Goal: Transaction & Acquisition: Book appointment/travel/reservation

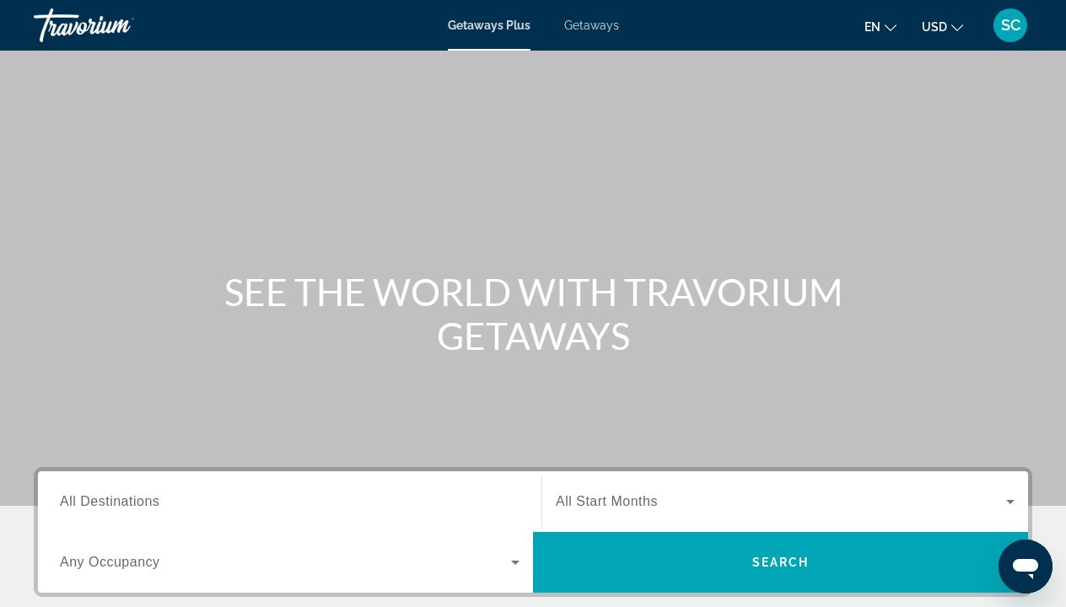
click at [153, 504] on span "All Destinations" at bounding box center [110, 501] width 100 height 14
click at [153, 504] on input "Destination All Destinations" at bounding box center [290, 502] width 460 height 20
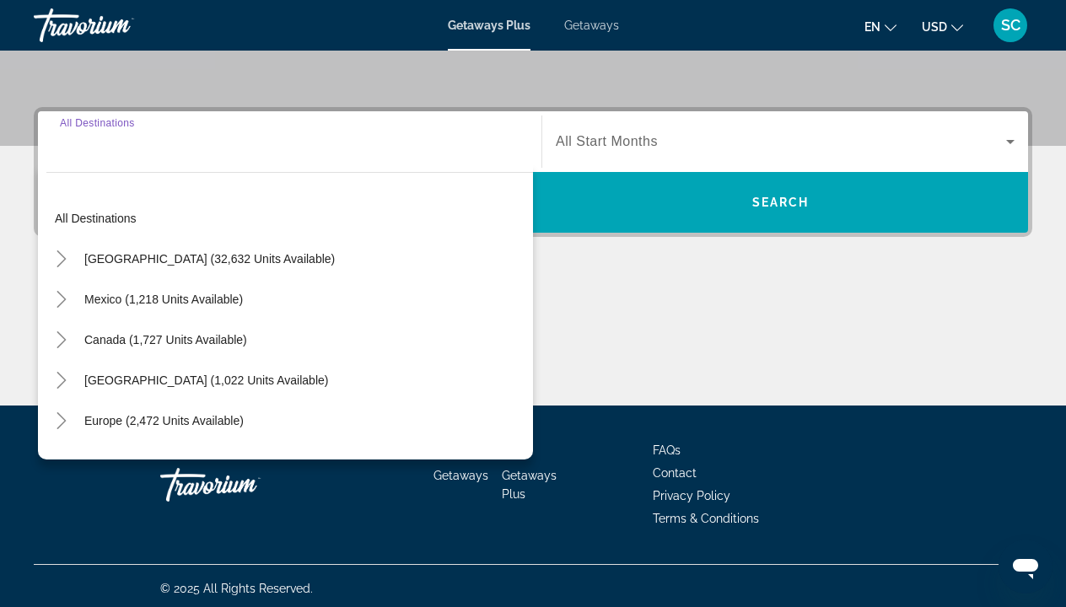
scroll to position [365, 0]
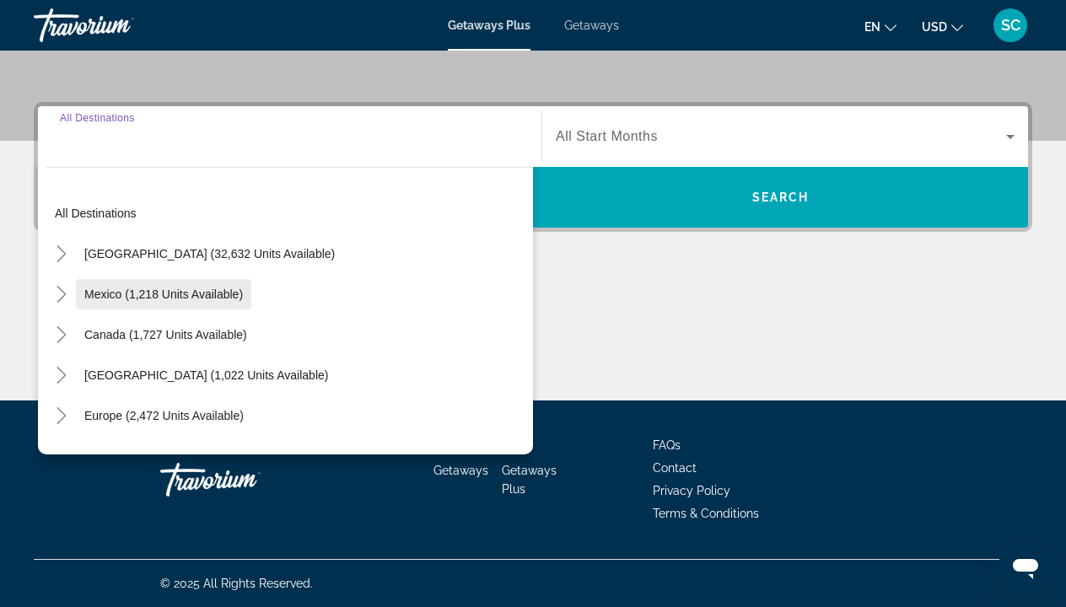
click at [137, 299] on span "Mexico (1,218 units available)" at bounding box center [163, 294] width 159 height 13
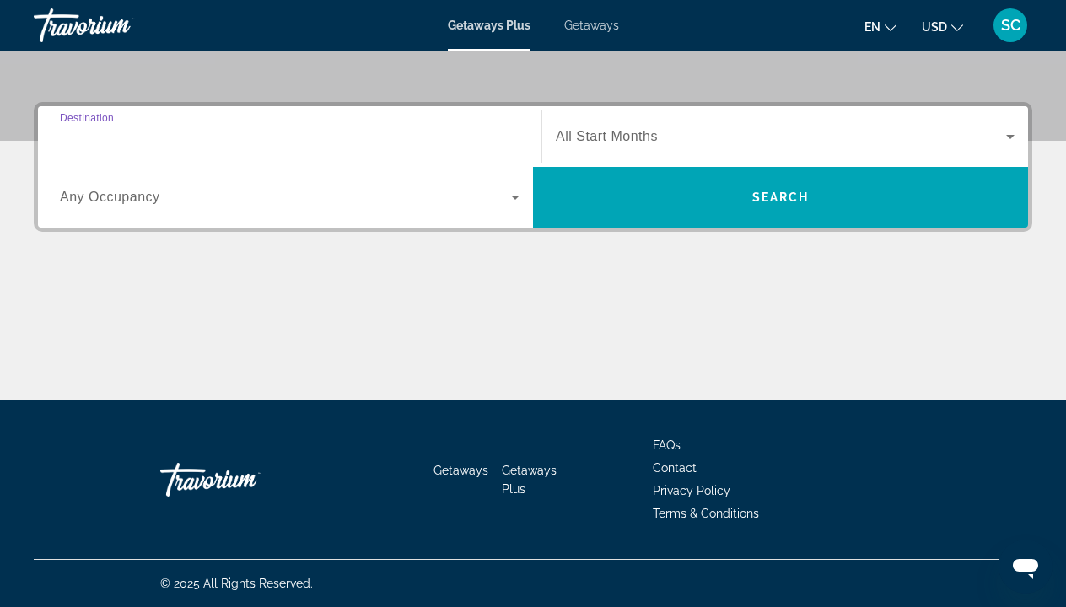
type input "**********"
click at [514, 196] on icon "Search widget" at bounding box center [515, 198] width 8 height 4
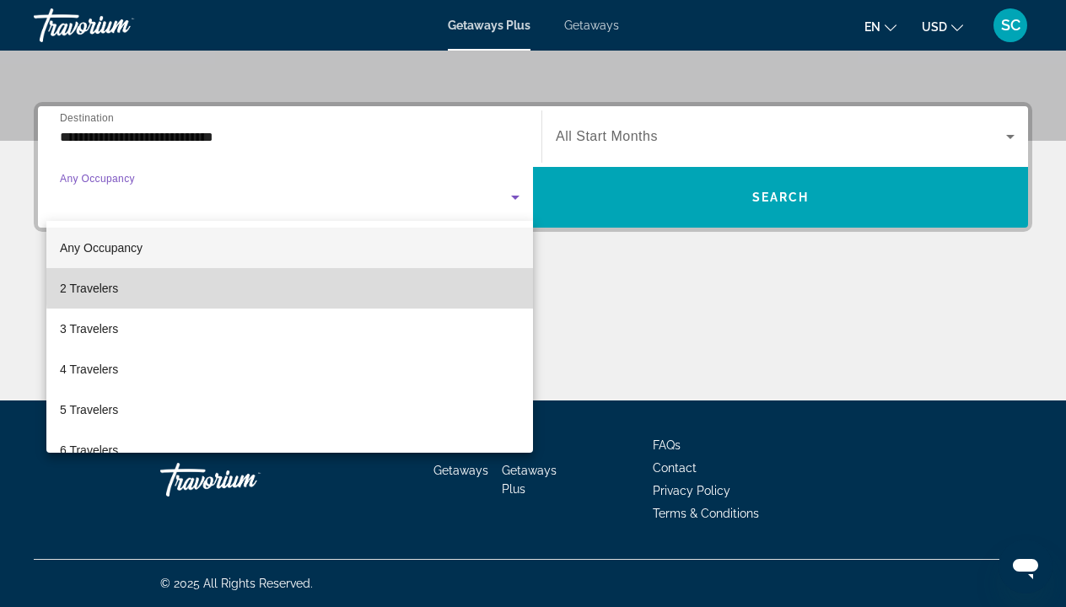
click at [290, 284] on mat-option "2 Travelers" at bounding box center [289, 288] width 487 height 40
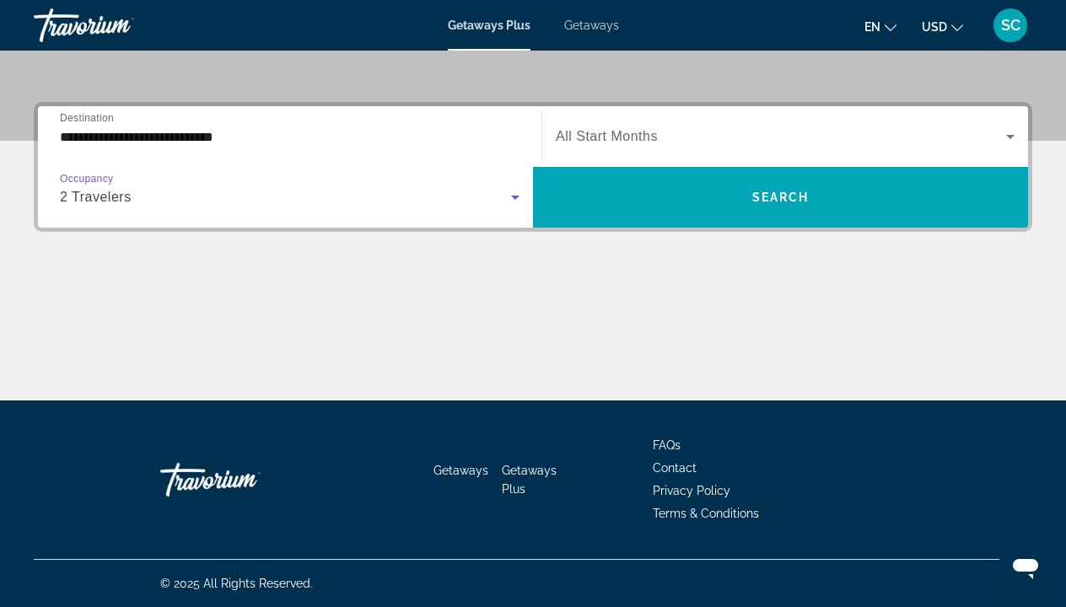
click at [1009, 135] on icon "Search widget" at bounding box center [1010, 136] width 20 height 20
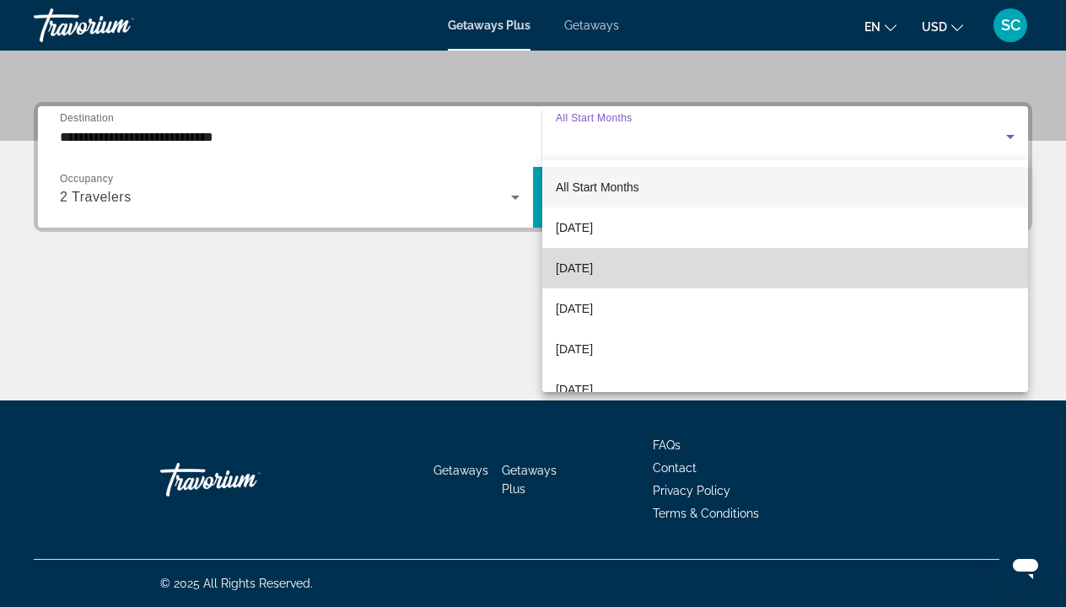
click at [742, 263] on mat-option "October 2025" at bounding box center [785, 268] width 486 height 40
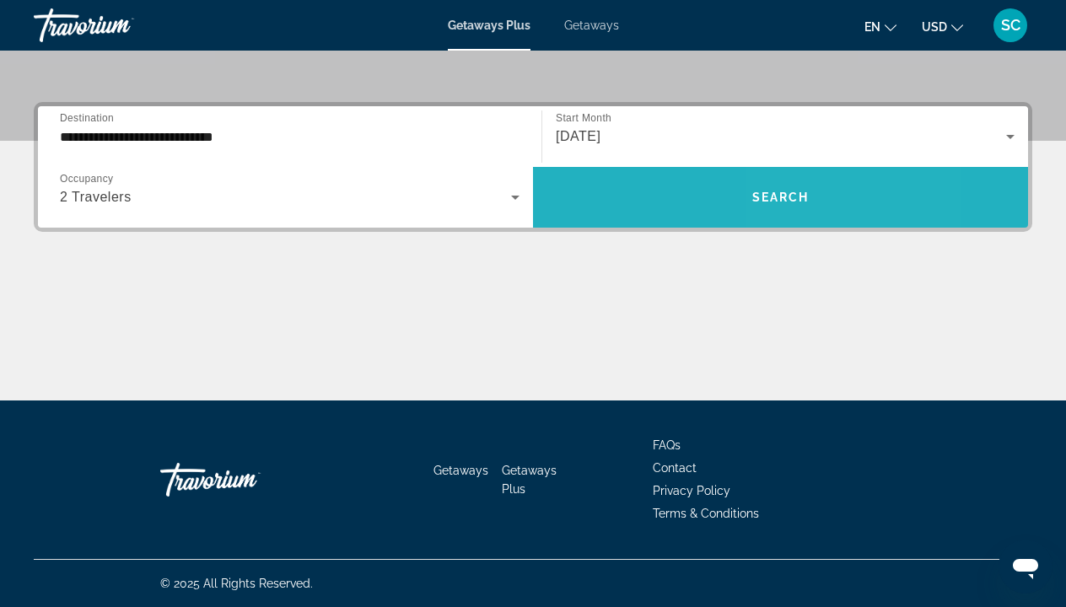
click at [788, 199] on span "Search" at bounding box center [780, 197] width 57 height 13
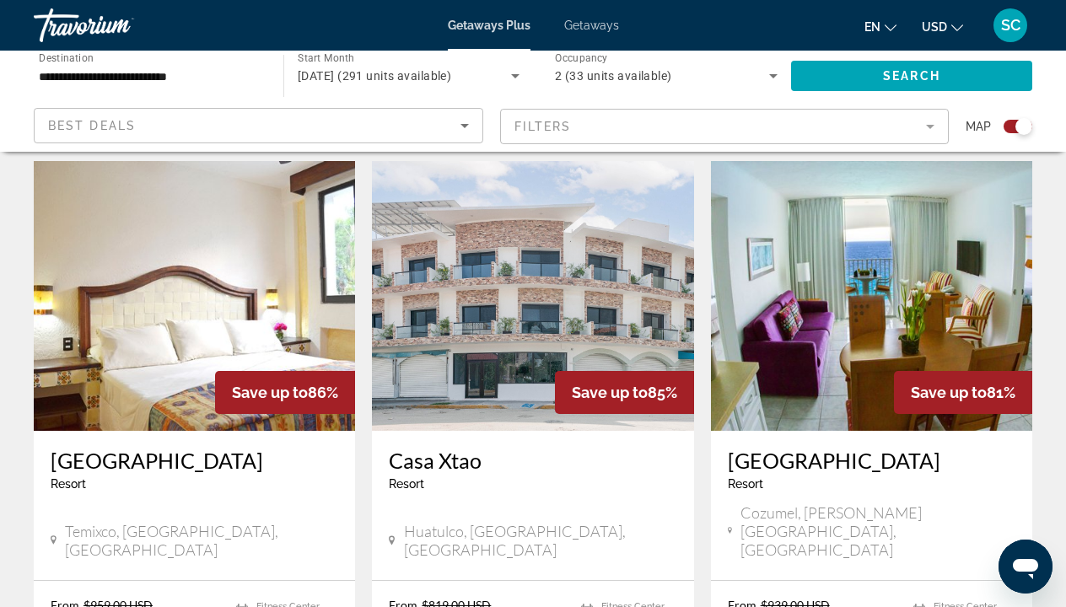
scroll to position [1838, 0]
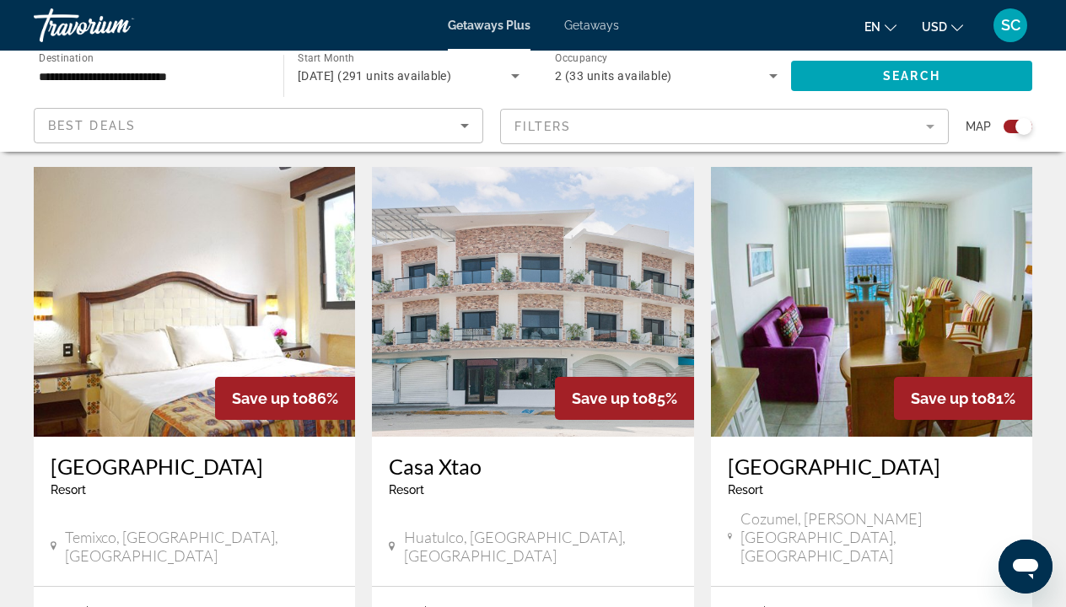
click at [815, 230] on img "Main content" at bounding box center [871, 302] width 321 height 270
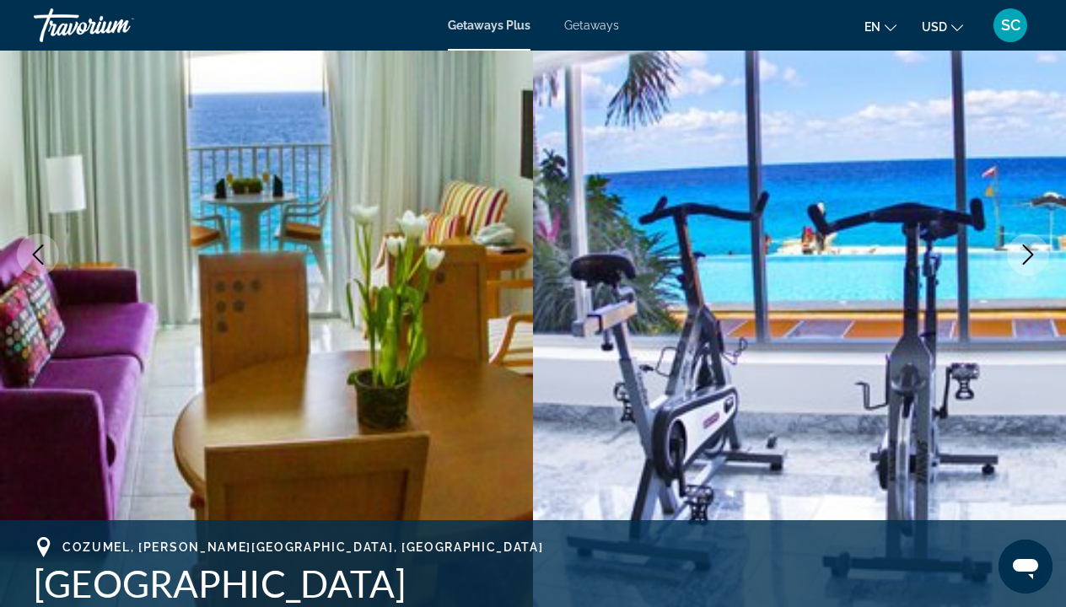
scroll to position [175, 0]
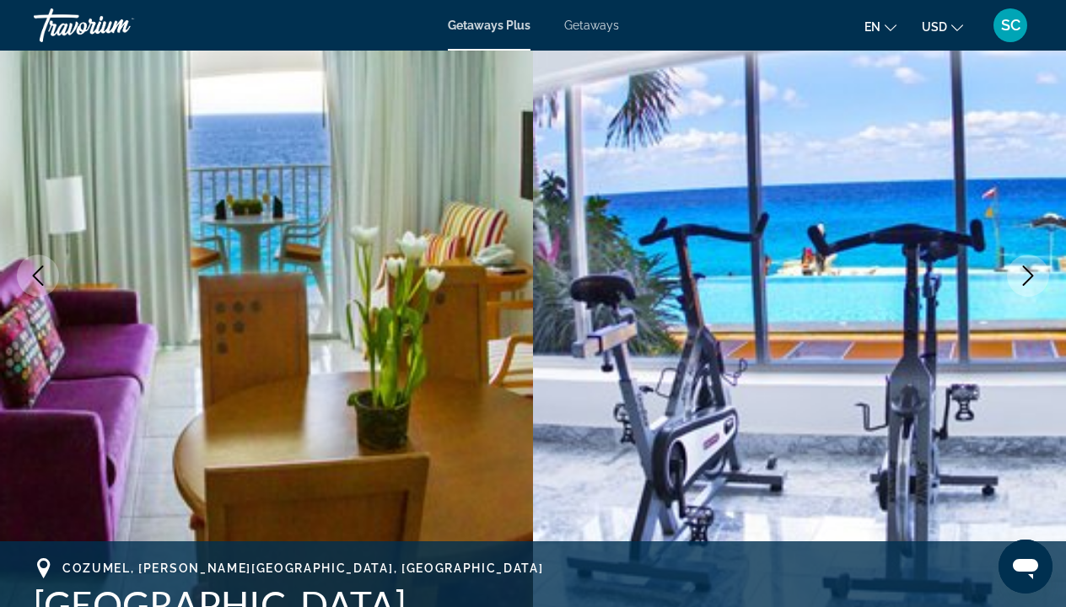
click at [1028, 273] on icon "Next image" at bounding box center [1028, 276] width 20 height 20
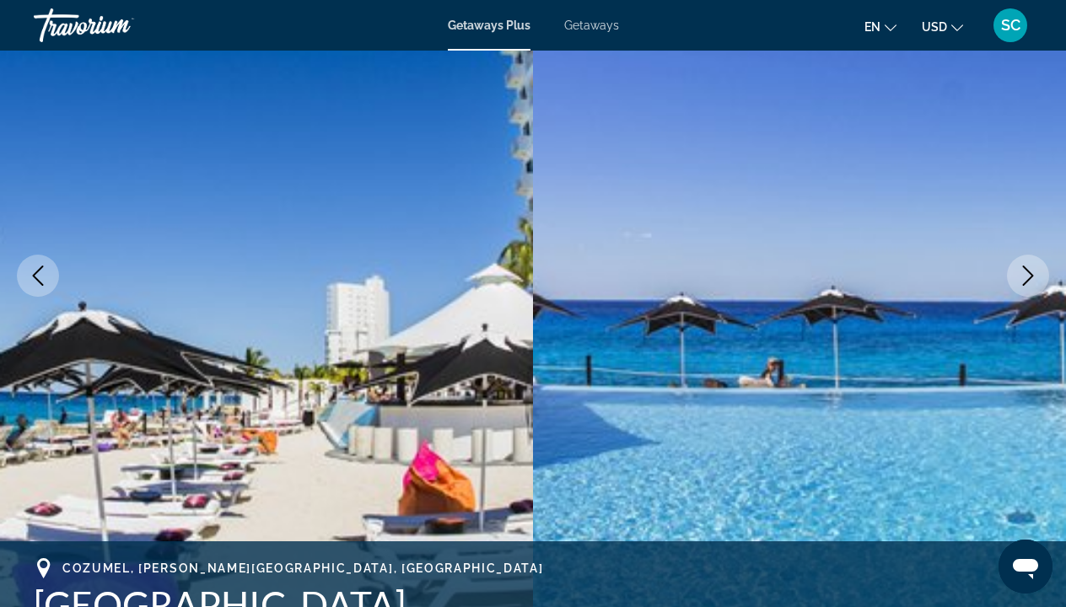
click at [1028, 273] on icon "Next image" at bounding box center [1028, 276] width 20 height 20
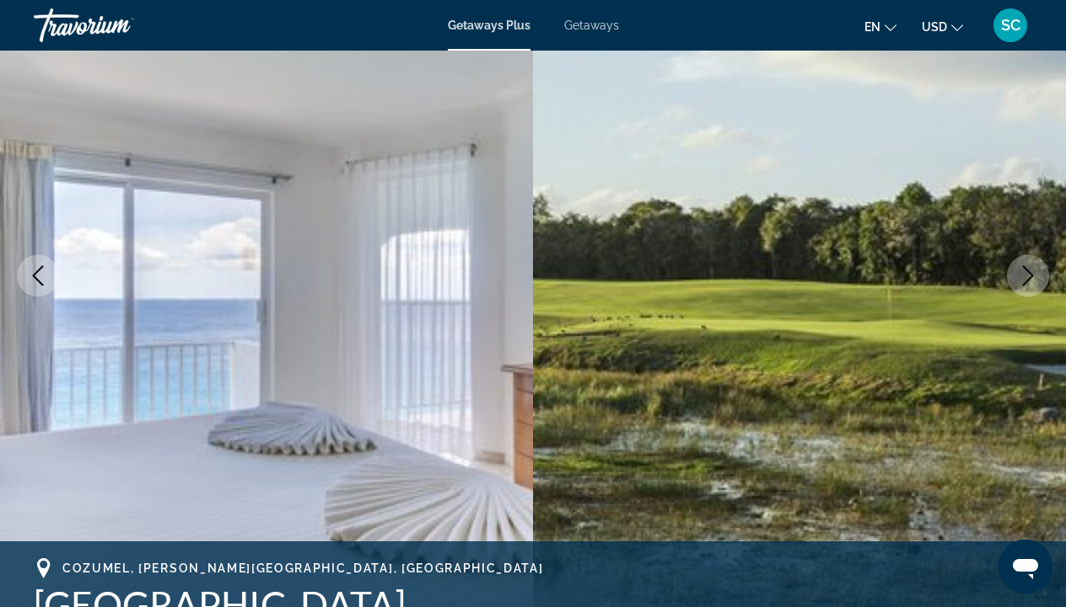
click at [1028, 273] on icon "Next image" at bounding box center [1028, 276] width 20 height 20
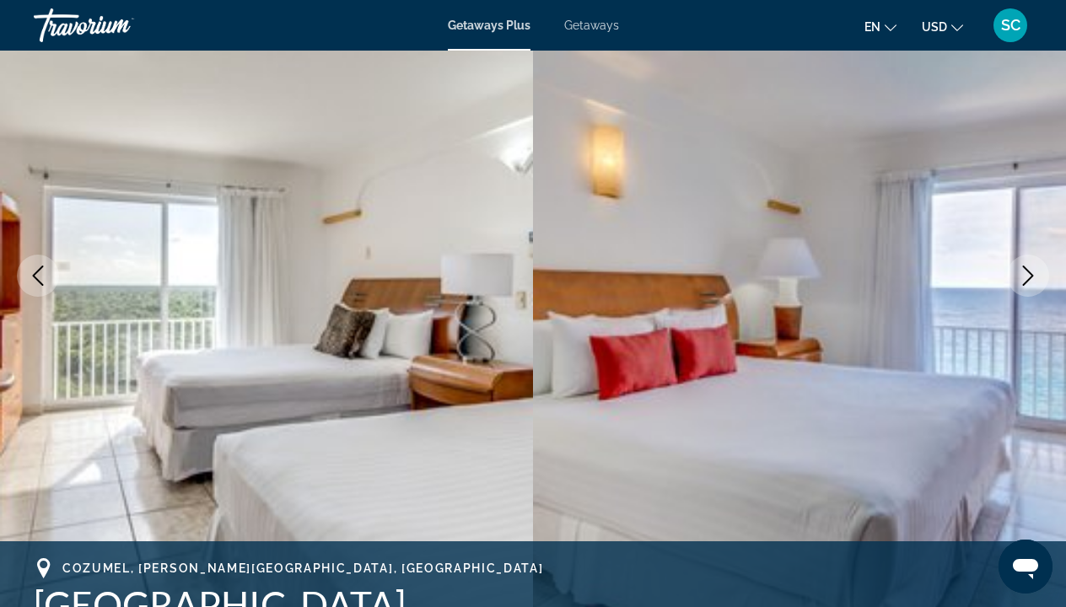
click at [1028, 273] on icon "Next image" at bounding box center [1028, 276] width 20 height 20
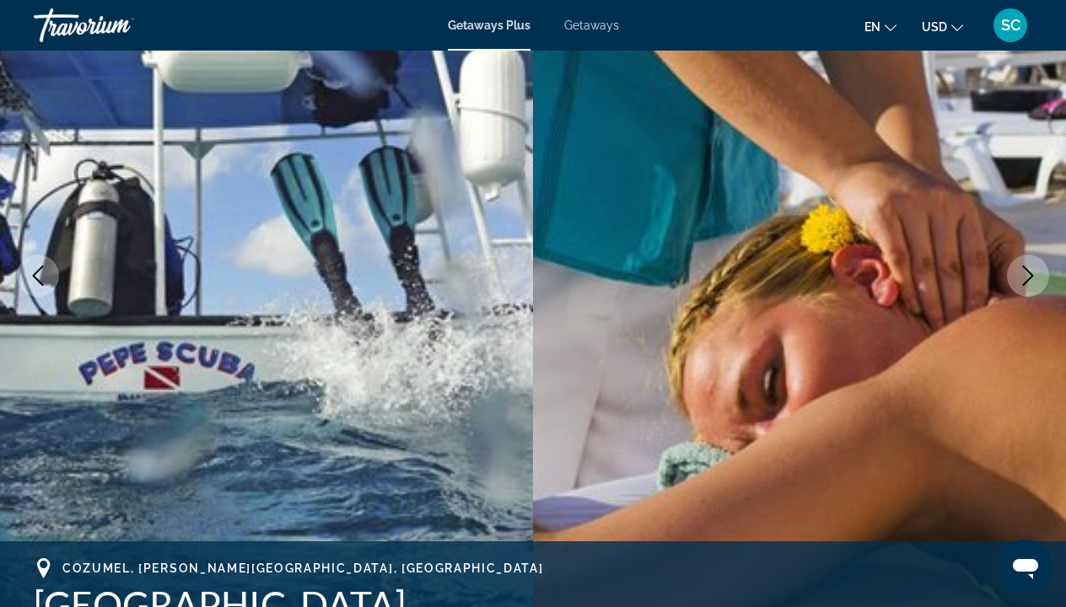
click at [1028, 273] on icon "Next image" at bounding box center [1028, 276] width 20 height 20
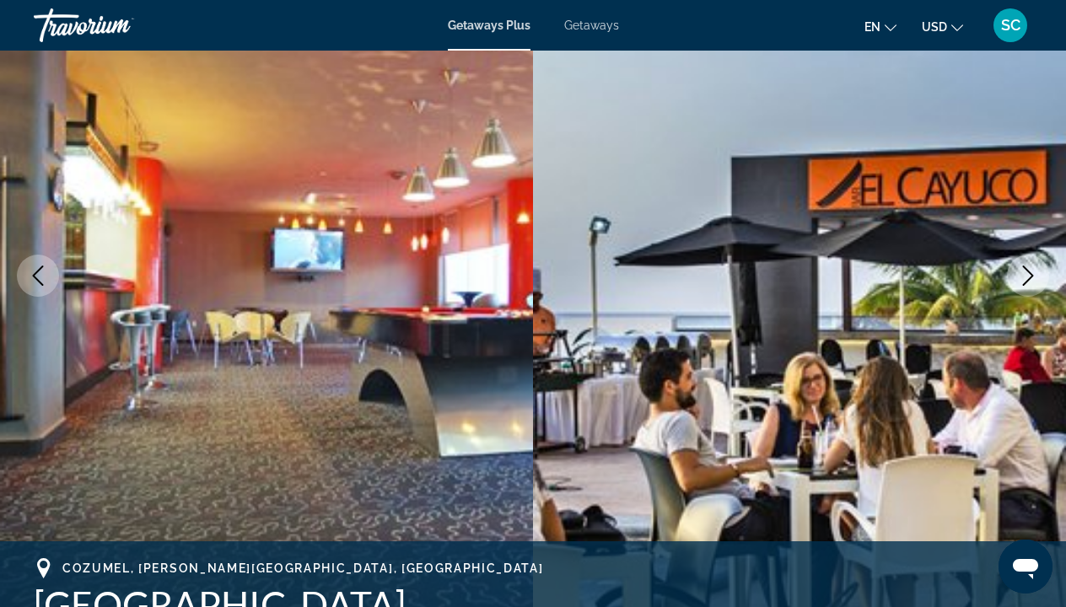
click at [1028, 273] on icon "Next image" at bounding box center [1028, 276] width 20 height 20
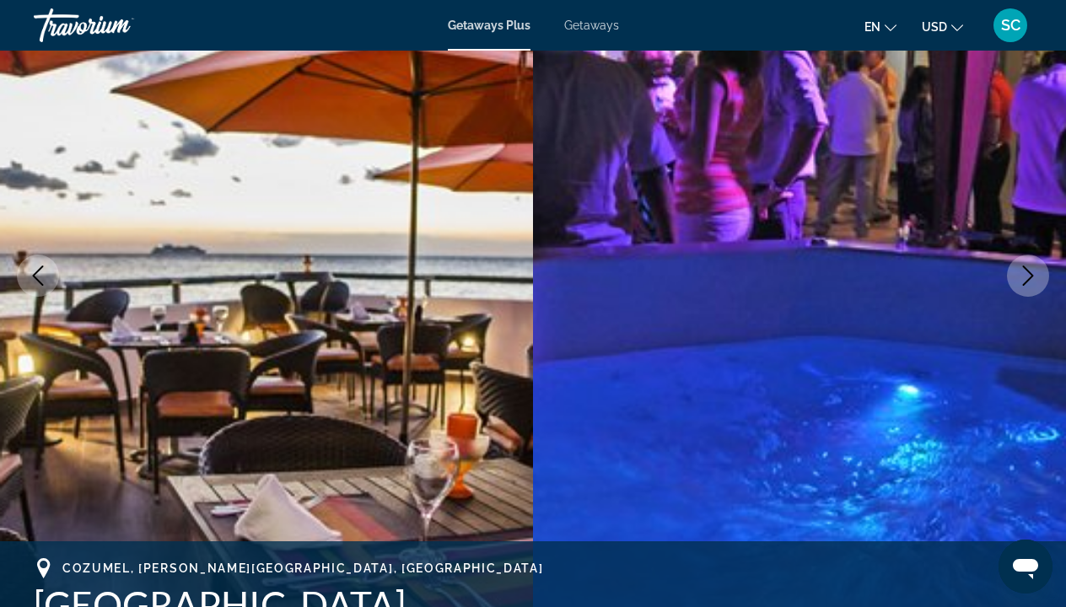
click at [1028, 273] on icon "Next image" at bounding box center [1028, 276] width 20 height 20
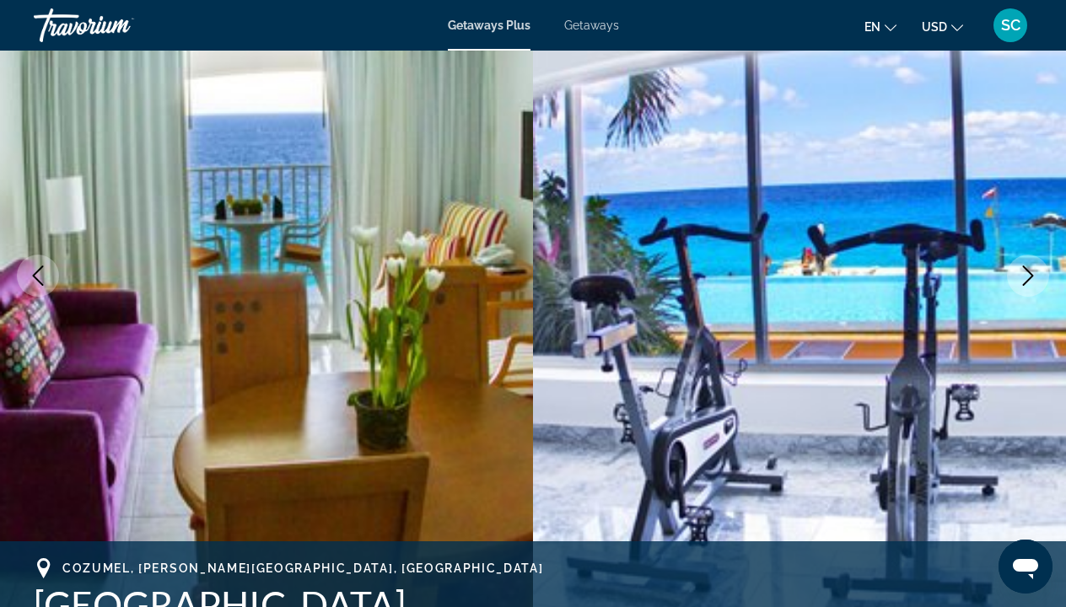
click at [1027, 272] on icon "Next image" at bounding box center [1028, 276] width 20 height 20
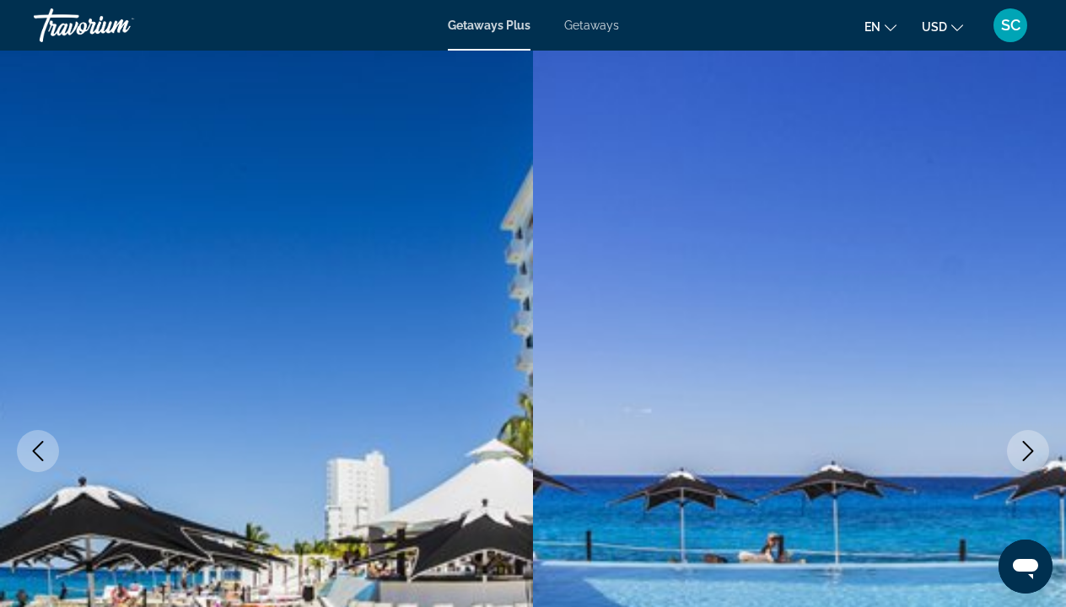
scroll to position [0, 0]
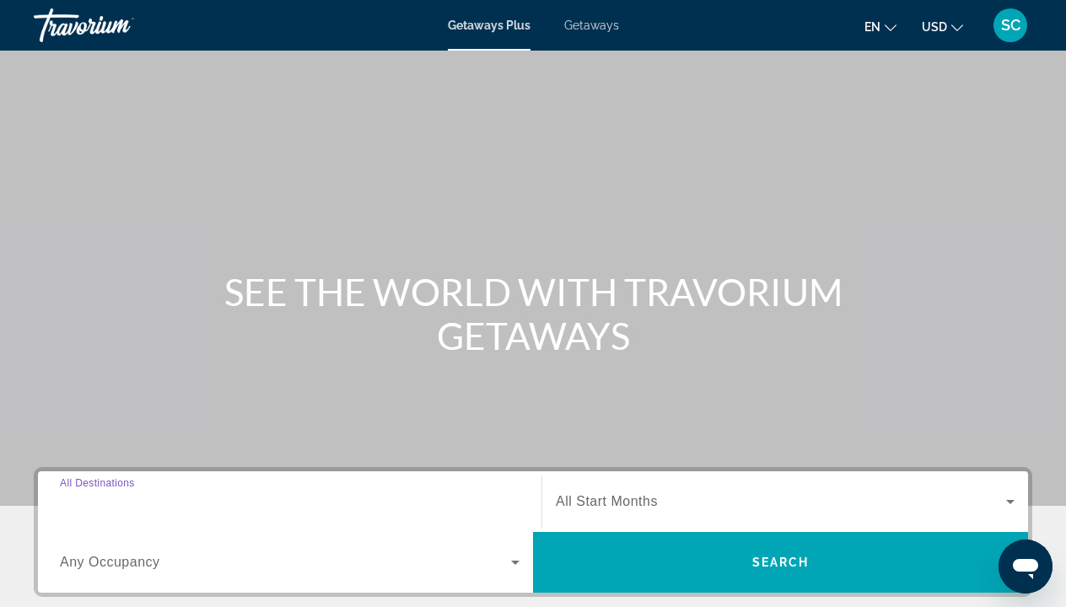
click at [279, 509] on input "Destination All Destinations" at bounding box center [290, 502] width 460 height 20
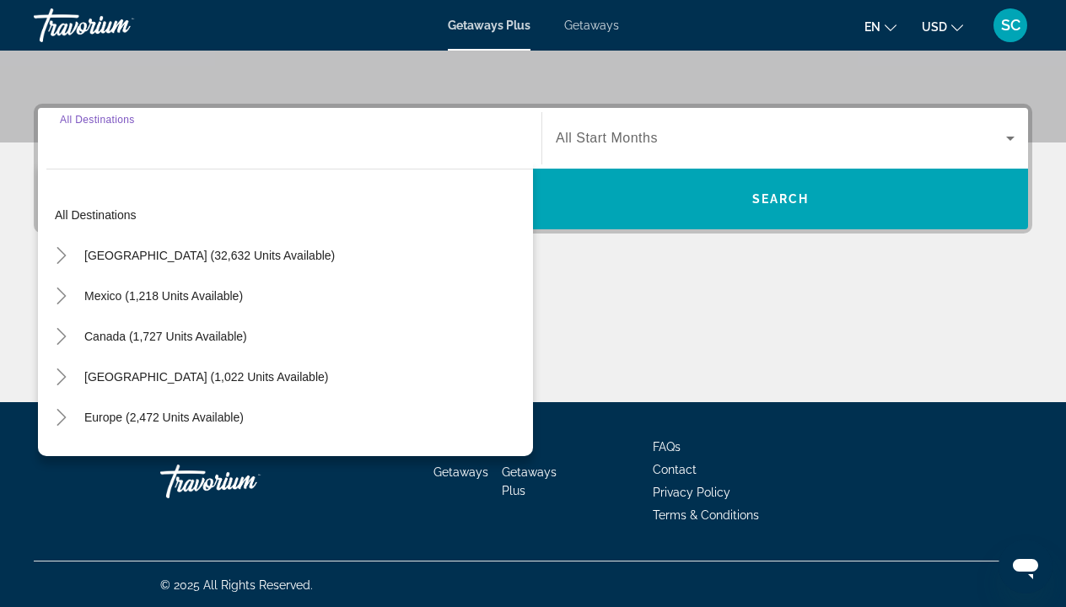
scroll to position [365, 0]
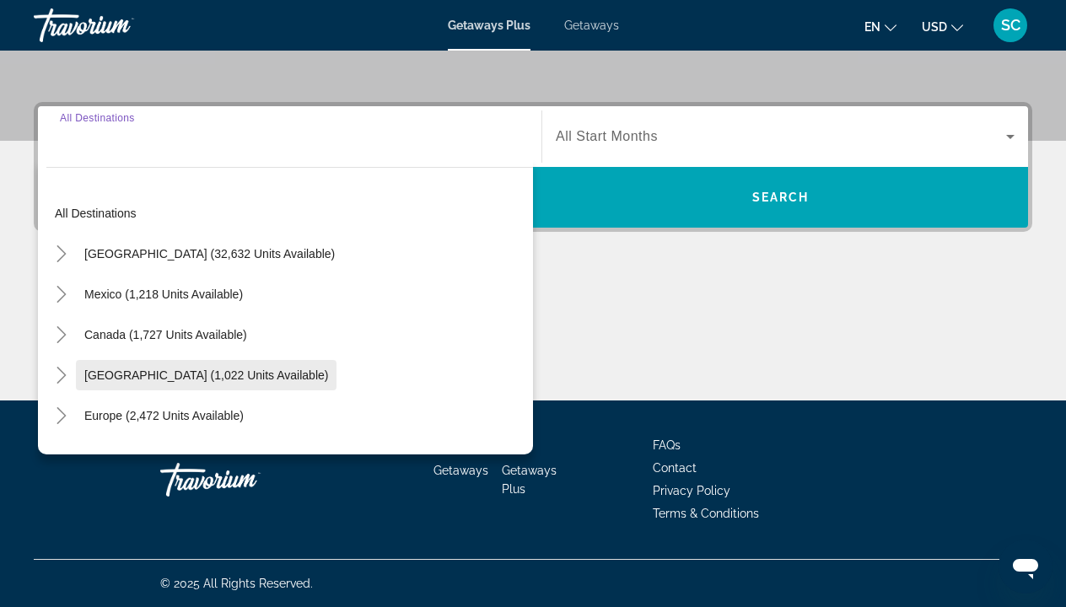
click at [229, 377] on span "Caribbean & Atlantic Islands (1,022 units available)" at bounding box center [206, 375] width 244 height 13
type input "**********"
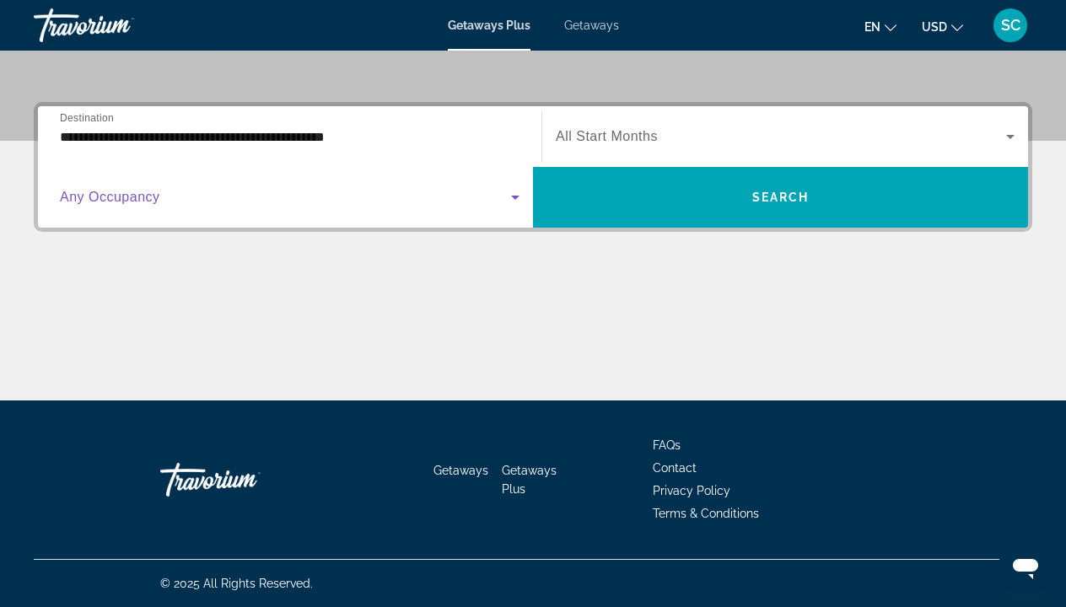
click at [515, 199] on icon "Search widget" at bounding box center [515, 198] width 8 height 4
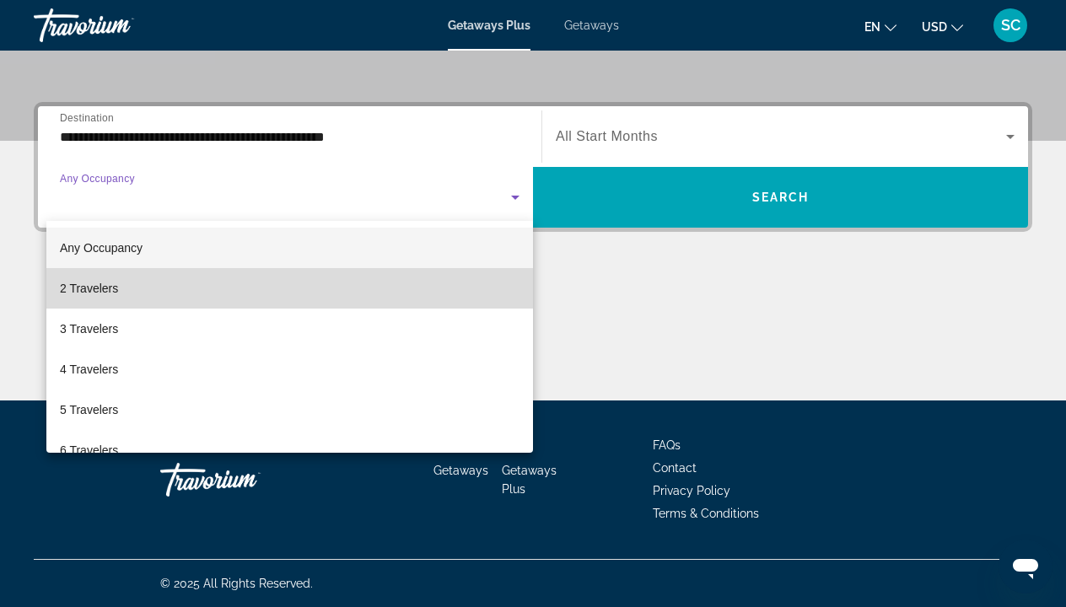
click at [259, 287] on mat-option "2 Travelers" at bounding box center [289, 288] width 487 height 40
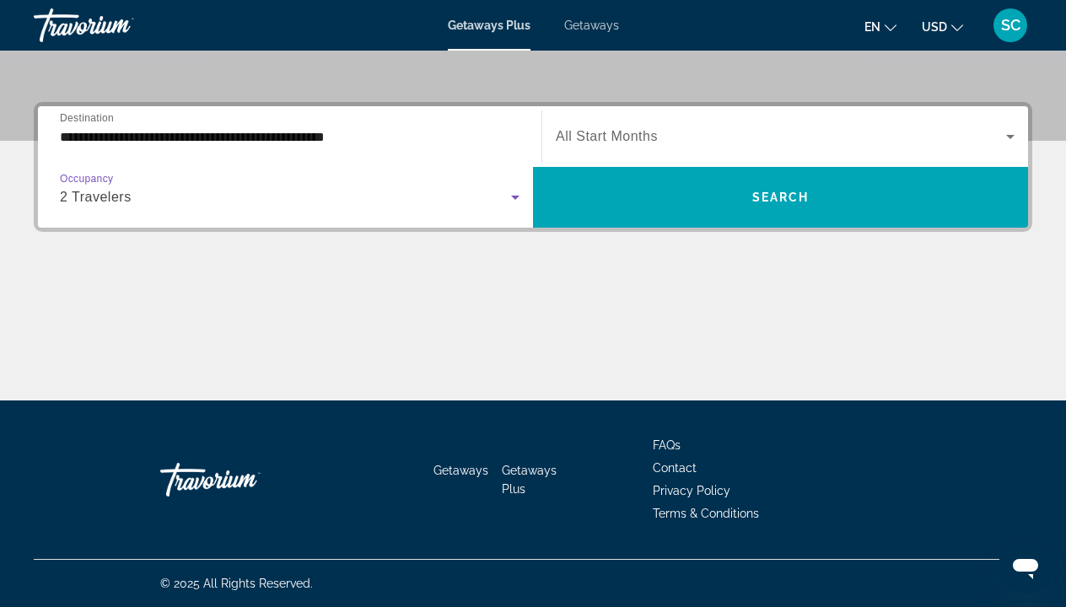
click at [1009, 137] on icon "Search widget" at bounding box center [1010, 137] width 8 height 4
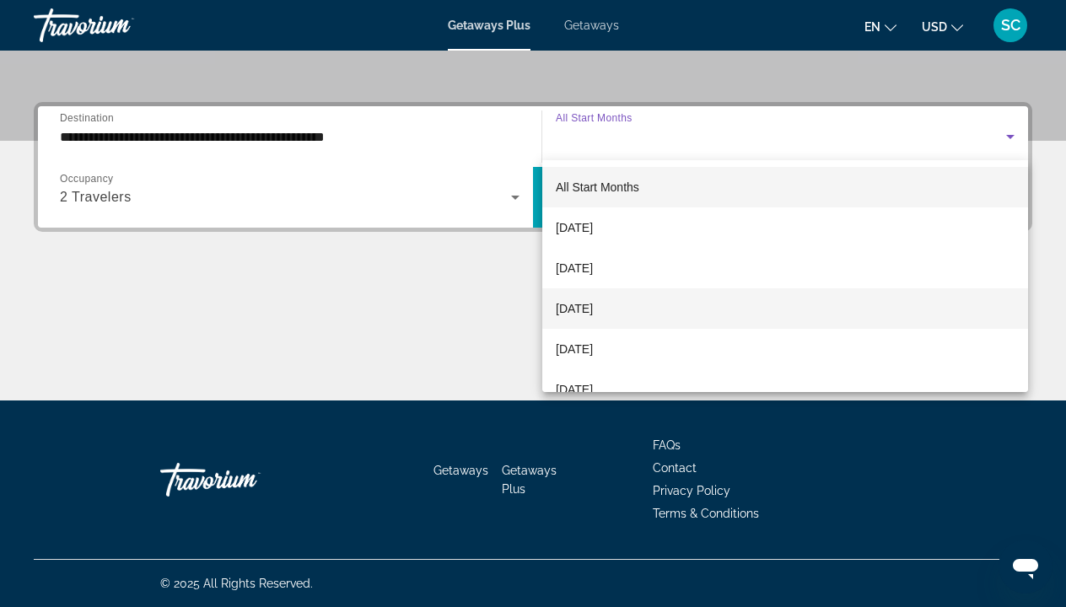
click at [789, 314] on mat-option "November 2025" at bounding box center [785, 308] width 486 height 40
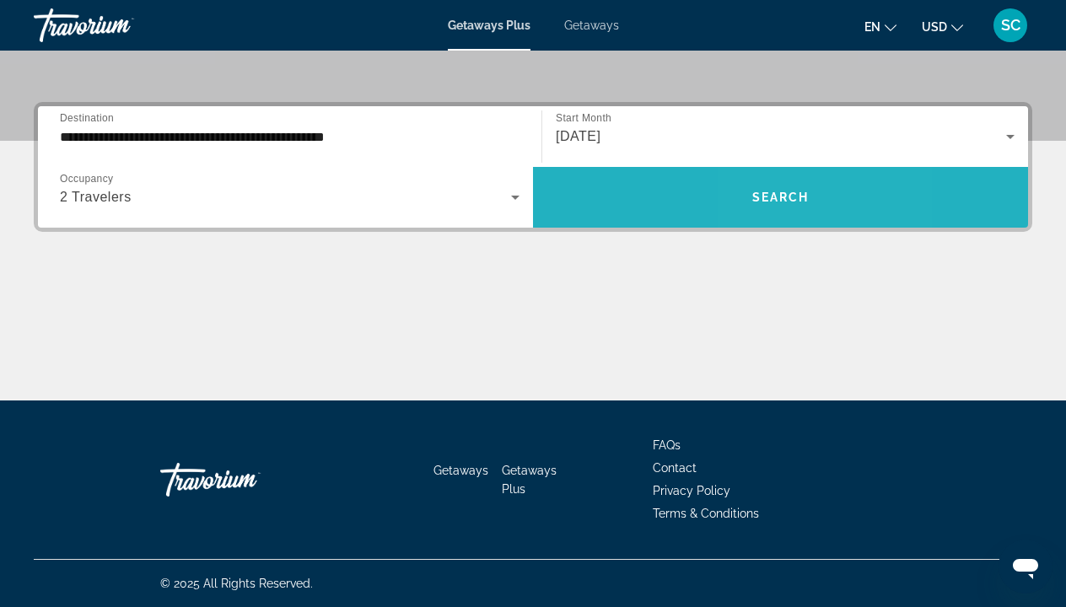
click at [767, 192] on span "Search" at bounding box center [780, 197] width 57 height 13
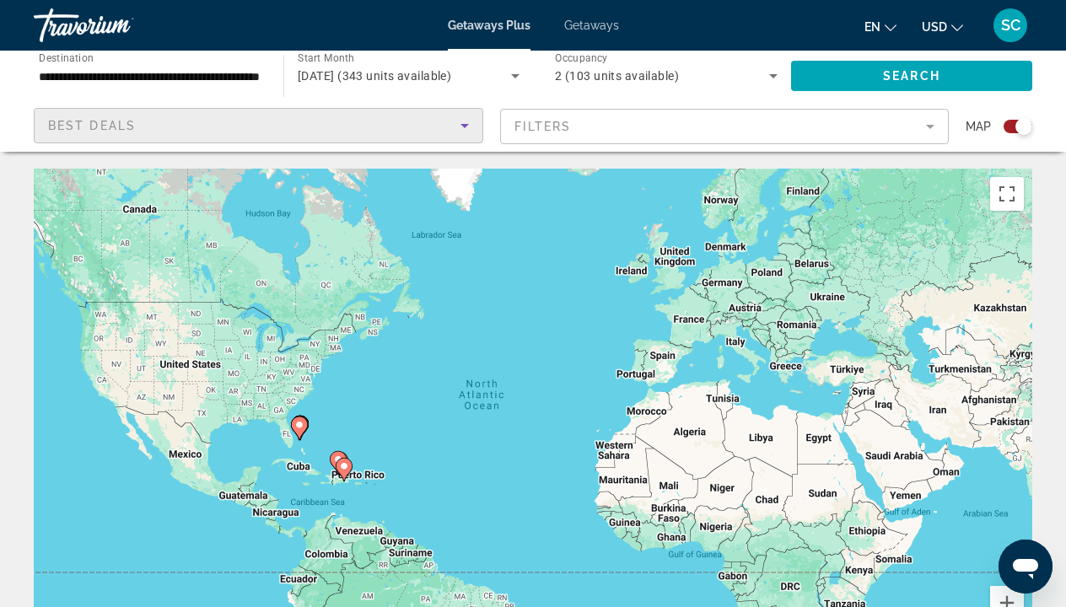
click at [463, 126] on icon "Sort by" at bounding box center [464, 126] width 8 height 4
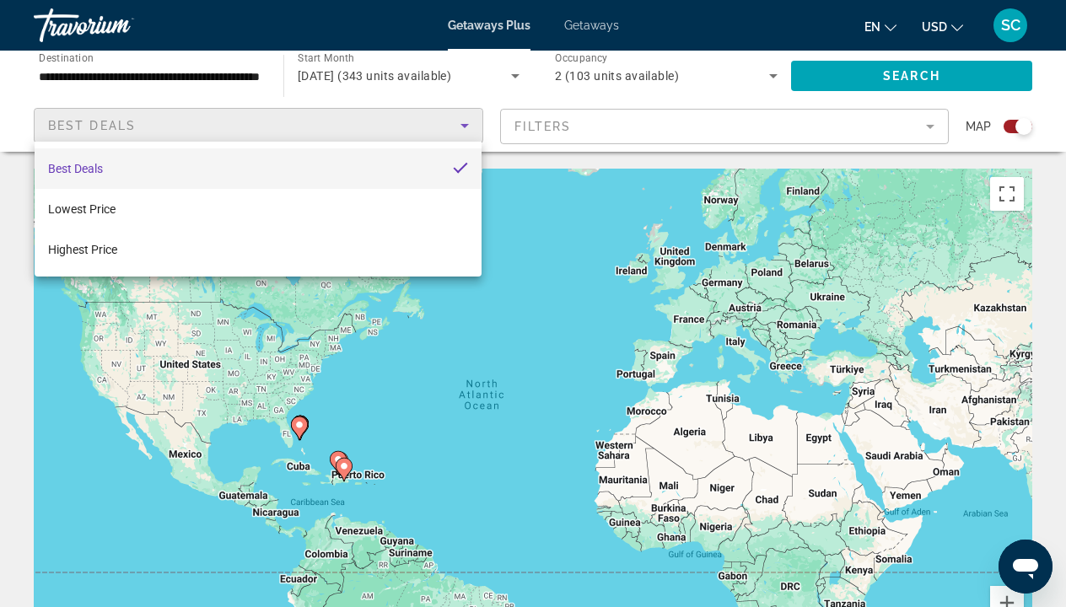
click at [547, 259] on div at bounding box center [533, 303] width 1066 height 607
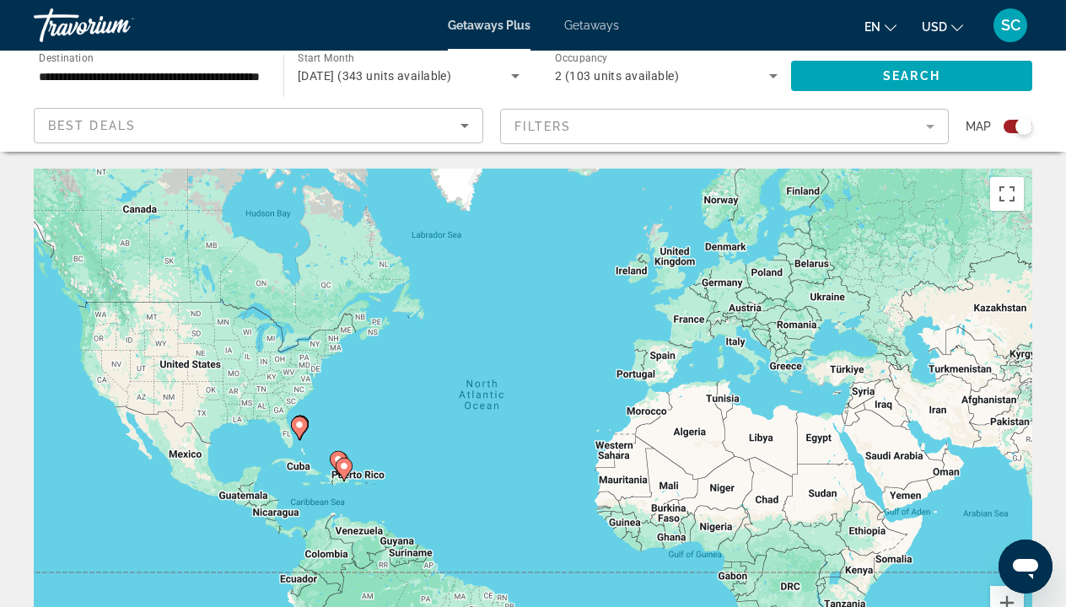
click at [934, 126] on mat-form-field "Filters" at bounding box center [724, 126] width 449 height 35
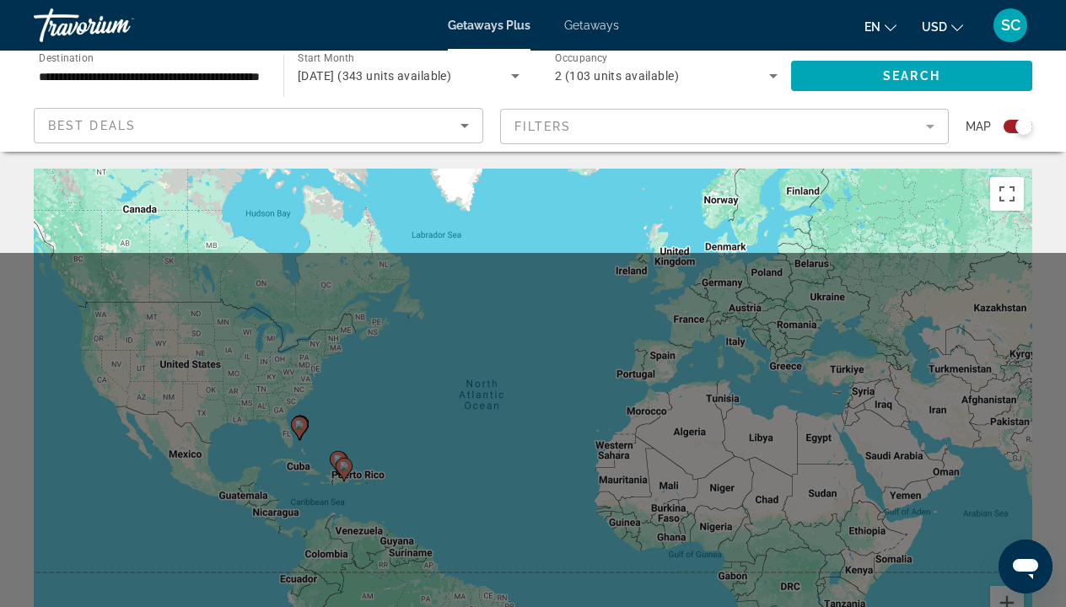
click at [934, 126] on mat-form-field "Filters" at bounding box center [724, 126] width 449 height 35
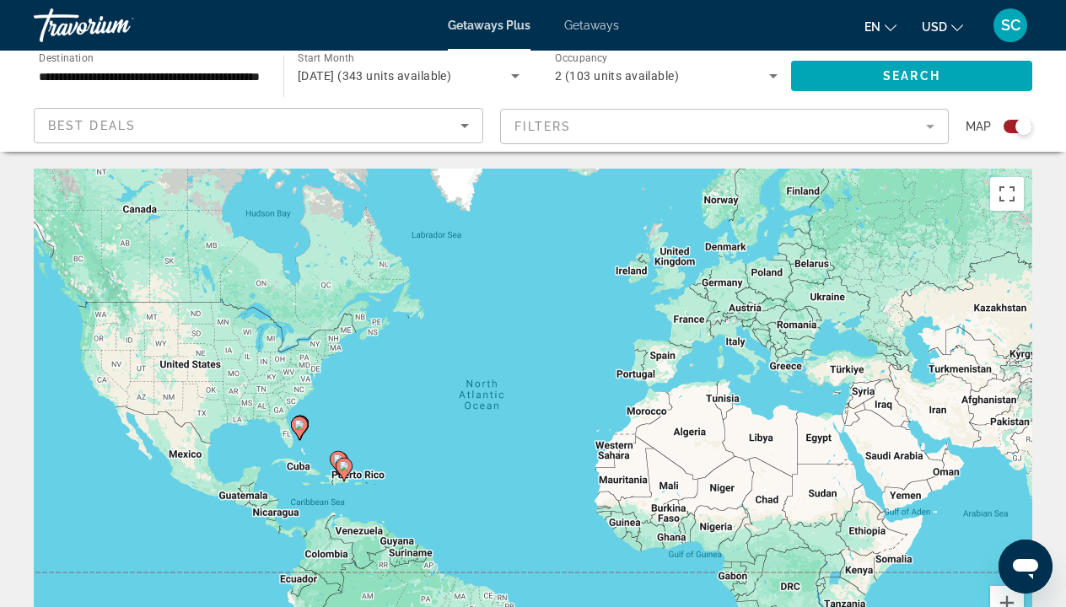
click at [934, 126] on mat-form-field "Filters" at bounding box center [724, 126] width 449 height 35
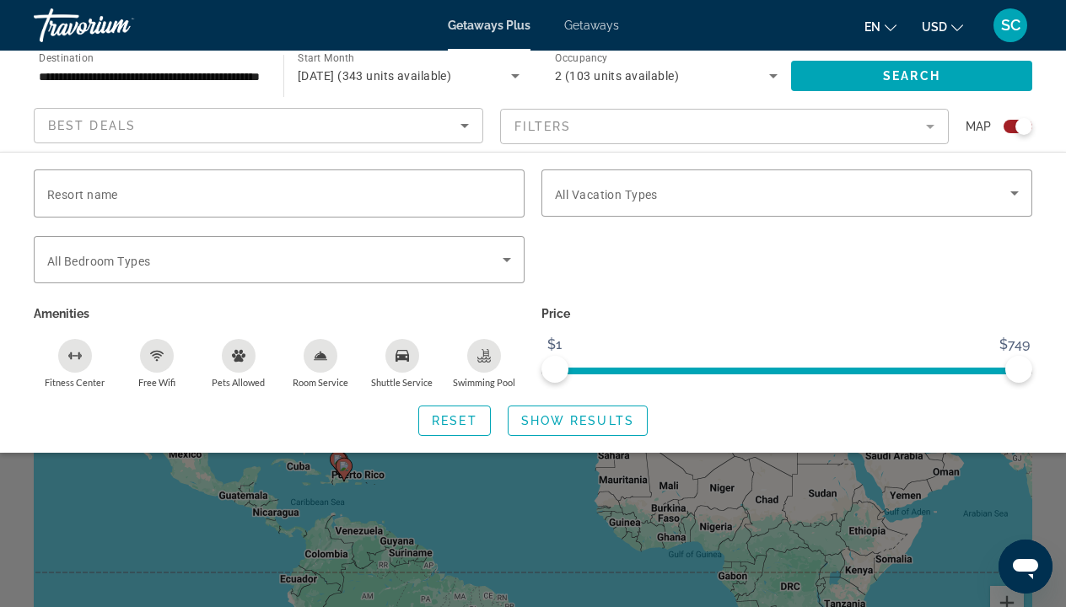
click at [928, 125] on mat-form-field "Filters" at bounding box center [724, 126] width 449 height 35
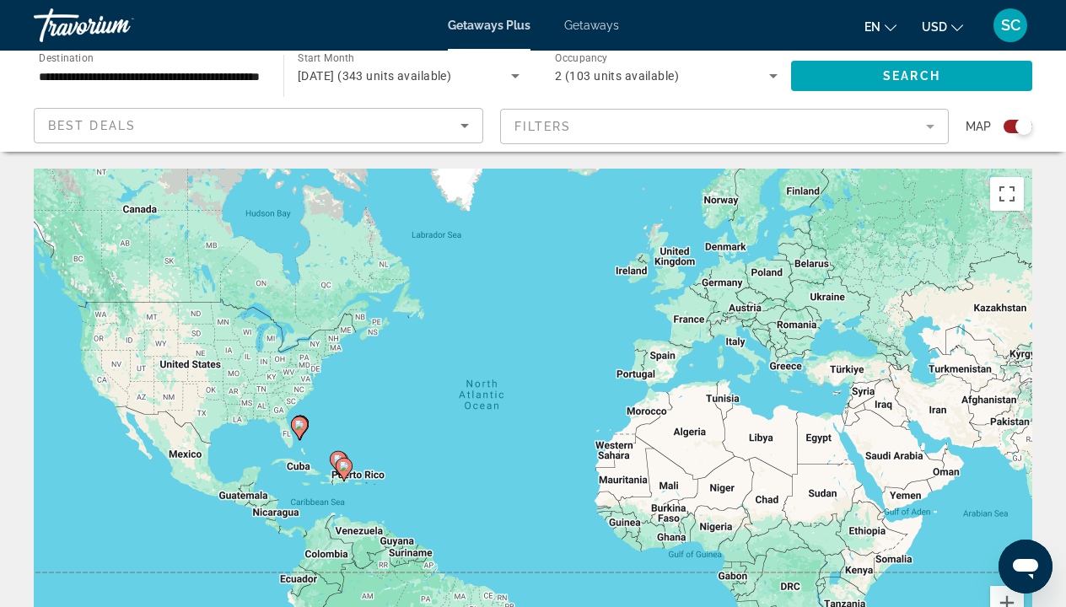
click at [928, 124] on mat-form-field "Filters" at bounding box center [724, 126] width 449 height 35
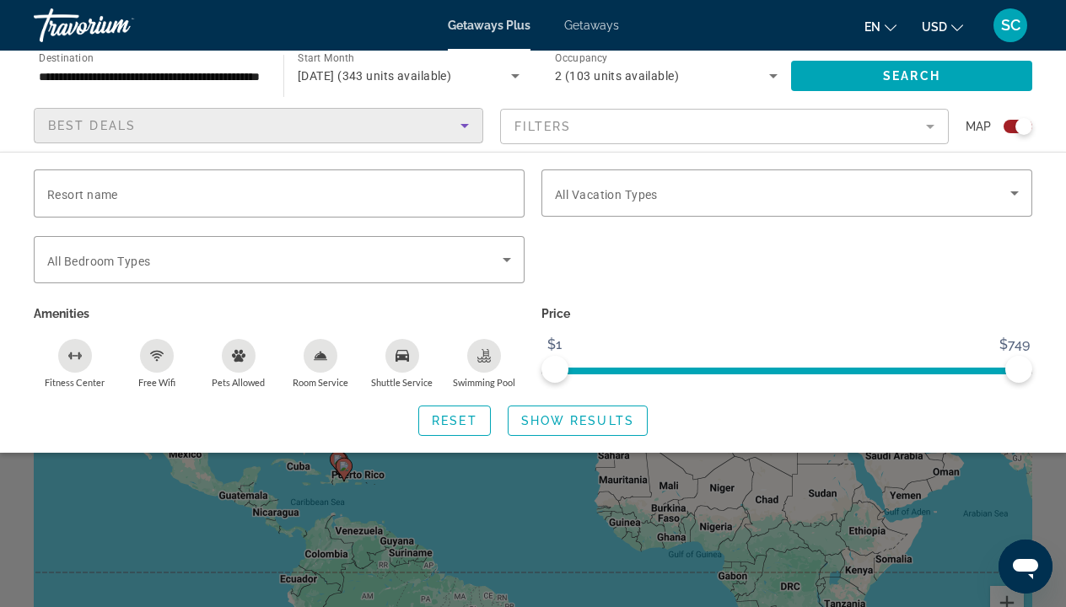
click at [465, 125] on icon "Sort by" at bounding box center [464, 126] width 8 height 4
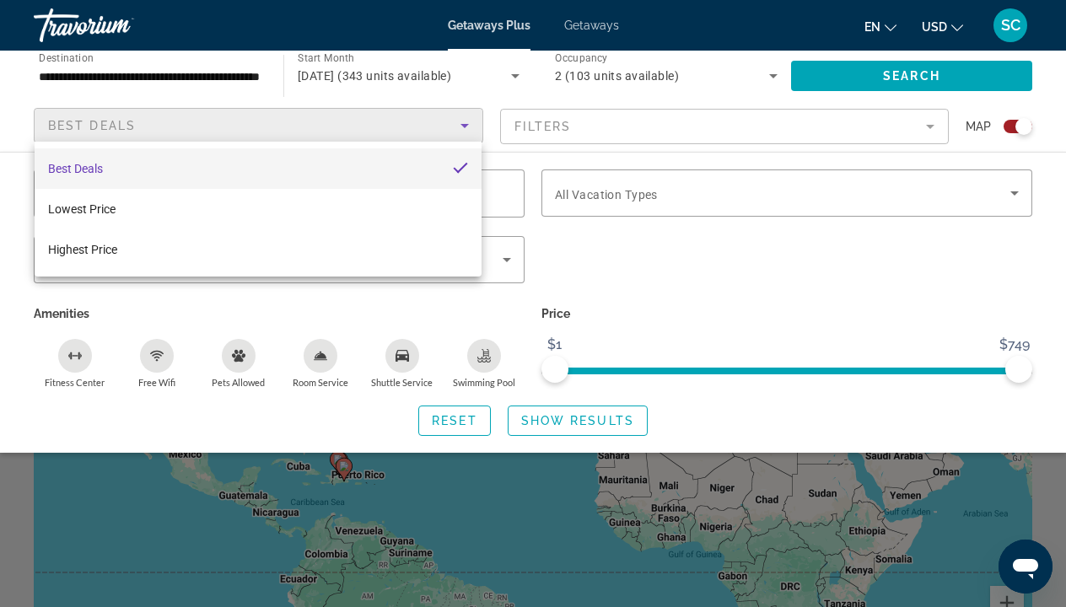
click at [627, 270] on div at bounding box center [533, 303] width 1066 height 607
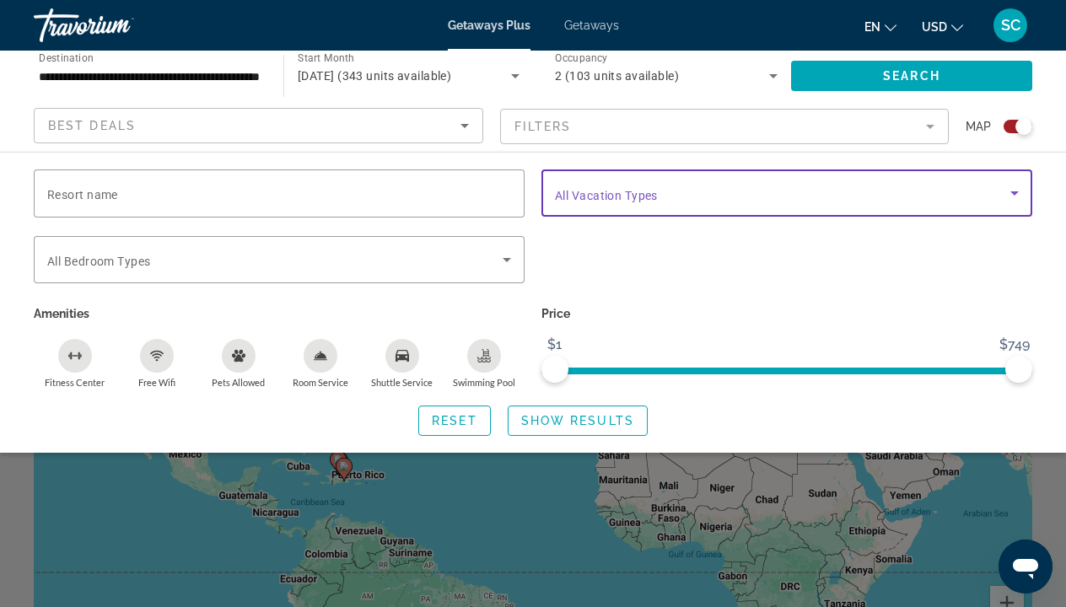
click at [1017, 194] on icon "Search widget" at bounding box center [1014, 193] width 20 height 20
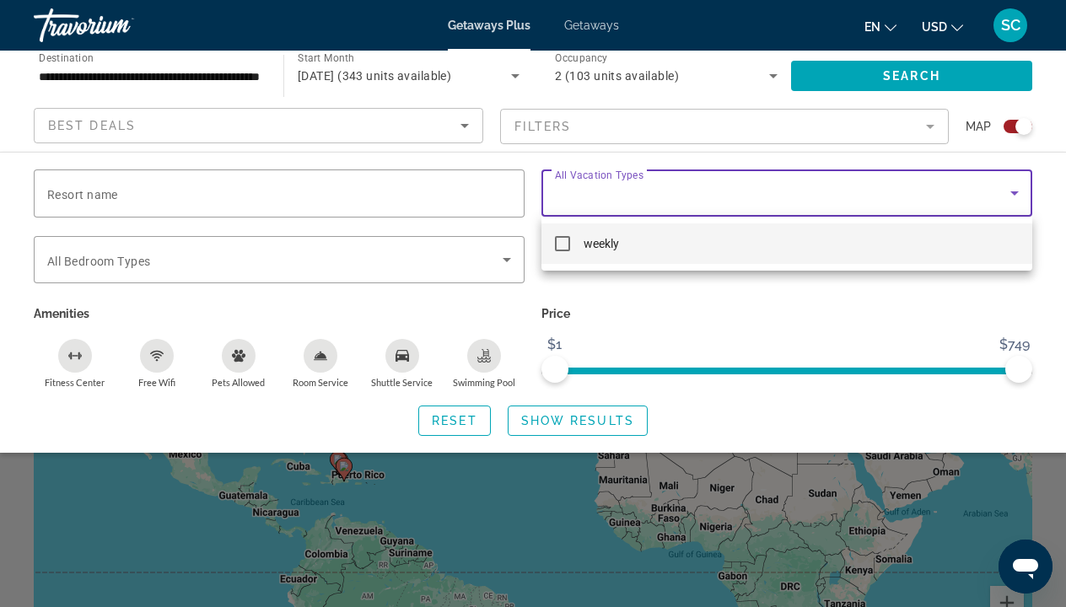
click at [562, 239] on mat-pseudo-checkbox at bounding box center [562, 243] width 15 height 15
click at [508, 260] on div at bounding box center [533, 303] width 1066 height 607
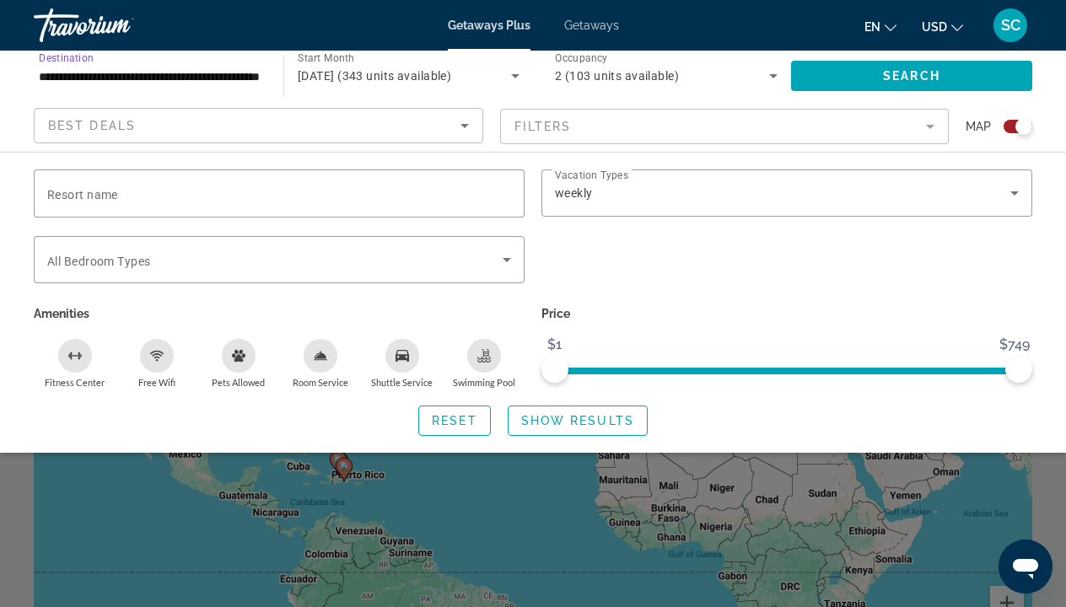
click at [260, 70] on input "**********" at bounding box center [150, 77] width 223 height 20
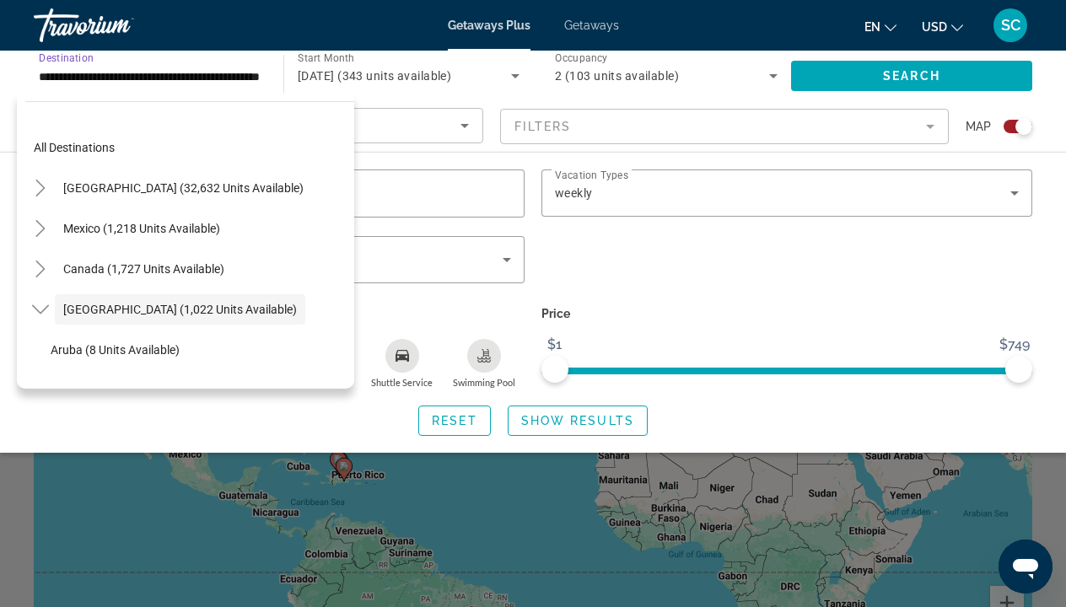
scroll to position [60, 0]
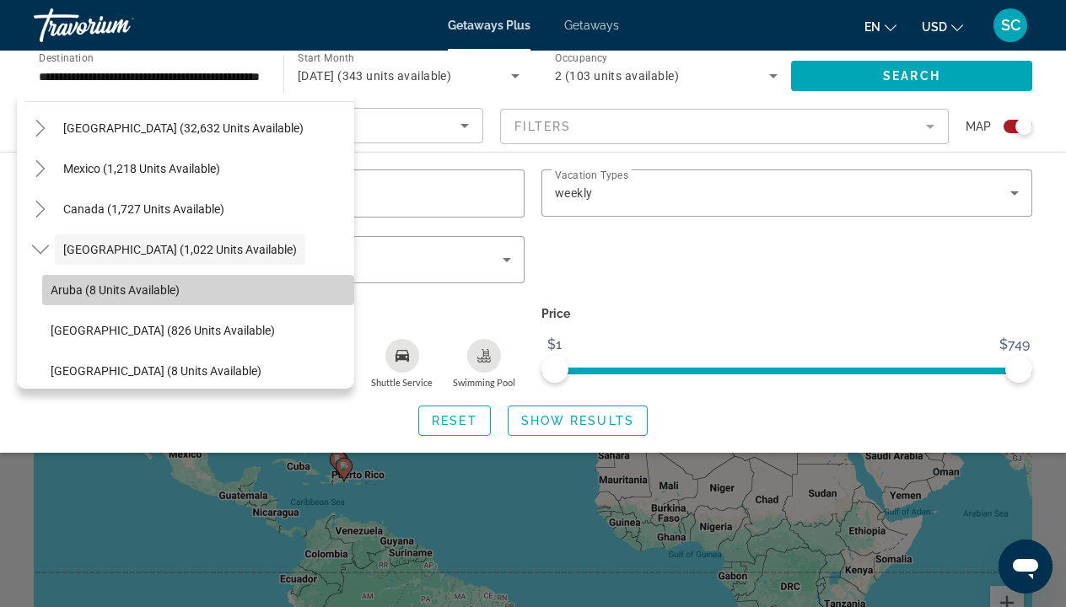
click at [214, 289] on span "Search widget" at bounding box center [198, 290] width 312 height 40
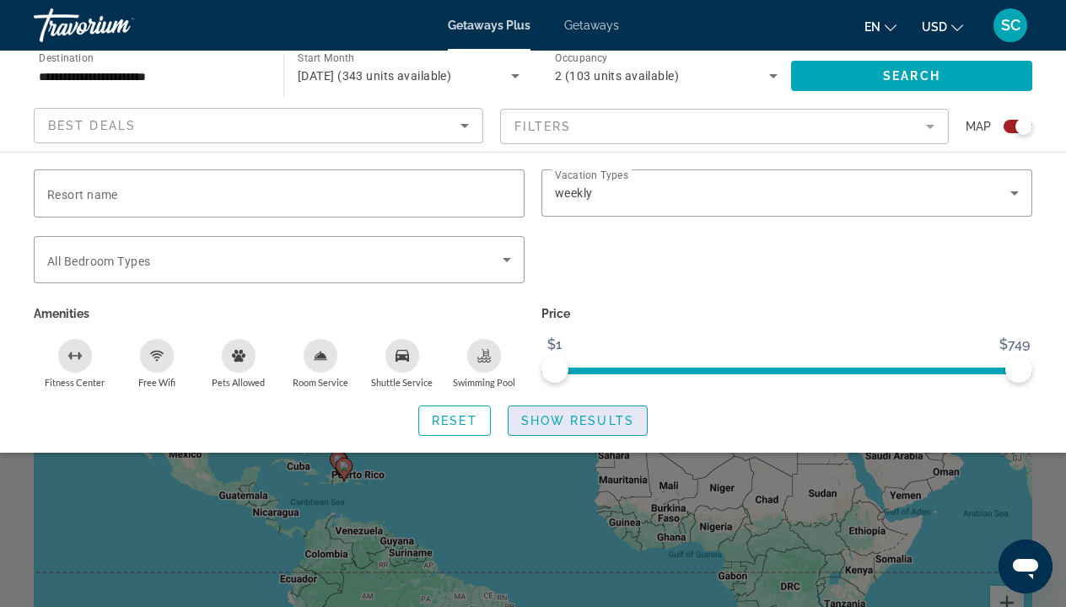
click at [546, 423] on span "Show Results" at bounding box center [577, 420] width 113 height 13
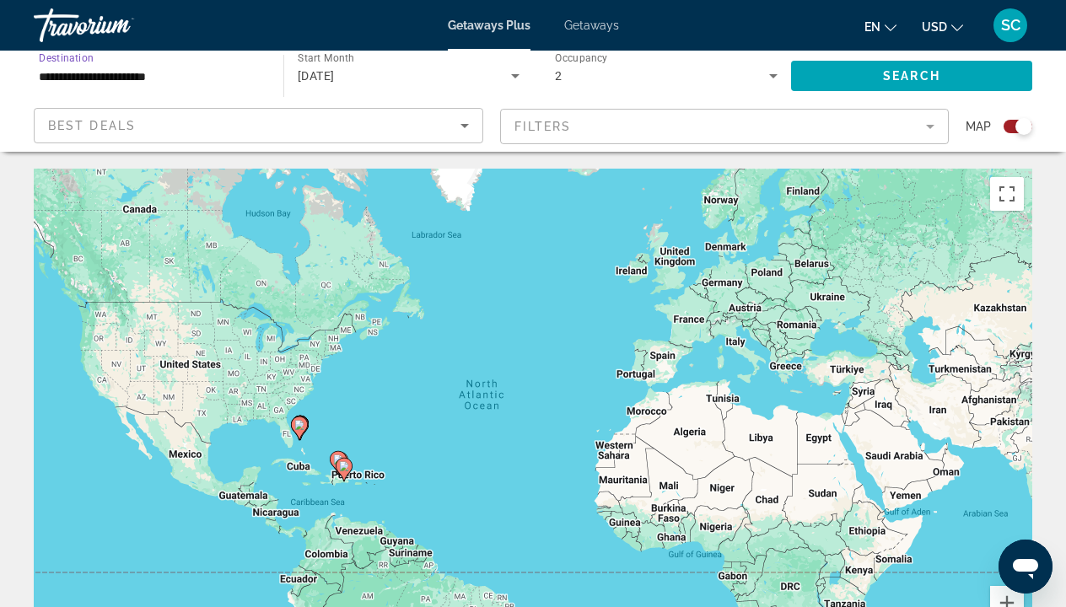
click at [212, 76] on input "**********" at bounding box center [150, 77] width 223 height 20
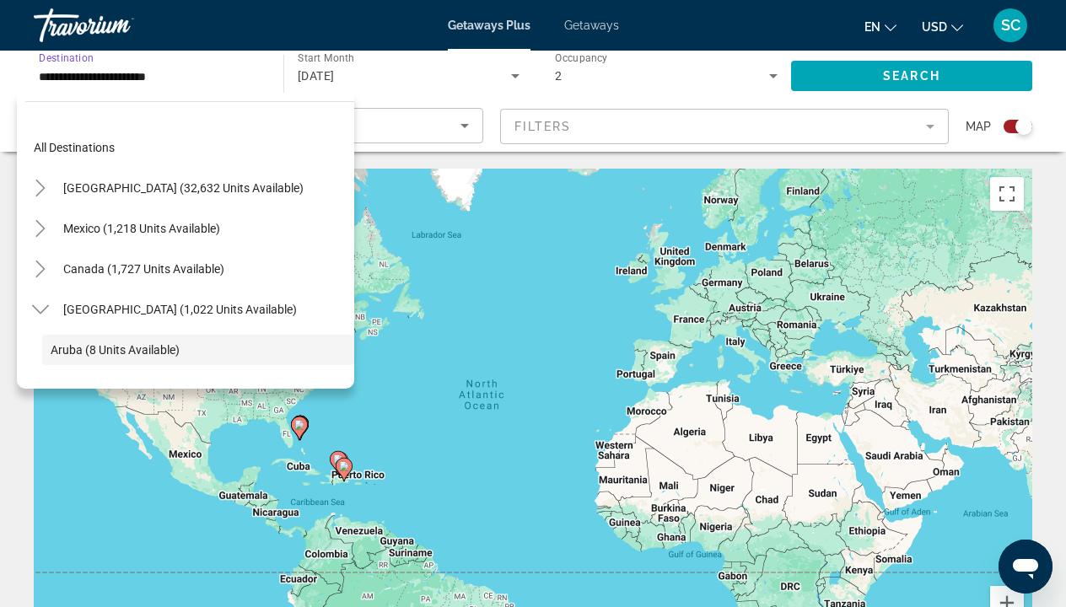
scroll to position [100, 0]
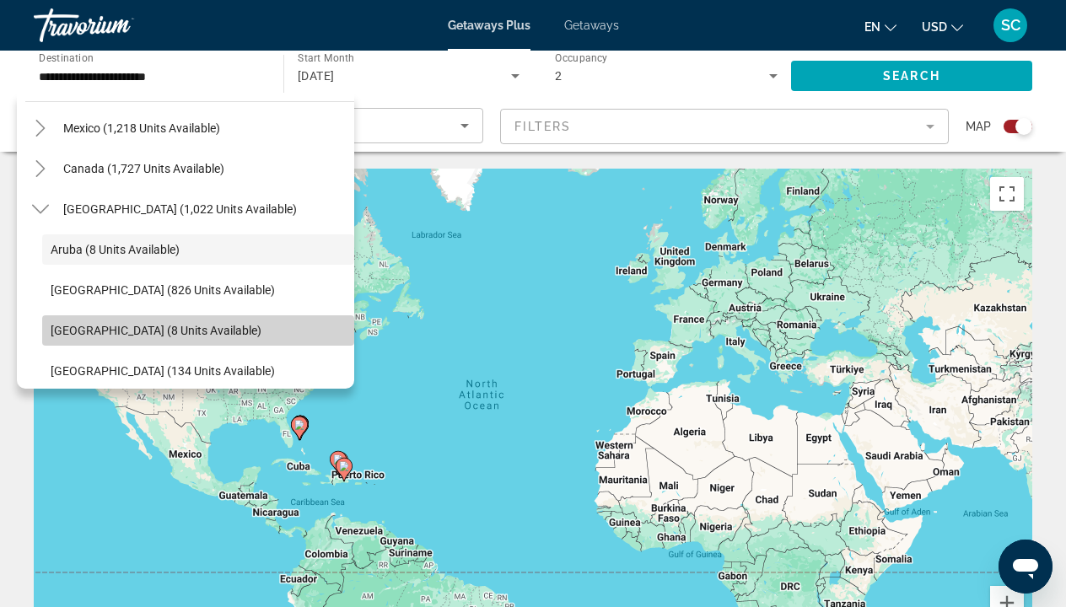
click at [177, 330] on span "Cayman Islands (8 units available)" at bounding box center [156, 330] width 211 height 13
type input "**********"
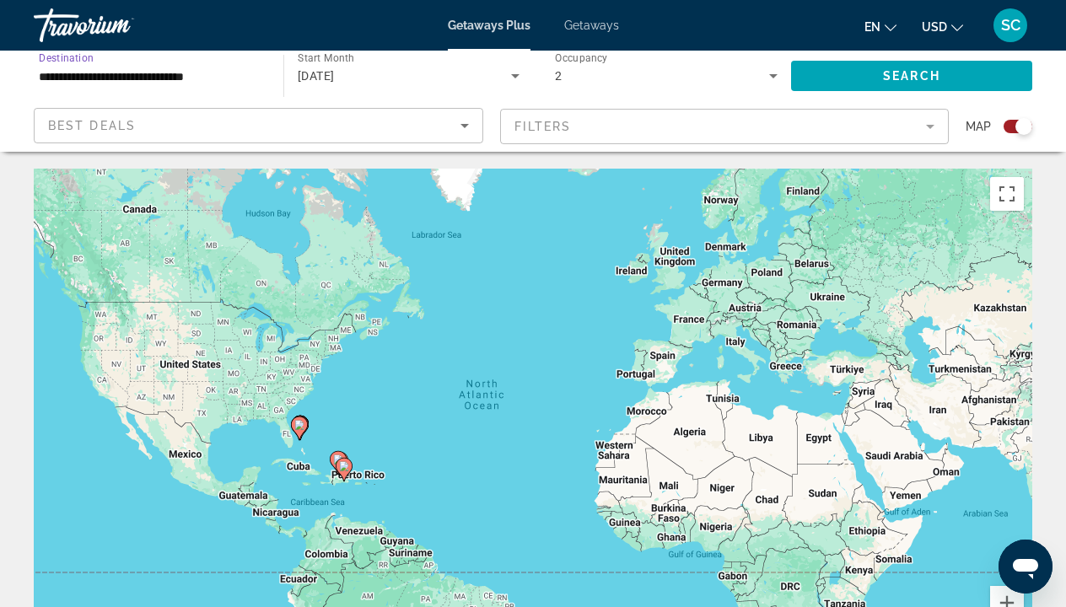
scroll to position [0, 0]
click at [515, 75] on icon "Search widget" at bounding box center [515, 76] width 8 height 4
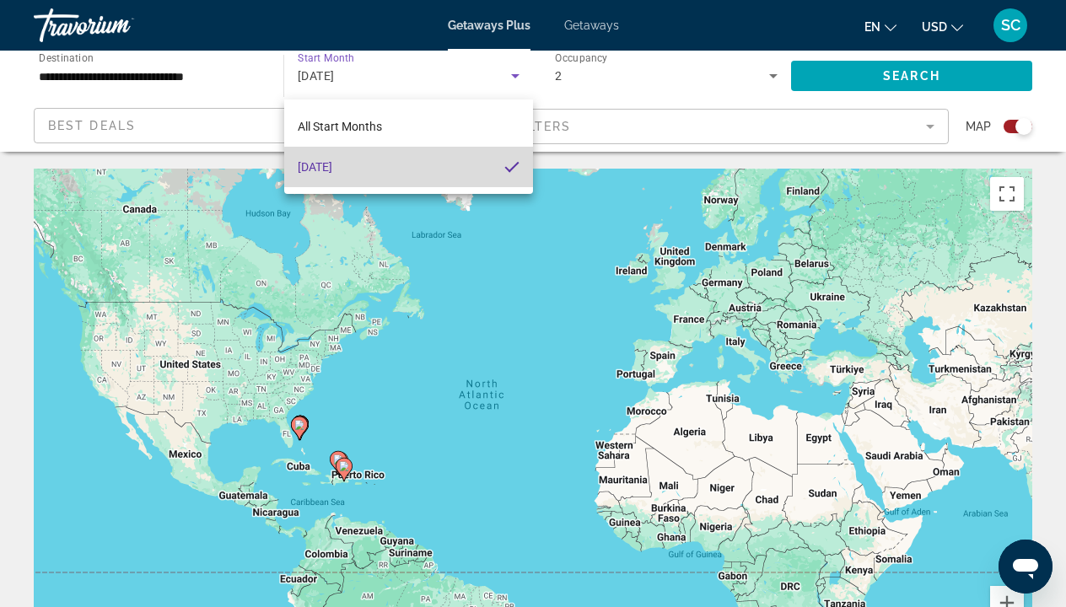
click at [507, 168] on mat-pseudo-checkbox at bounding box center [511, 166] width 15 height 15
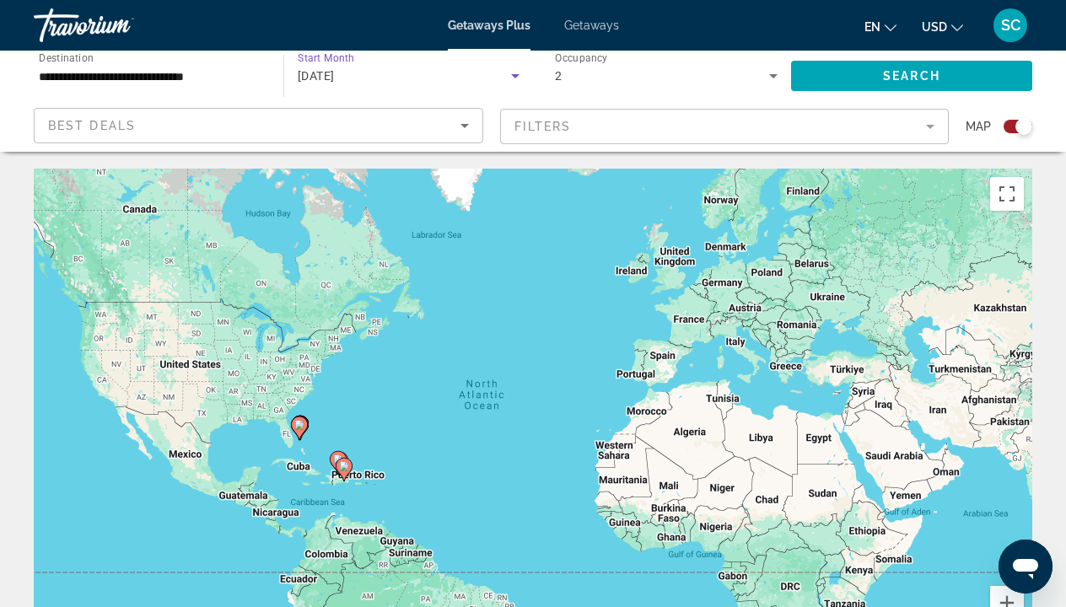
click at [514, 78] on icon "Search widget" at bounding box center [515, 76] width 8 height 4
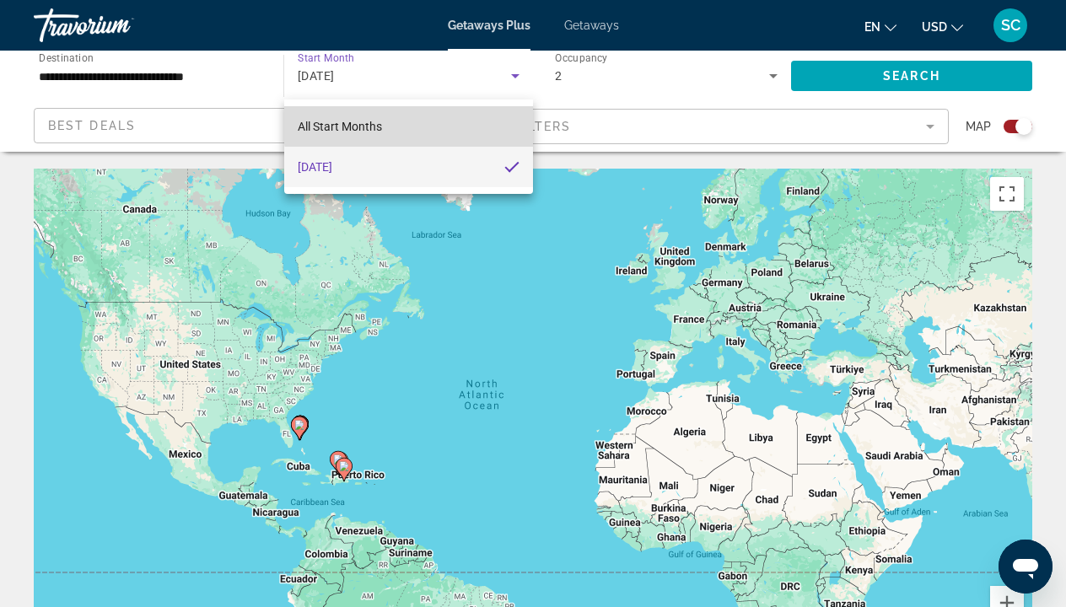
click at [425, 123] on mat-option "All Start Months" at bounding box center [408, 126] width 249 height 40
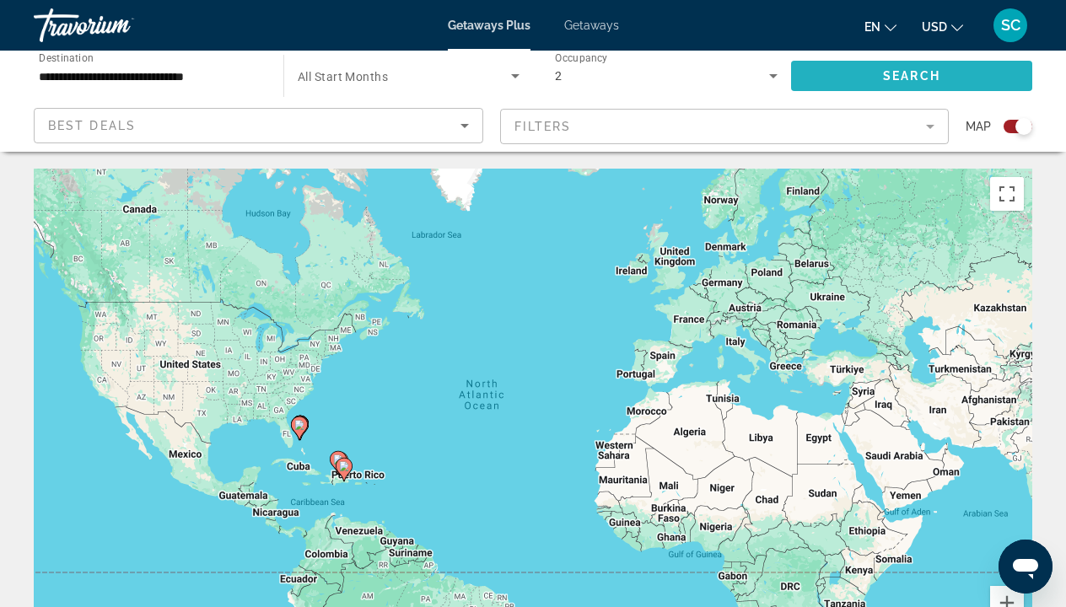
click at [879, 80] on span "Search widget" at bounding box center [911, 76] width 241 height 40
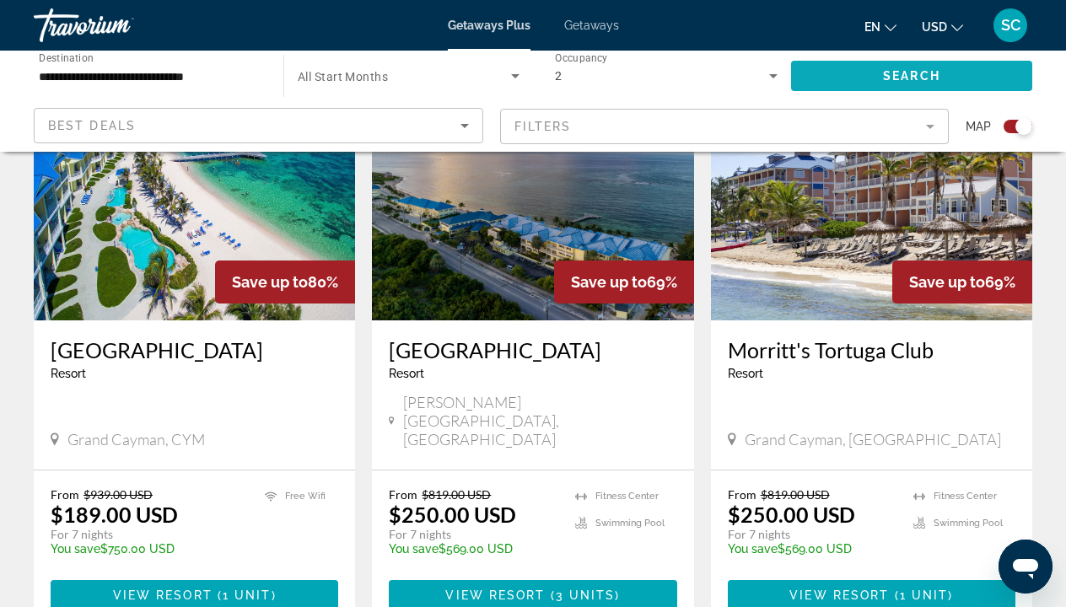
scroll to position [692, 0]
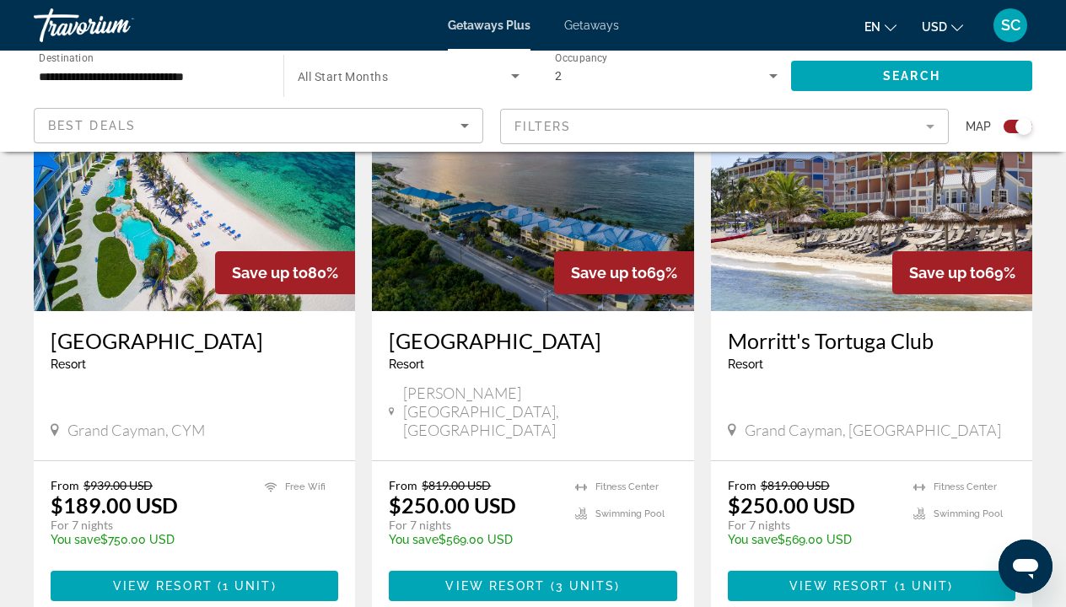
click at [543, 206] on img "Main content" at bounding box center [532, 176] width 321 height 270
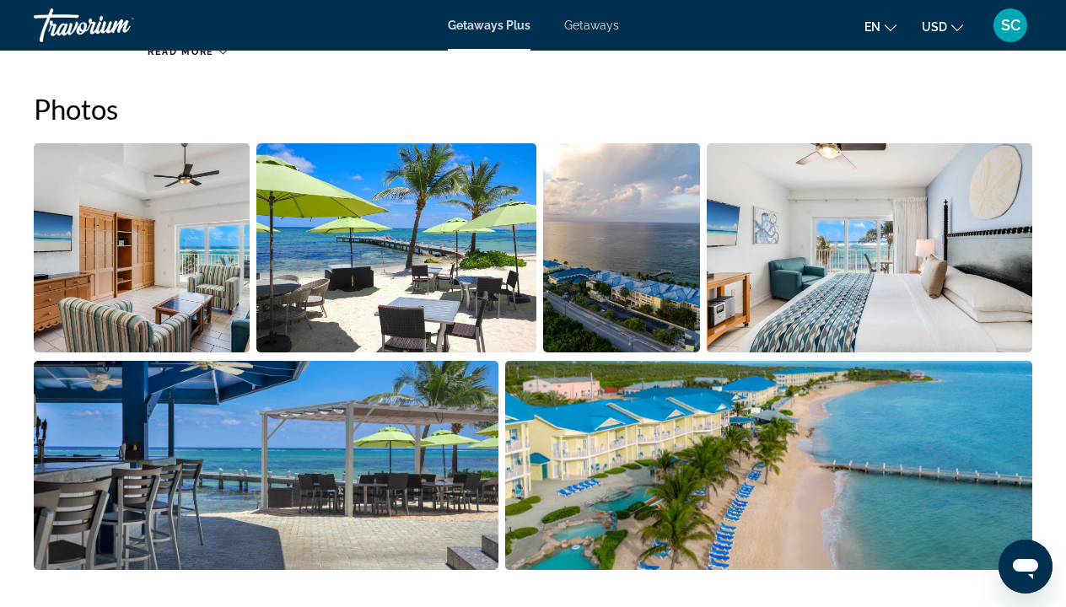
scroll to position [1079, 0]
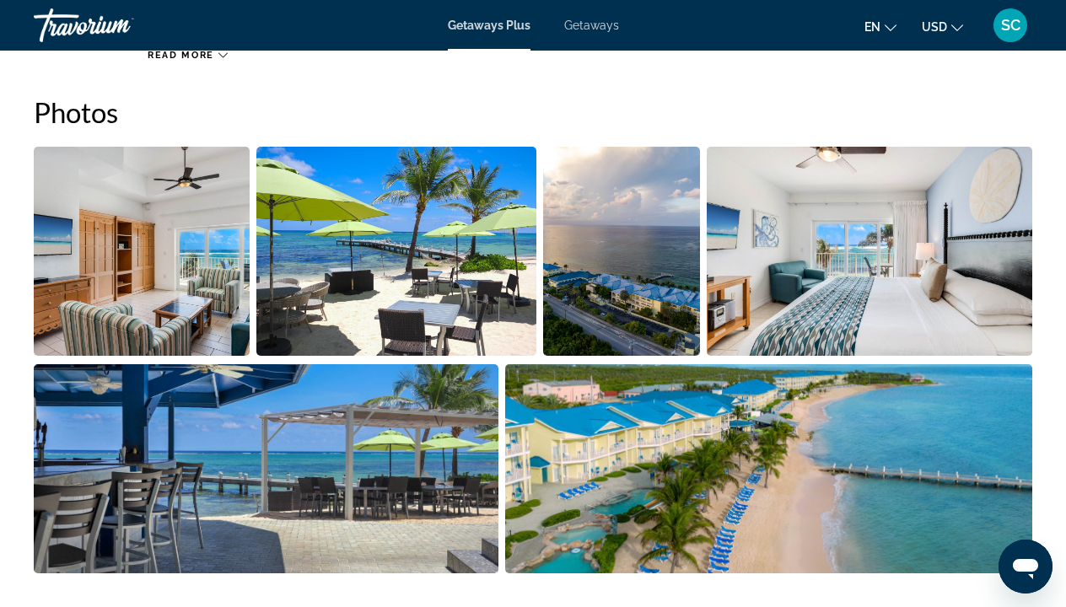
click at [171, 186] on img "Open full-screen image slider" at bounding box center [142, 251] width 216 height 209
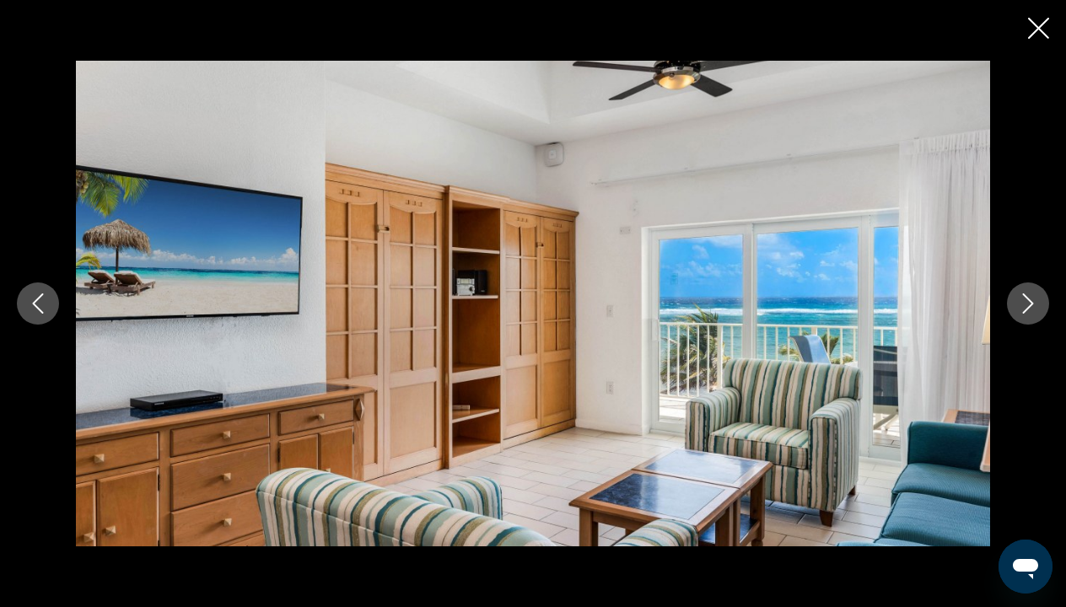
click at [1025, 299] on icon "Next image" at bounding box center [1028, 303] width 20 height 20
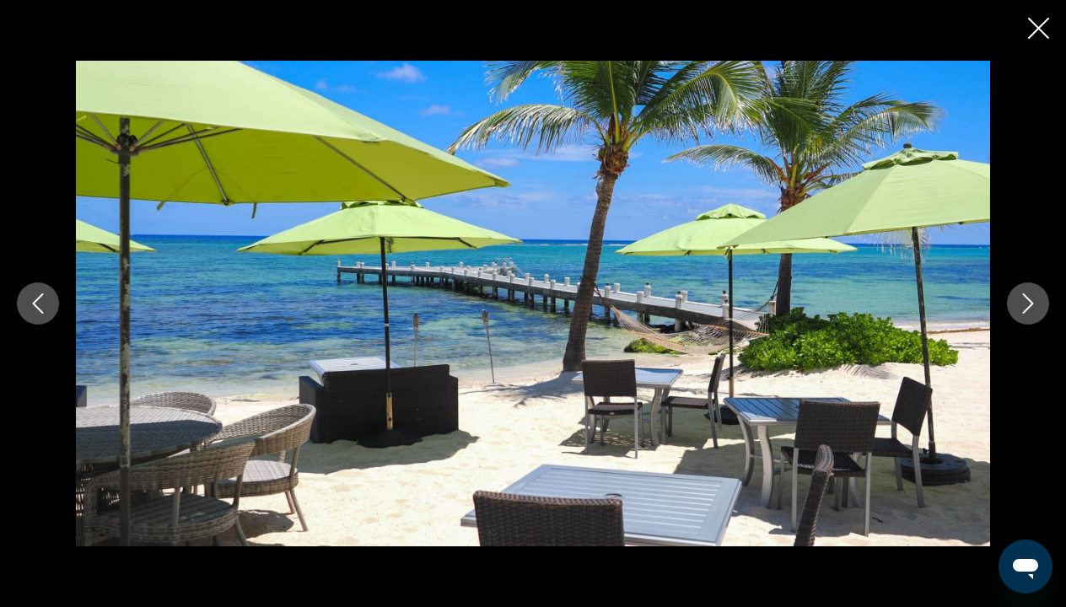
click at [1025, 299] on icon "Next image" at bounding box center [1028, 303] width 20 height 20
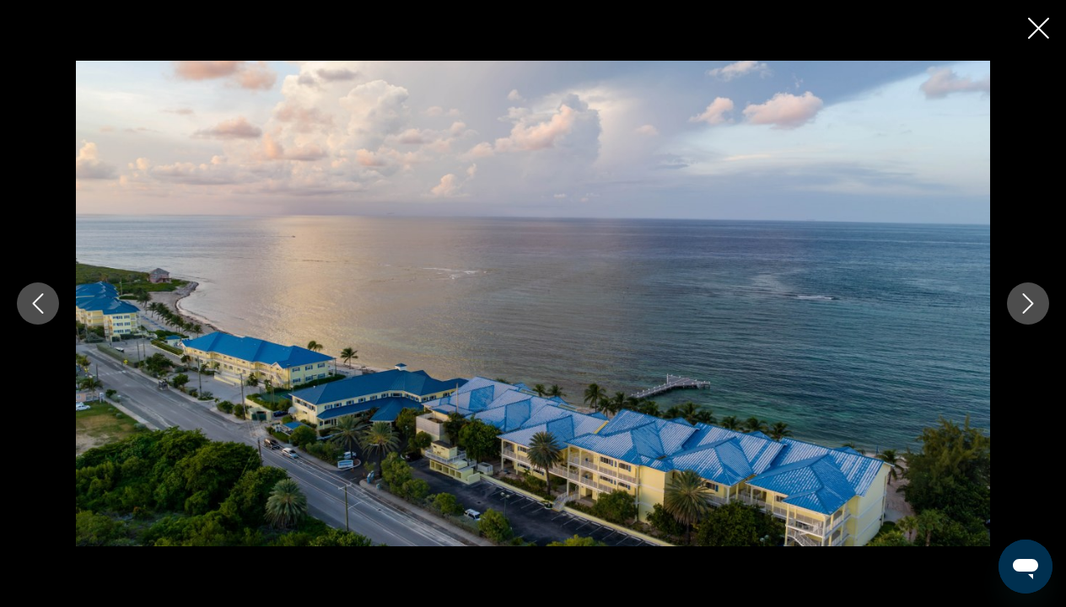
click at [1025, 299] on icon "Next image" at bounding box center [1028, 303] width 20 height 20
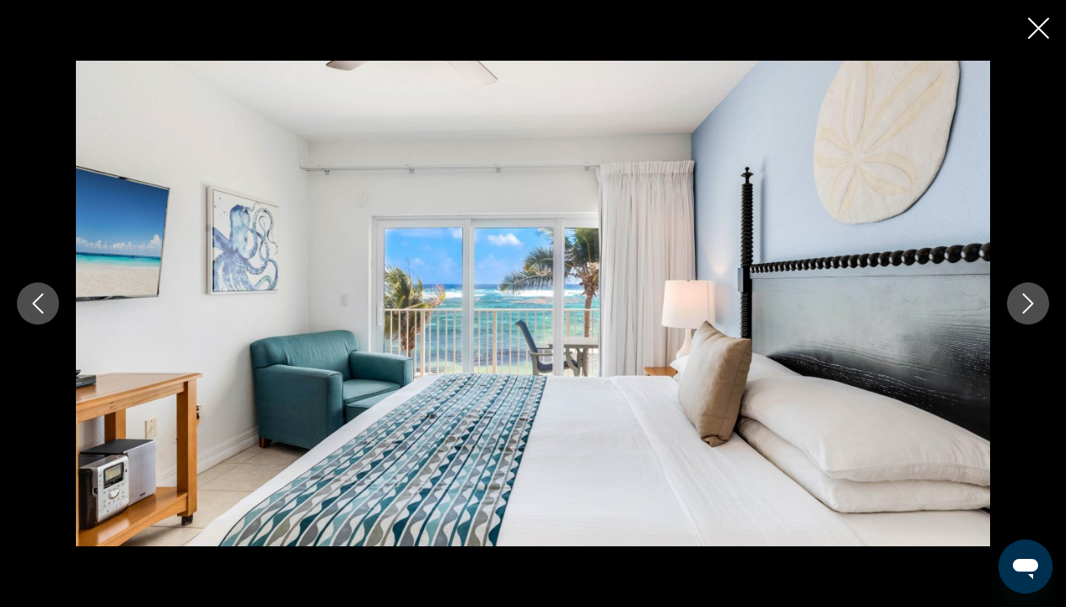
click at [1025, 299] on icon "Next image" at bounding box center [1028, 303] width 20 height 20
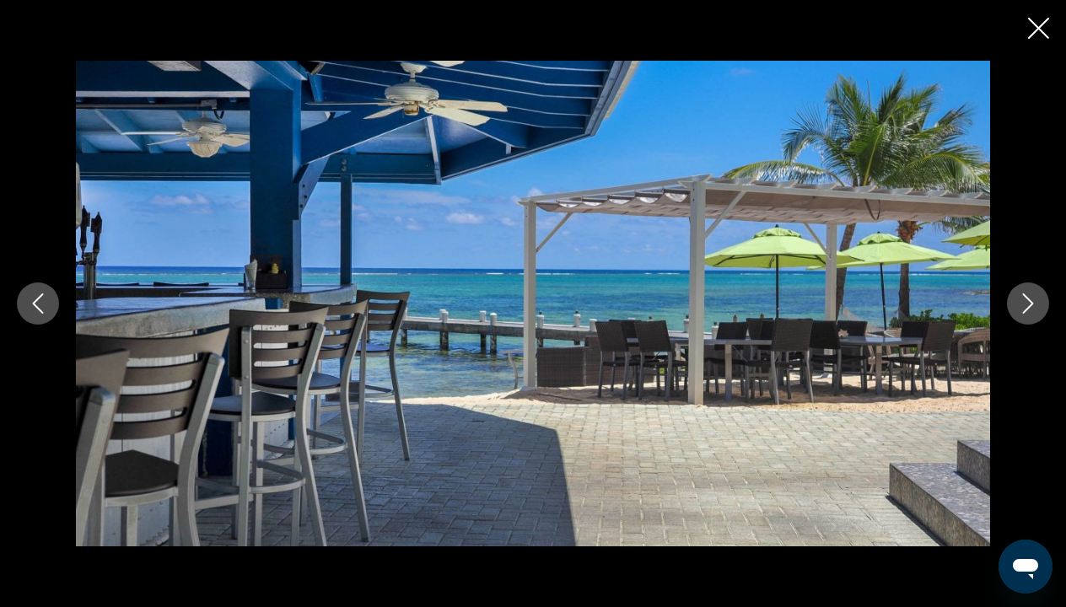
click at [1025, 299] on icon "Next image" at bounding box center [1028, 303] width 20 height 20
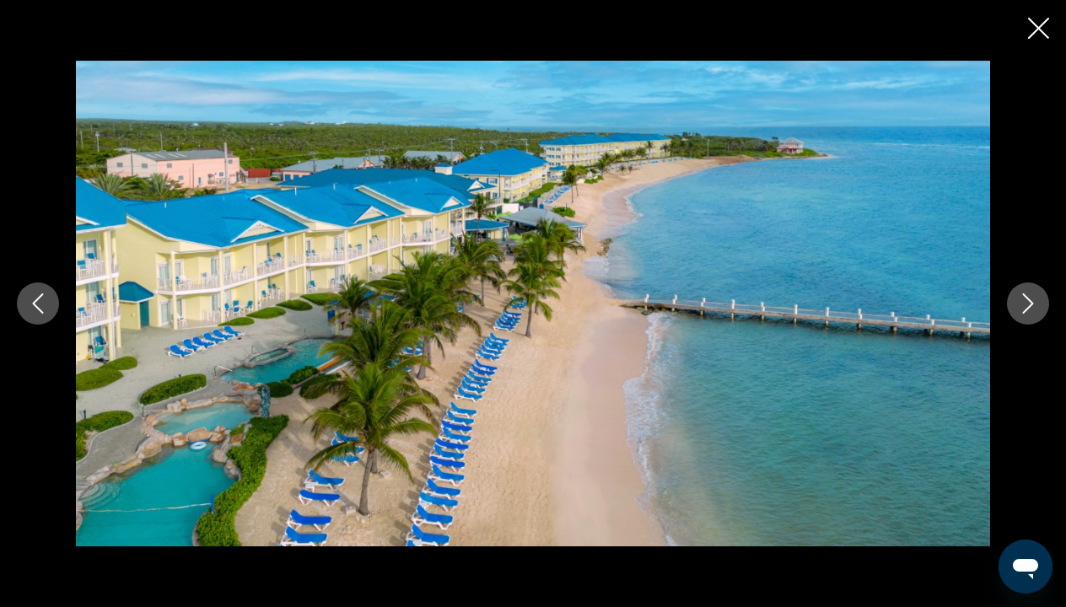
click at [1025, 299] on icon "Next image" at bounding box center [1028, 303] width 20 height 20
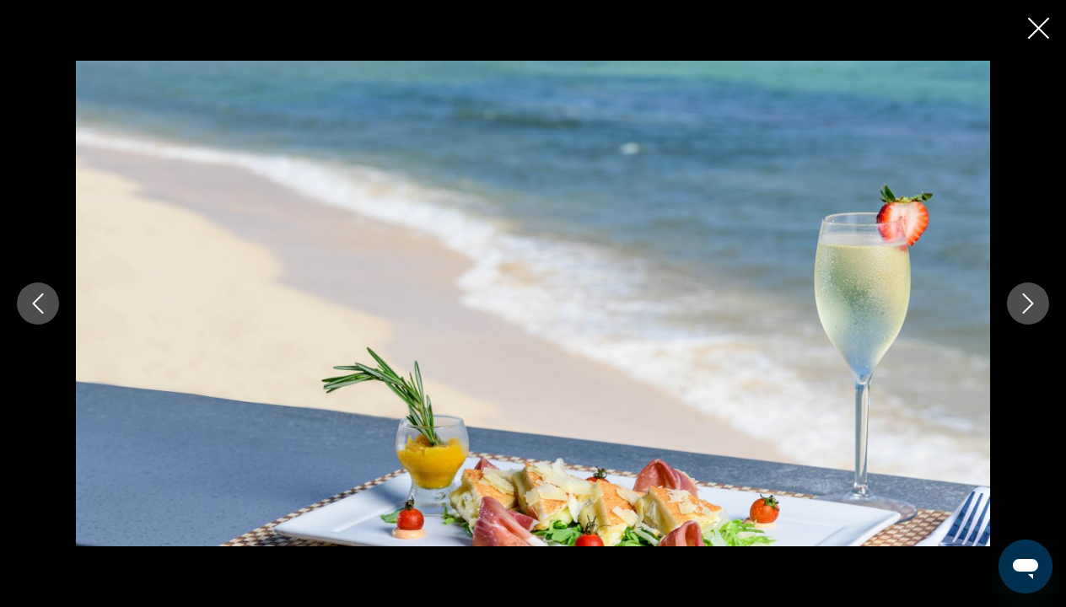
click at [1025, 299] on icon "Next image" at bounding box center [1028, 303] width 20 height 20
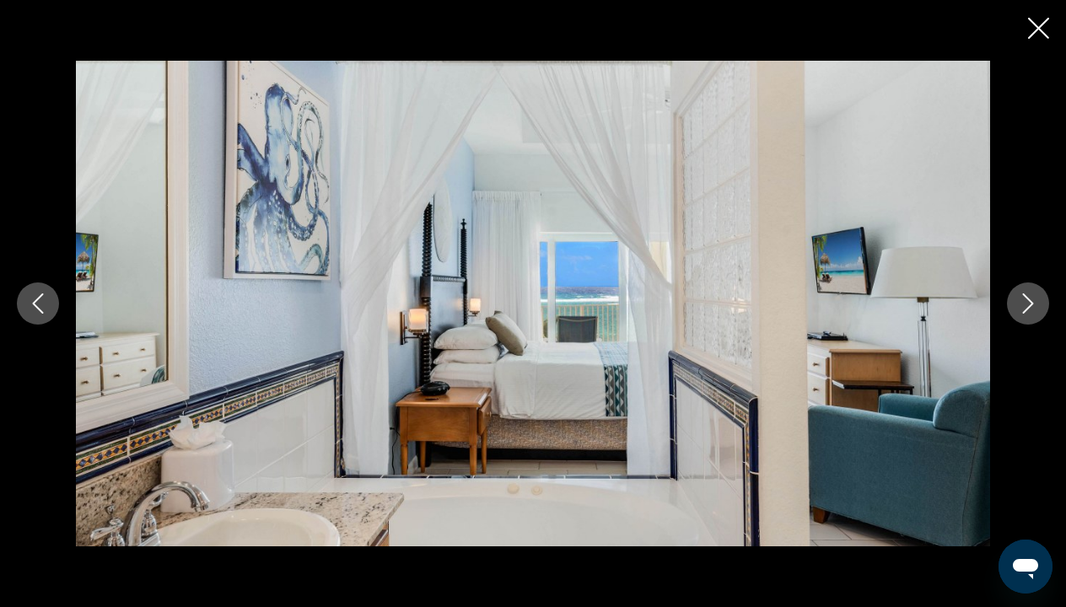
click at [1025, 299] on icon "Next image" at bounding box center [1028, 303] width 20 height 20
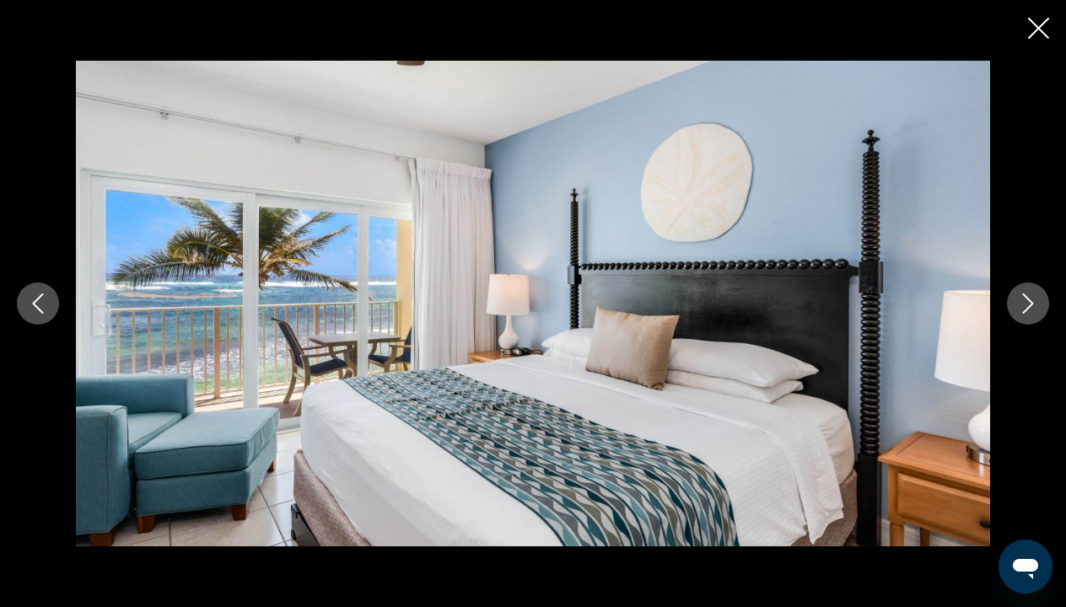
click at [1025, 299] on icon "Next image" at bounding box center [1028, 303] width 20 height 20
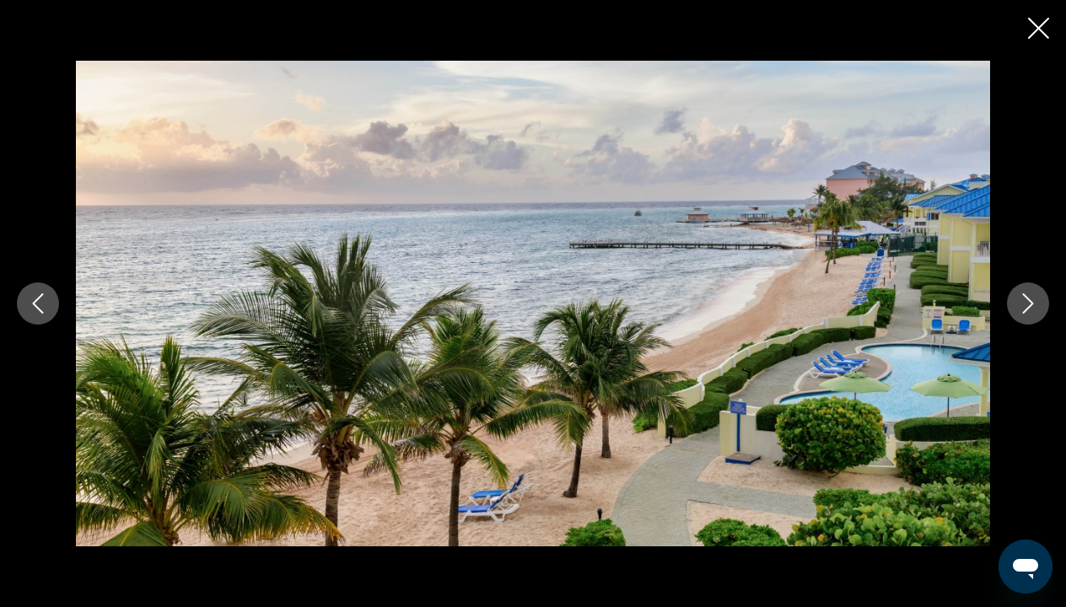
click at [1025, 299] on icon "Next image" at bounding box center [1028, 303] width 20 height 20
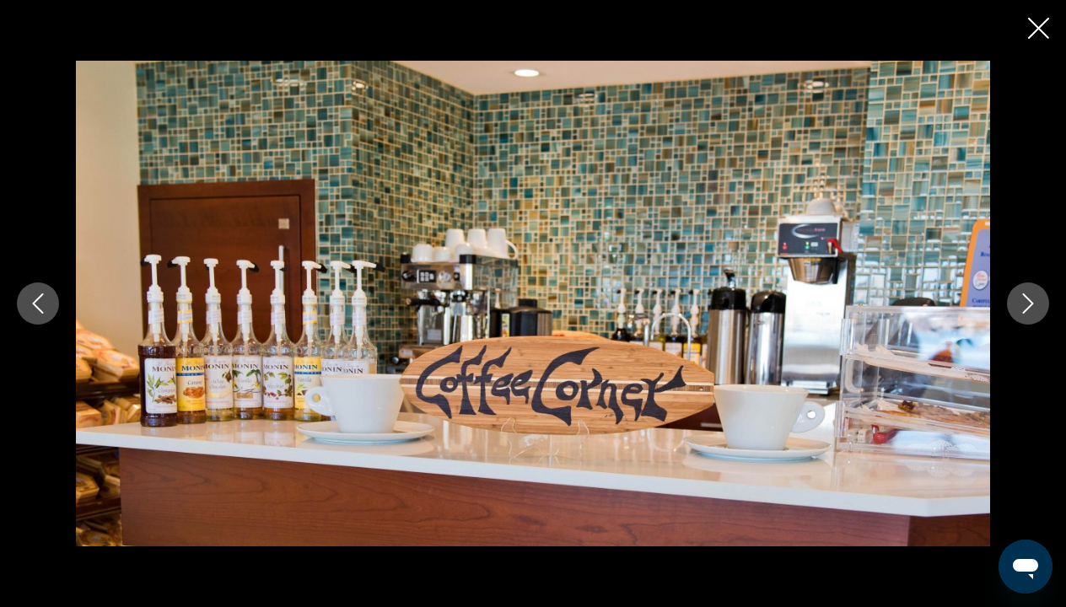
click at [1025, 299] on icon "Next image" at bounding box center [1028, 303] width 20 height 20
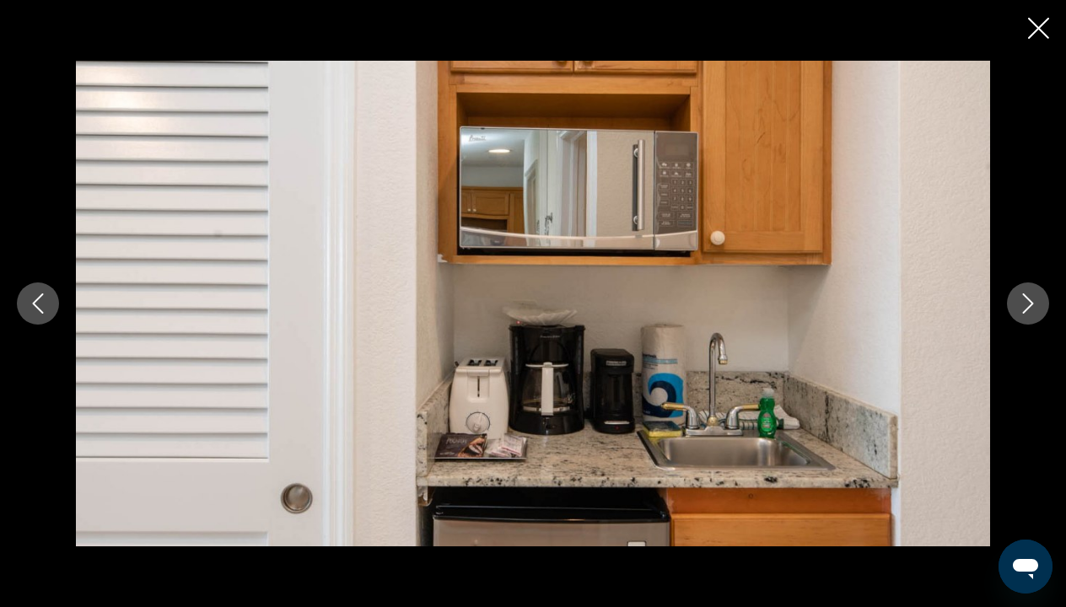
click at [1025, 299] on icon "Next image" at bounding box center [1028, 303] width 20 height 20
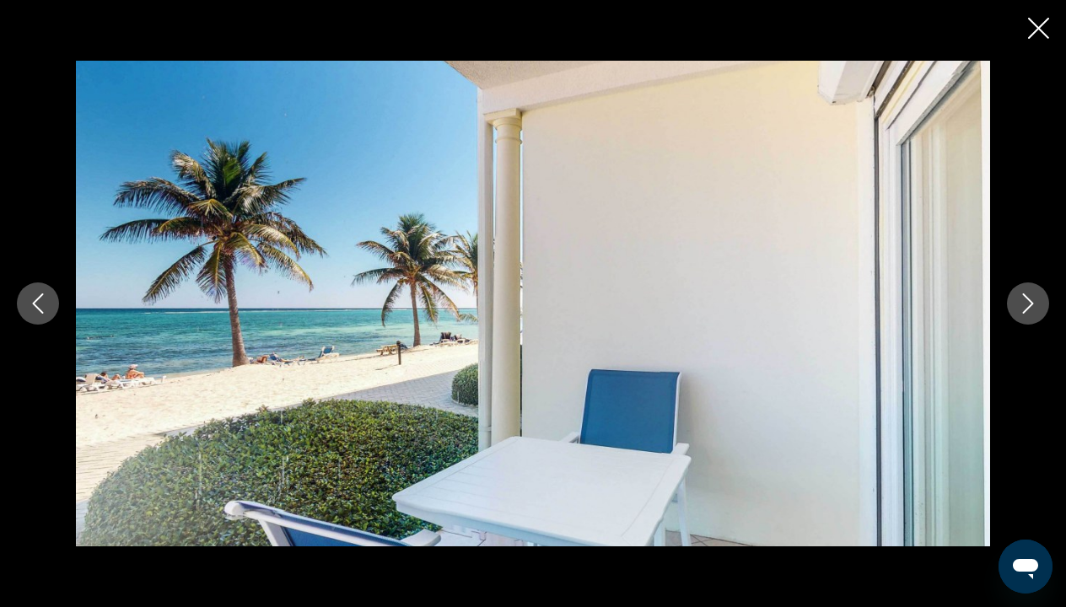
click at [1025, 299] on icon "Next image" at bounding box center [1028, 303] width 20 height 20
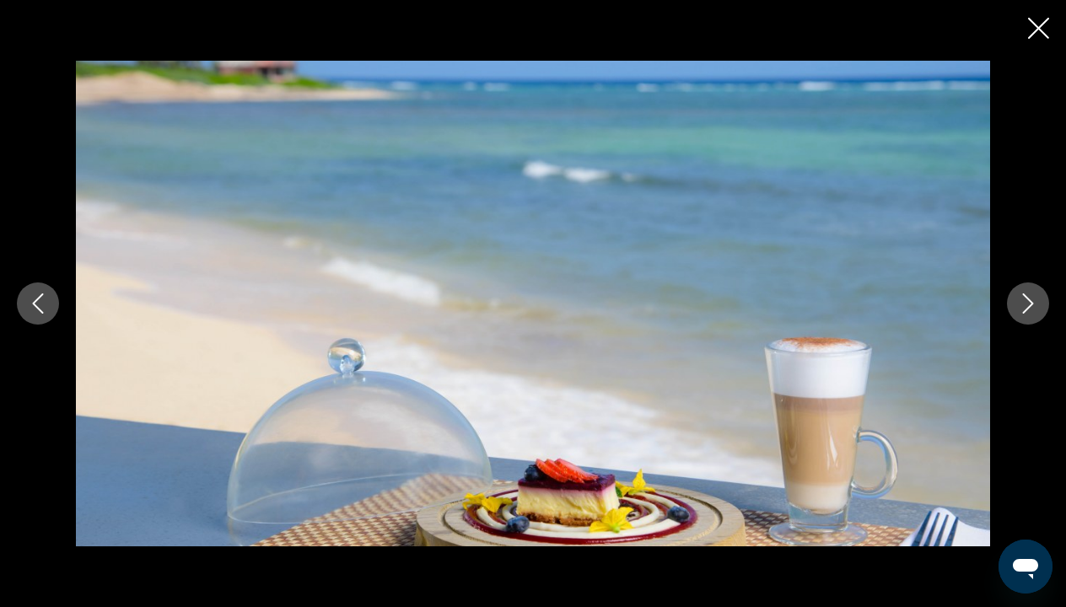
click at [1025, 299] on icon "Next image" at bounding box center [1028, 303] width 20 height 20
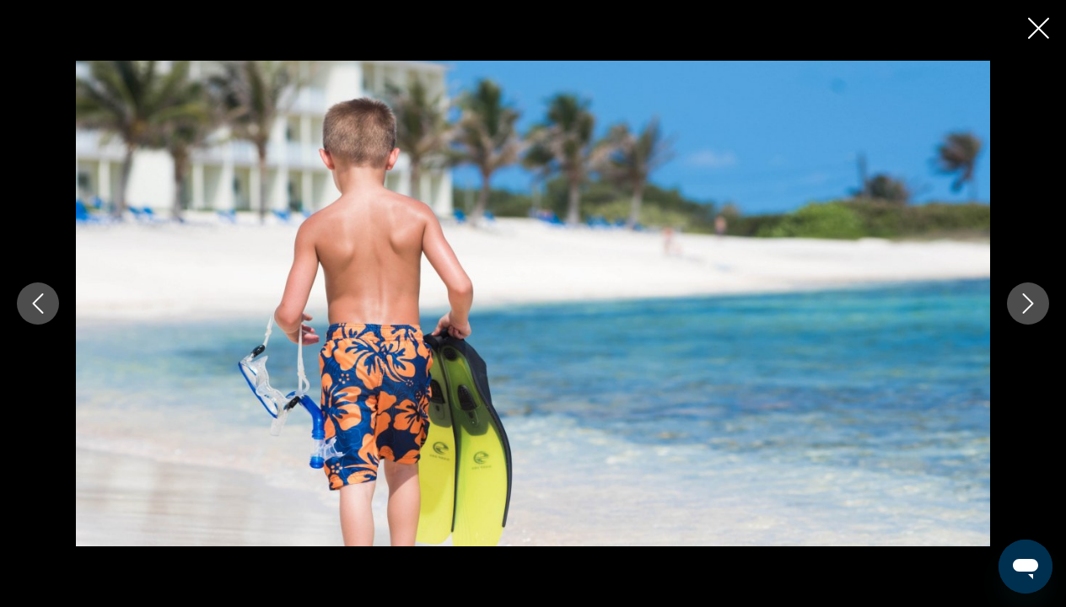
click at [1025, 299] on icon "Next image" at bounding box center [1028, 303] width 20 height 20
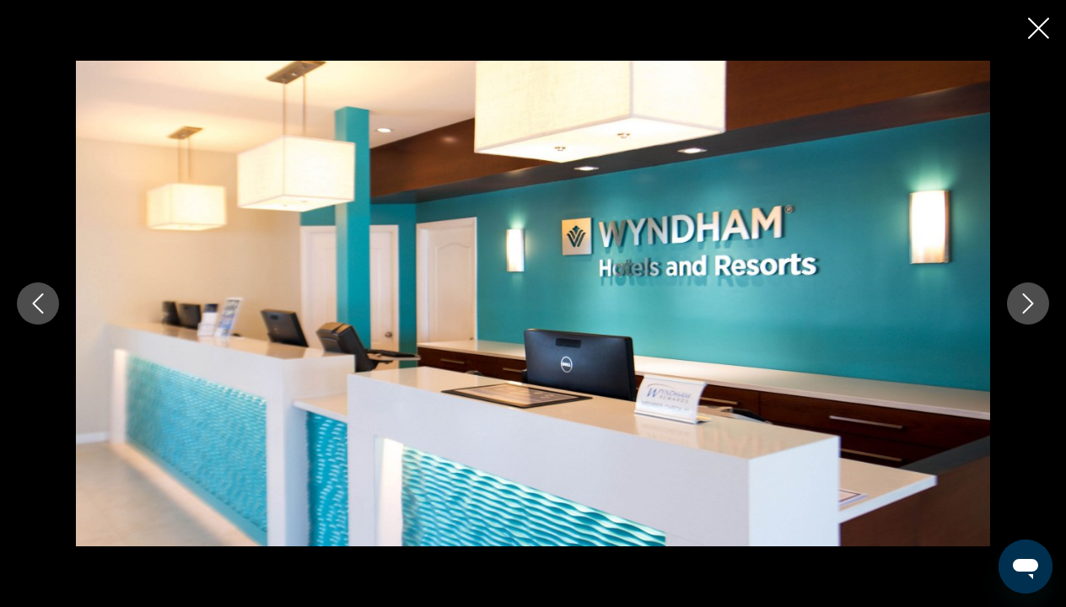
click at [1025, 299] on icon "Next image" at bounding box center [1028, 303] width 20 height 20
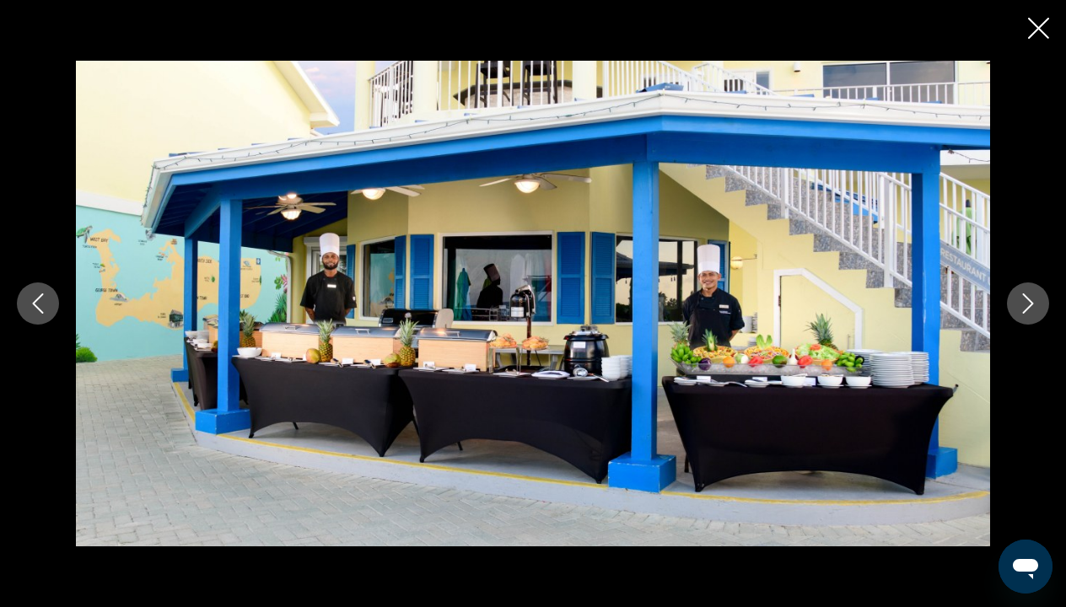
click at [1025, 299] on icon "Next image" at bounding box center [1028, 303] width 20 height 20
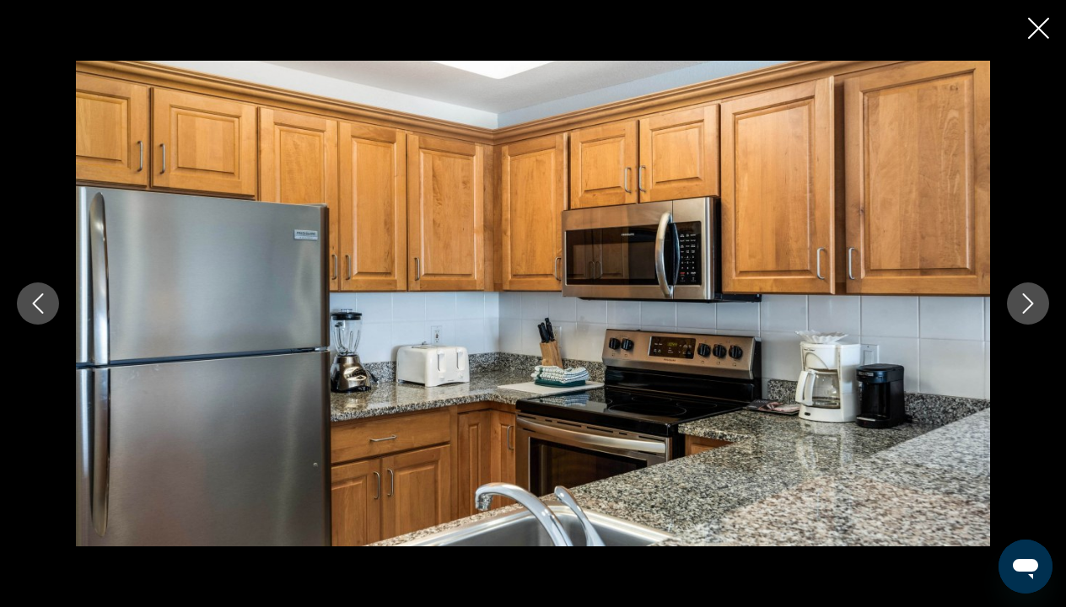
click at [1025, 299] on icon "Next image" at bounding box center [1028, 303] width 20 height 20
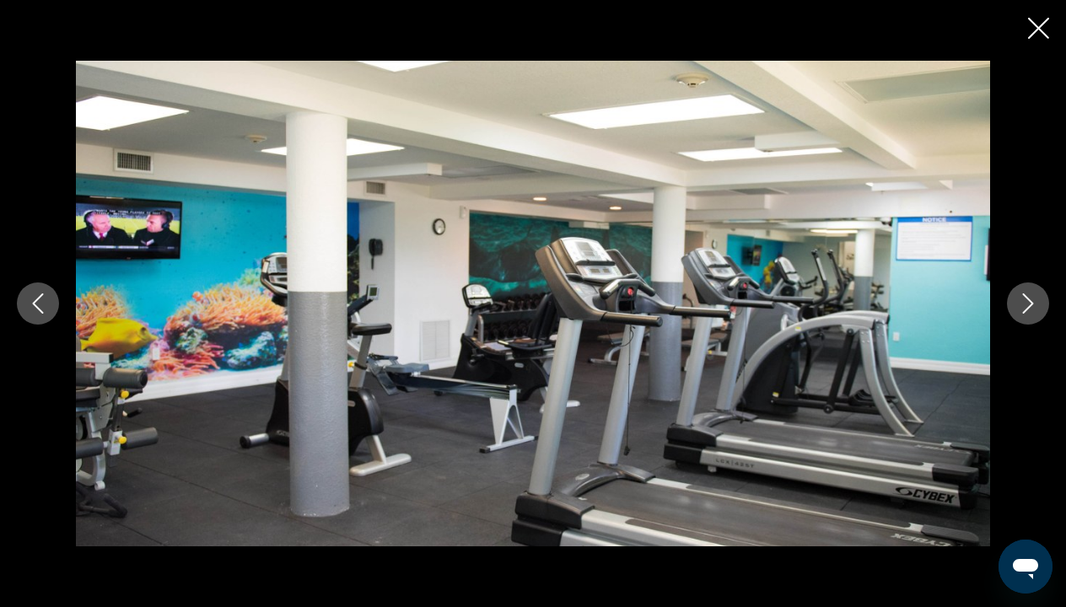
click at [1025, 299] on icon "Next image" at bounding box center [1028, 303] width 20 height 20
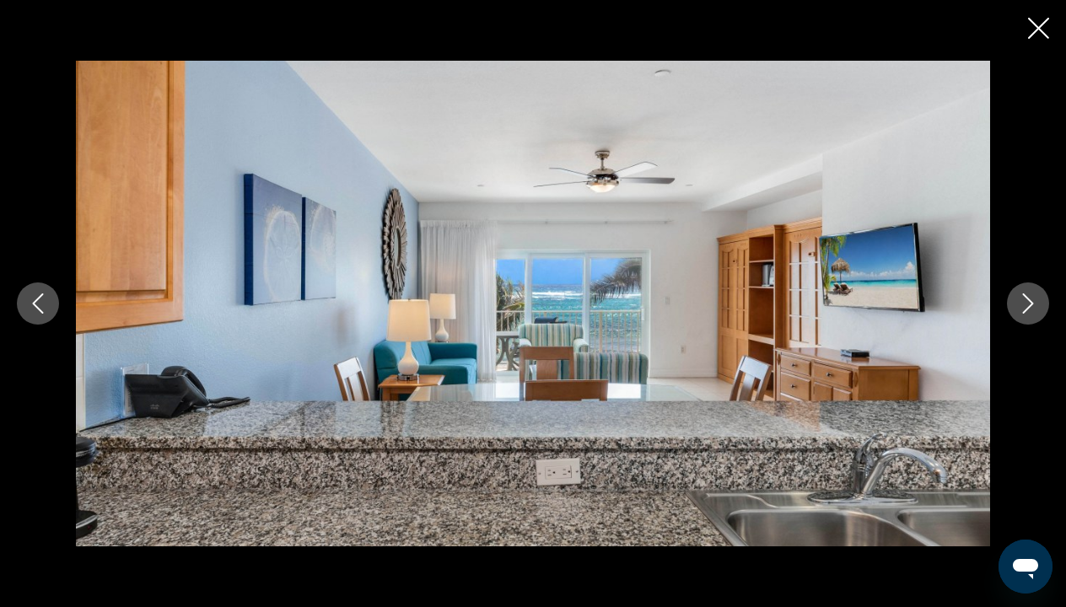
click at [1025, 299] on icon "Next image" at bounding box center [1028, 303] width 20 height 20
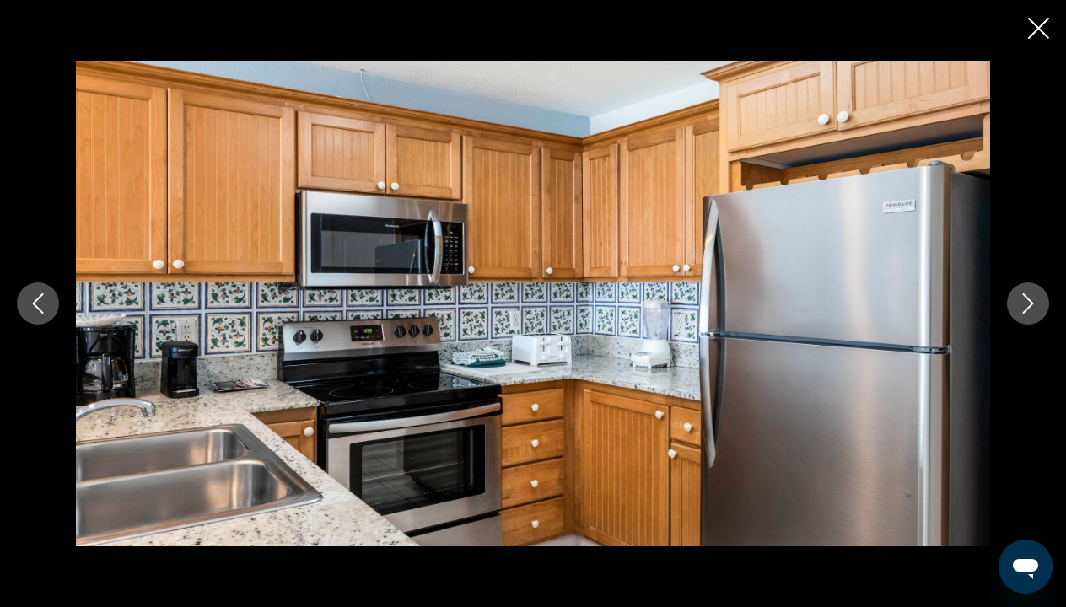
click at [1025, 299] on icon "Next image" at bounding box center [1028, 303] width 20 height 20
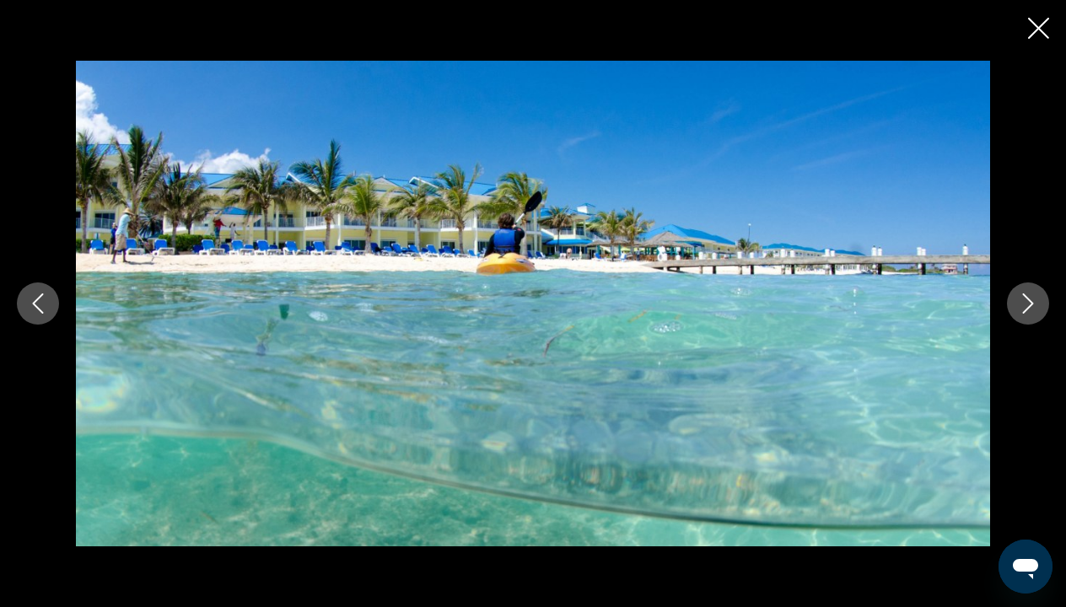
click at [1025, 299] on icon "Next image" at bounding box center [1028, 303] width 20 height 20
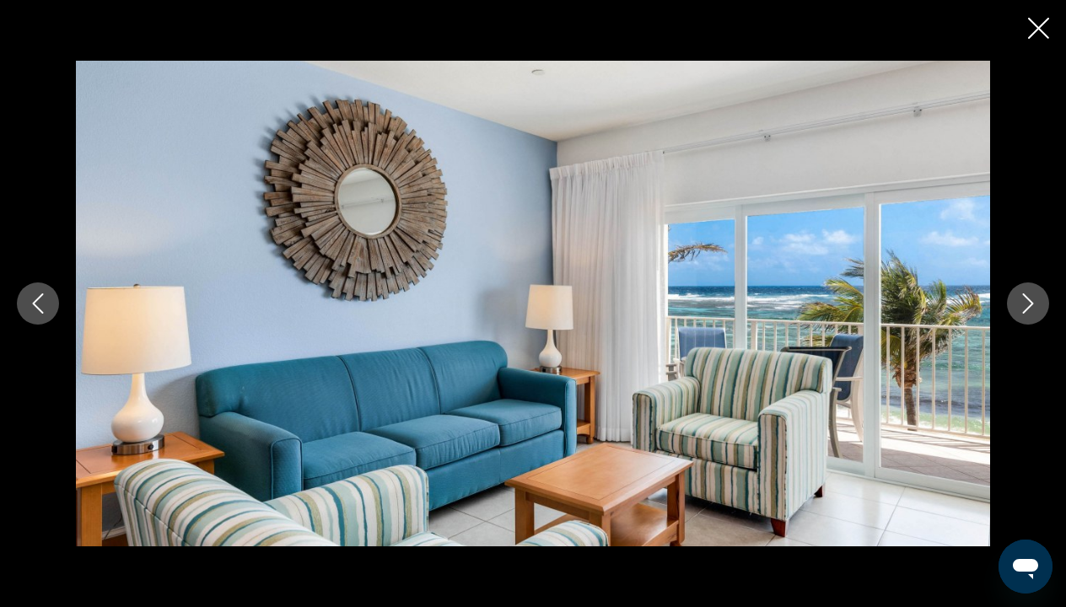
click at [1025, 299] on icon "Next image" at bounding box center [1028, 303] width 20 height 20
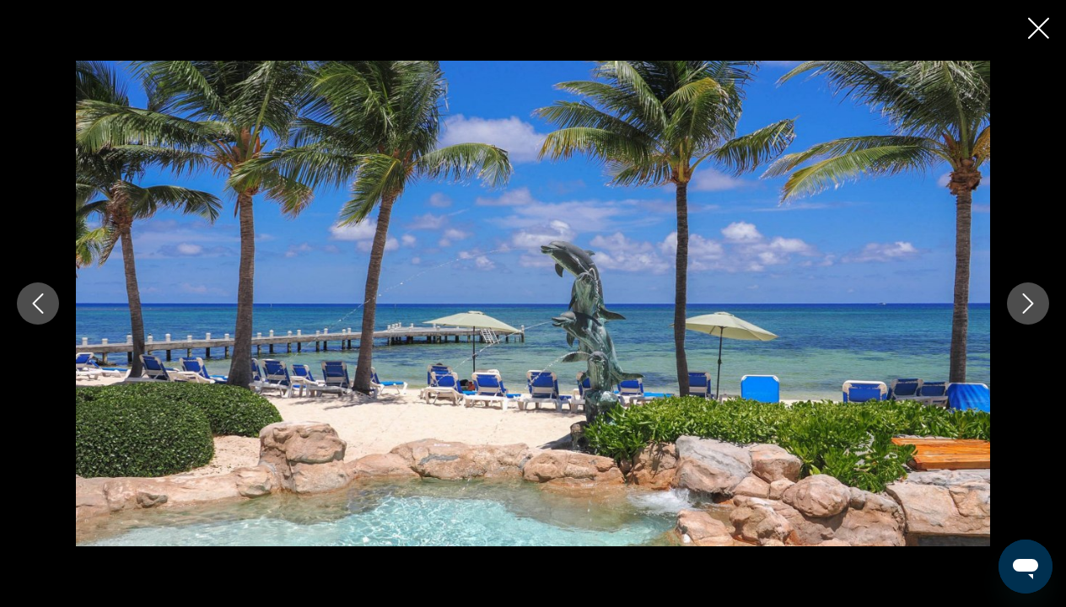
click at [1037, 26] on icon "Close slideshow" at bounding box center [1038, 28] width 21 height 21
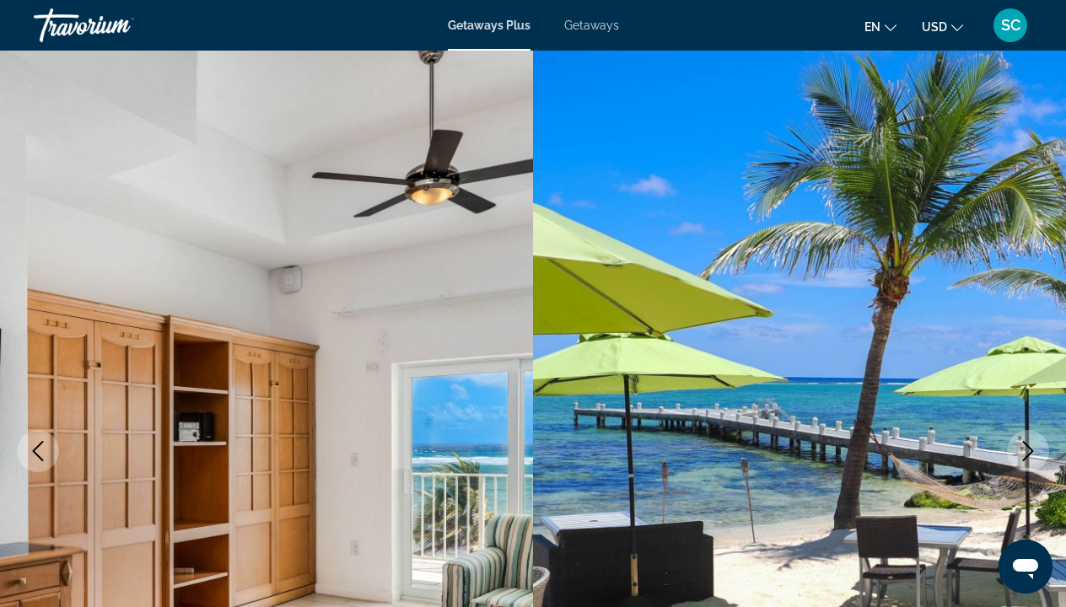
scroll to position [0, 0]
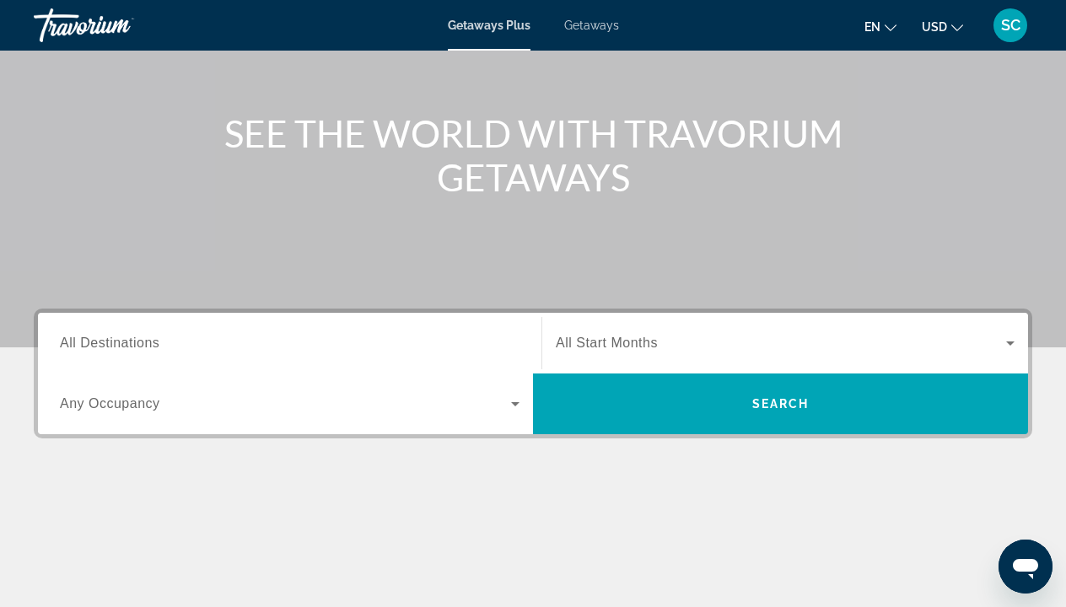
scroll to position [162, 0]
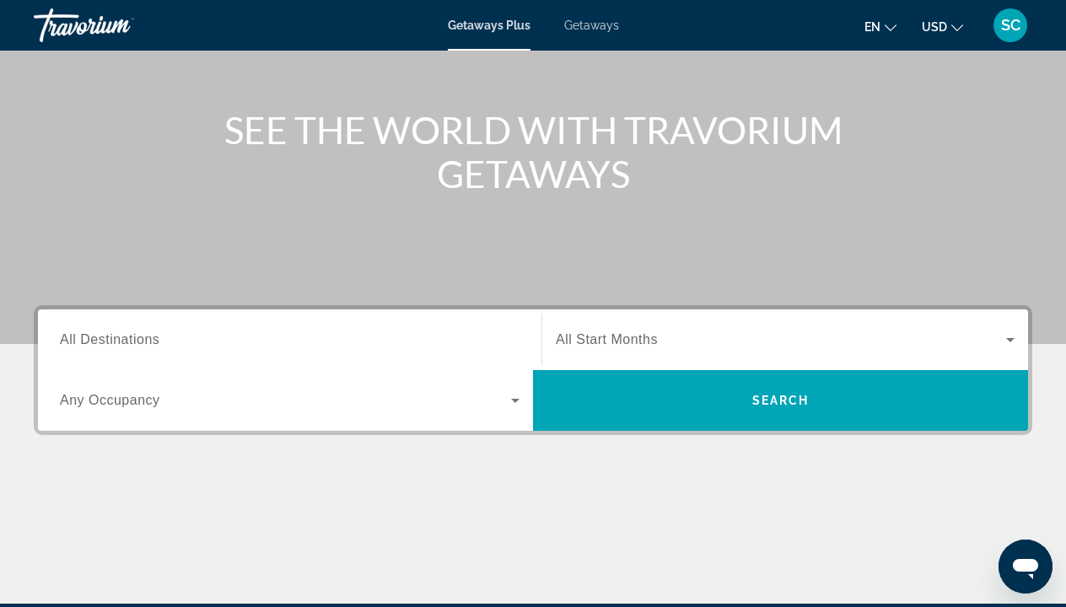
click at [345, 339] on input "Destination All Destinations" at bounding box center [290, 341] width 460 height 20
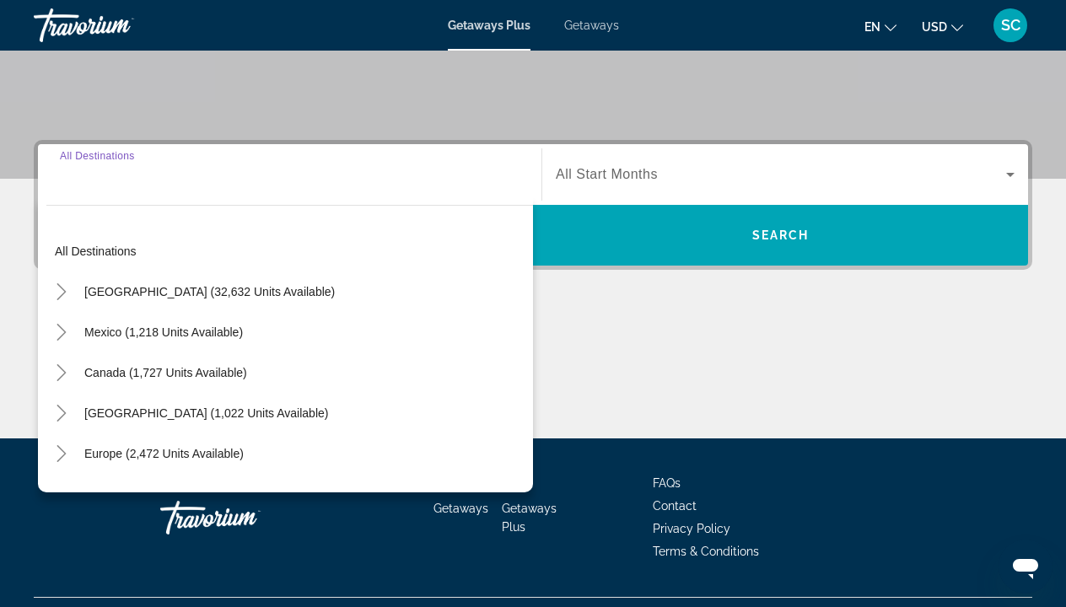
scroll to position [365, 0]
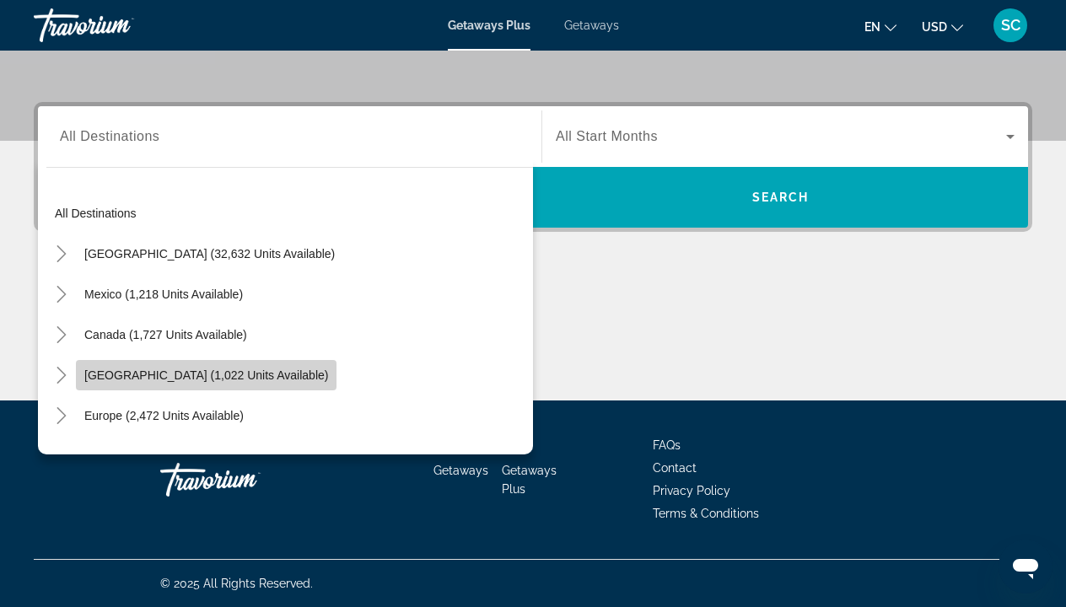
click at [251, 375] on span "Caribbean & Atlantic Islands (1,022 units available)" at bounding box center [206, 375] width 244 height 13
type input "**********"
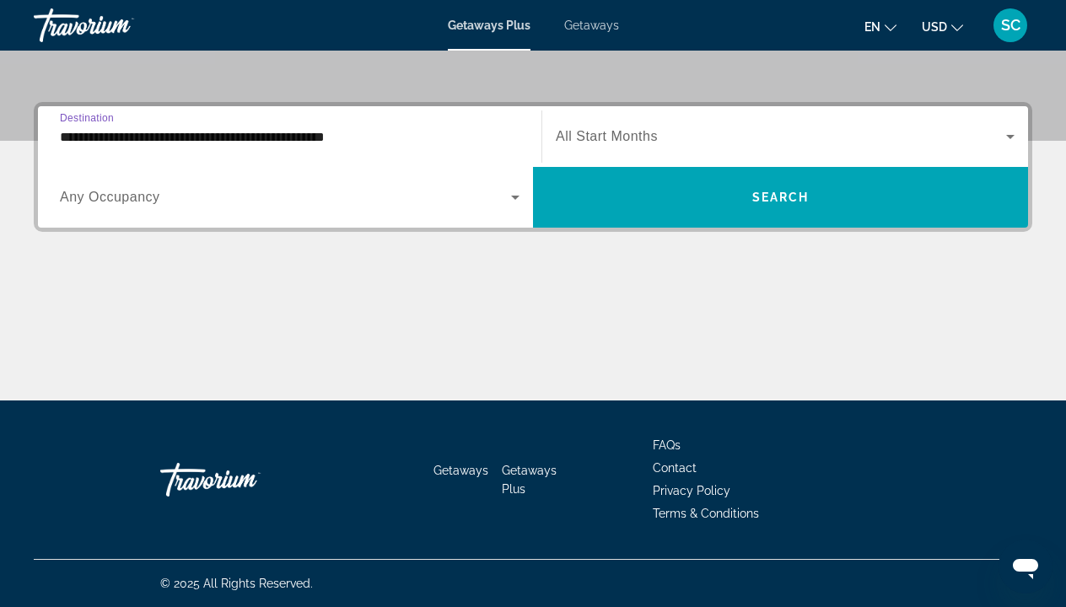
click at [518, 198] on icon "Search widget" at bounding box center [515, 197] width 20 height 20
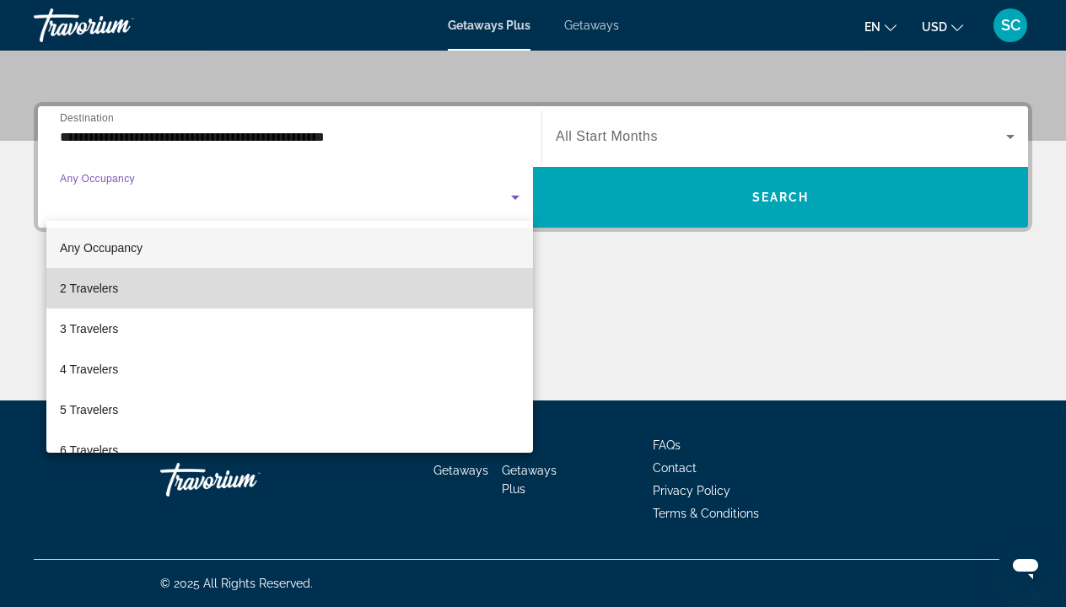
click at [368, 282] on mat-option "2 Travelers" at bounding box center [289, 288] width 487 height 40
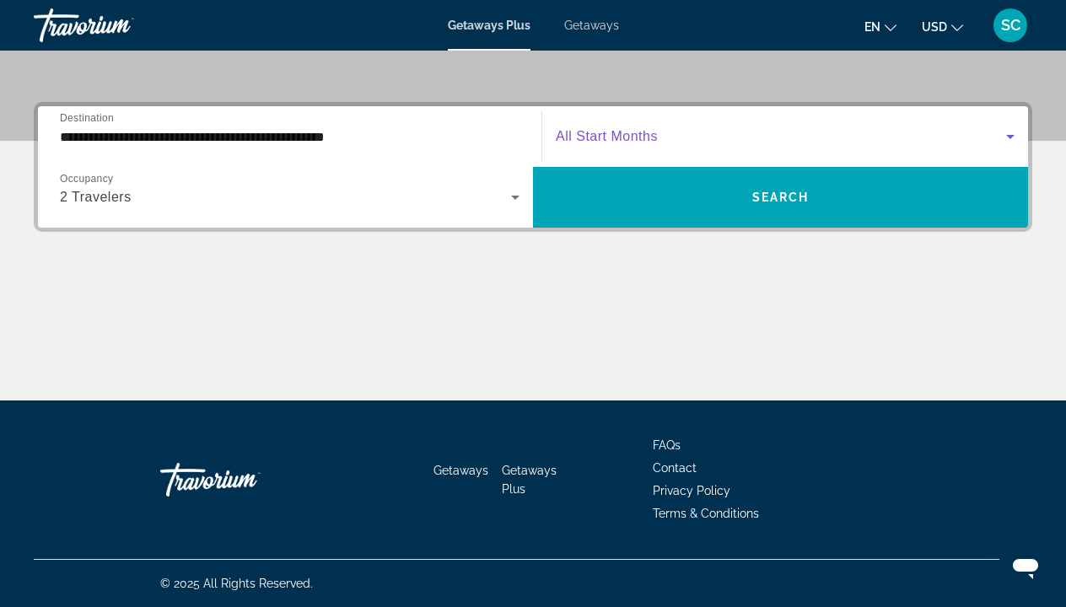
click at [1014, 132] on icon "Search widget" at bounding box center [1010, 136] width 20 height 20
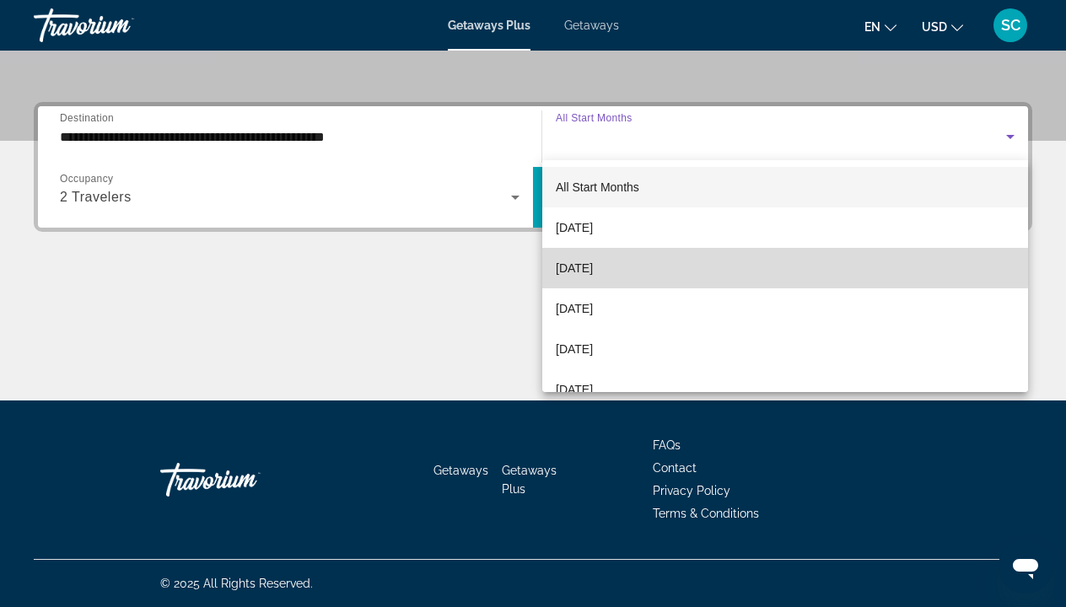
click at [747, 265] on mat-option "October 2025" at bounding box center [785, 268] width 486 height 40
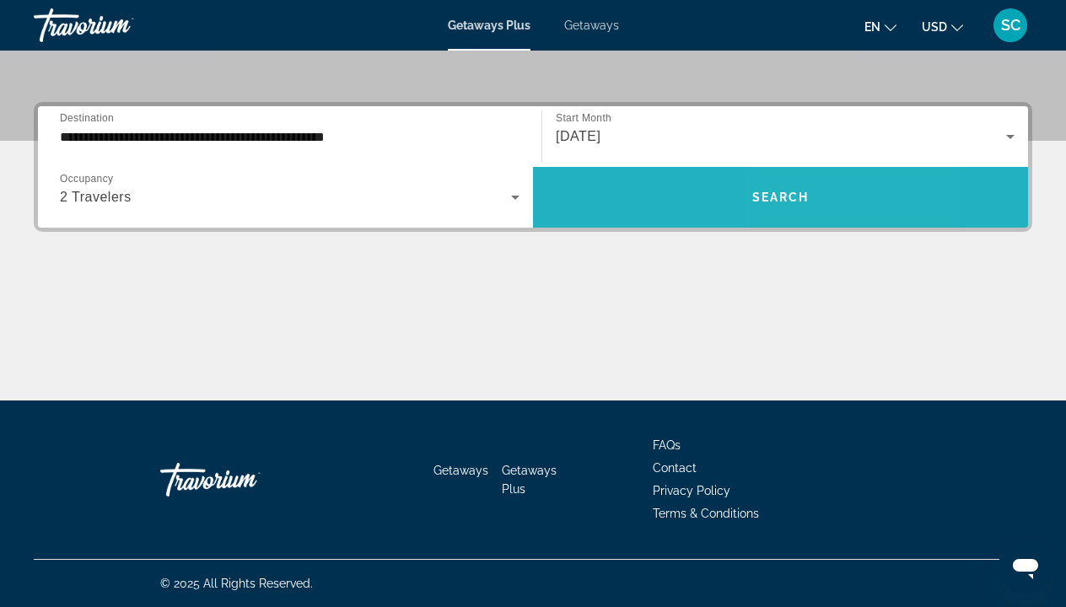
click at [796, 192] on span "Search" at bounding box center [780, 197] width 57 height 13
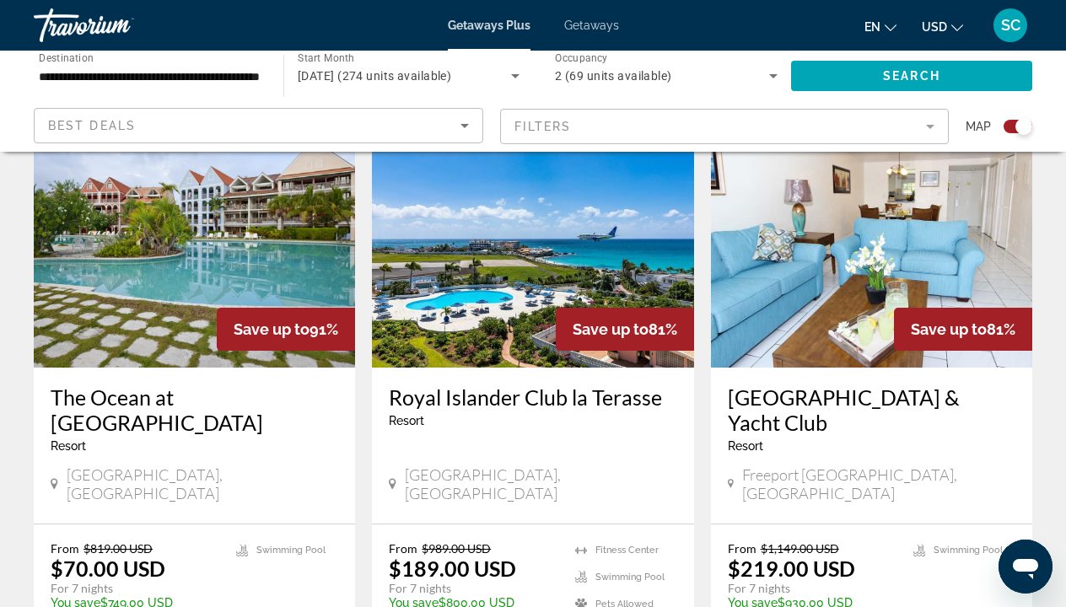
scroll to position [2483, 0]
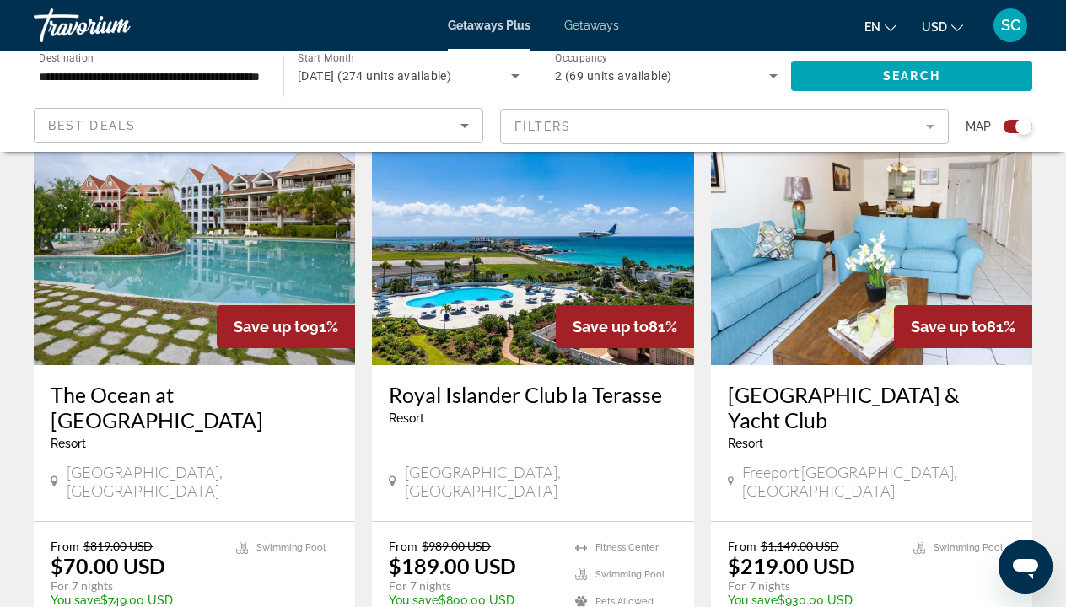
click at [507, 249] on img "Main content" at bounding box center [532, 230] width 321 height 270
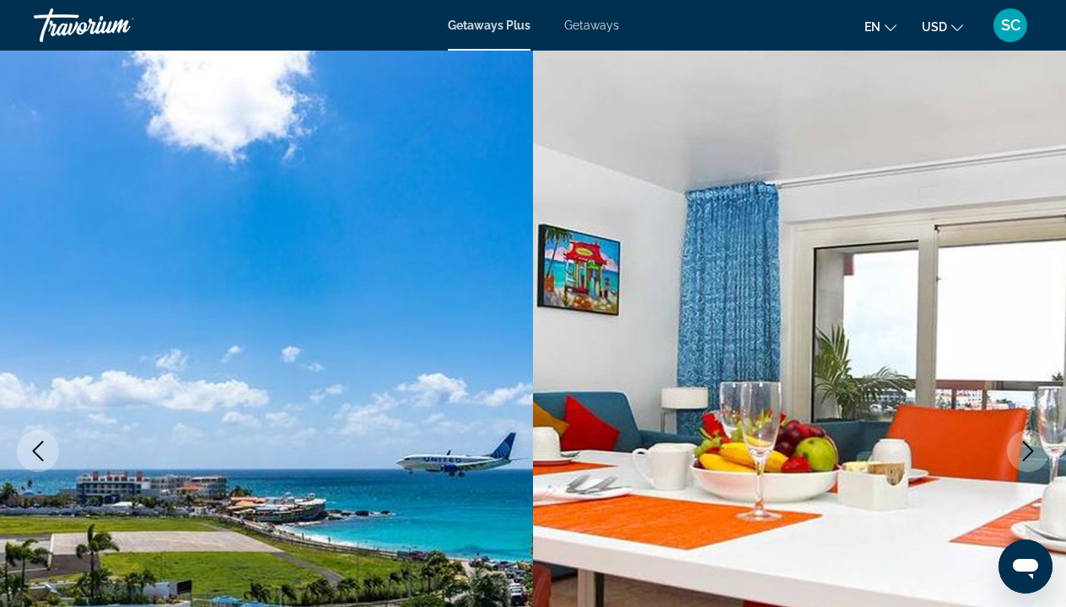
click at [1017, 331] on img "Main content" at bounding box center [799, 451] width 533 height 801
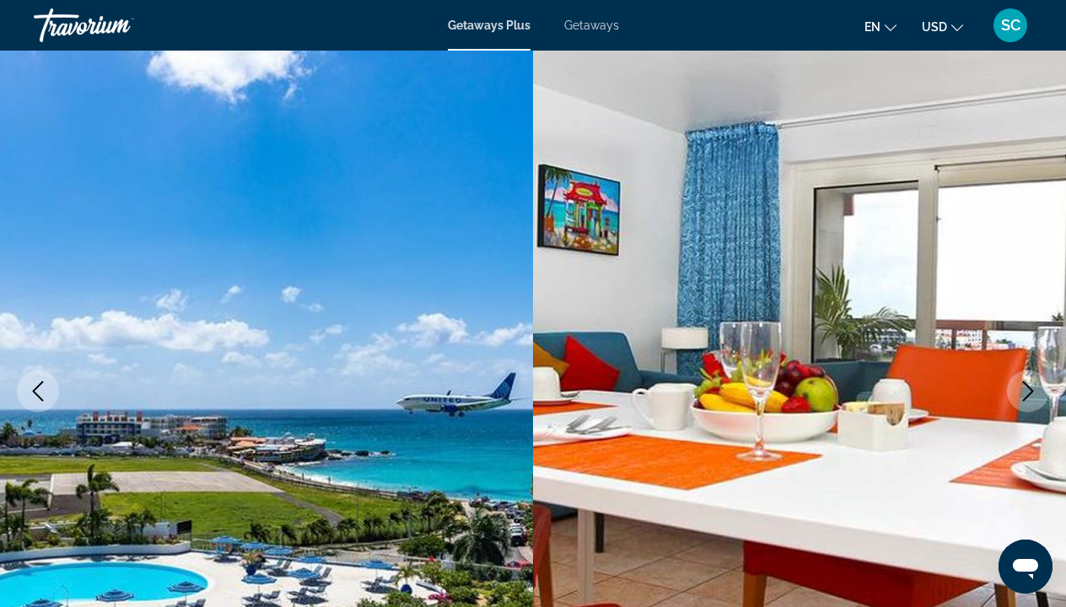
scroll to position [79, 0]
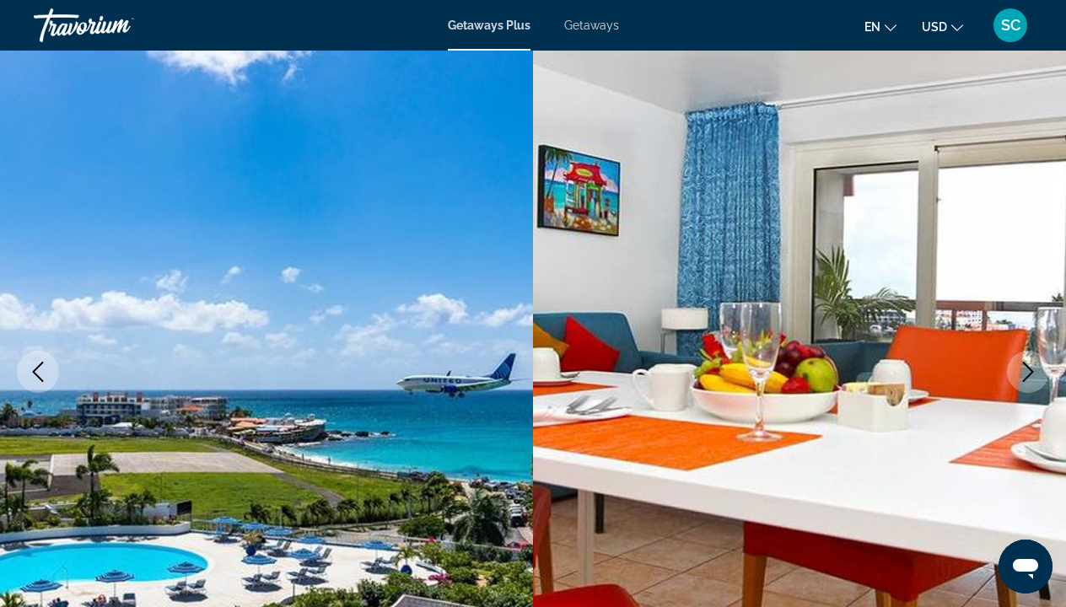
click at [1027, 376] on icon "Next image" at bounding box center [1028, 372] width 11 height 20
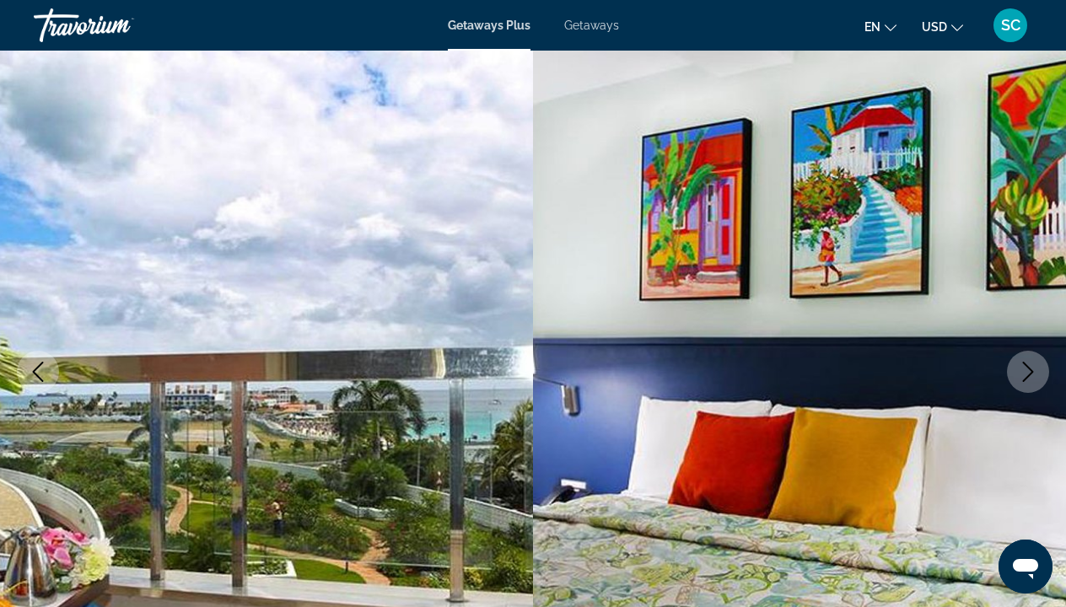
click at [1019, 364] on icon "Next image" at bounding box center [1028, 372] width 20 height 20
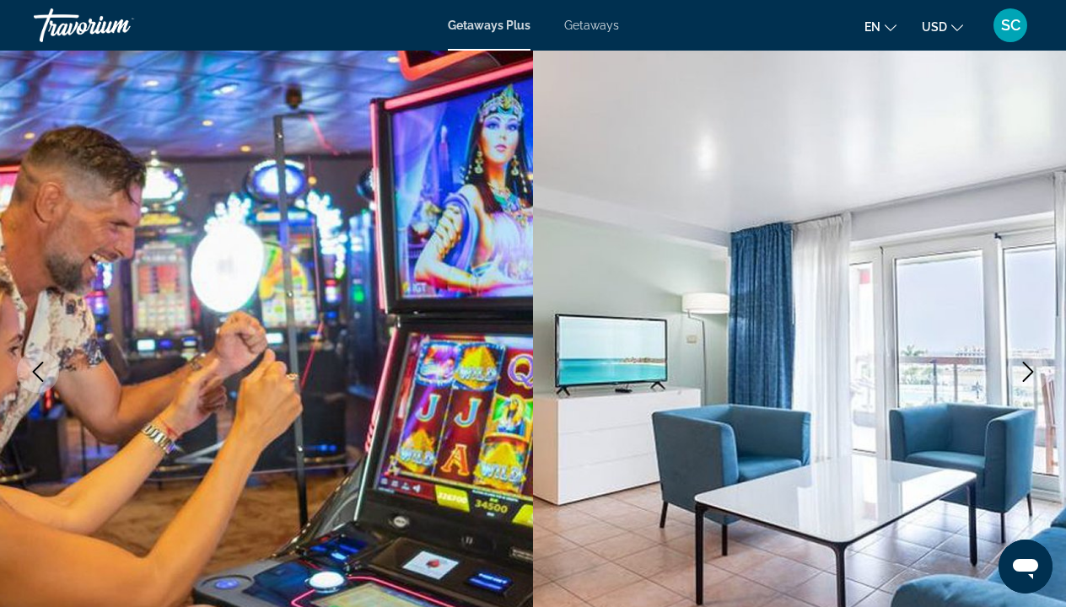
click at [1019, 364] on icon "Next image" at bounding box center [1028, 372] width 20 height 20
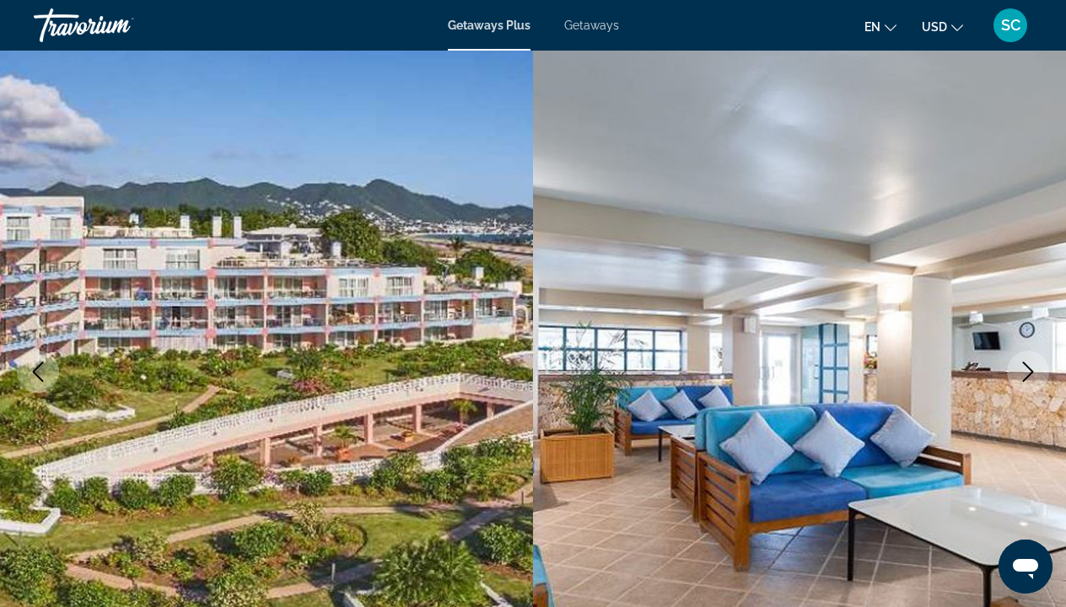
click at [1019, 364] on icon "Next image" at bounding box center [1028, 372] width 20 height 20
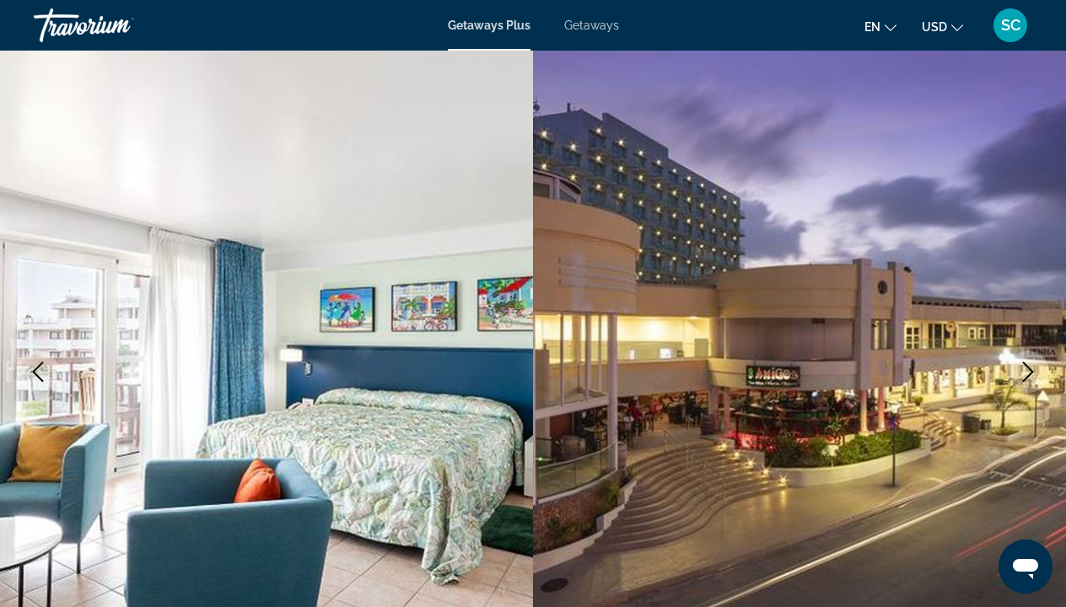
click at [1019, 364] on icon "Next image" at bounding box center [1028, 372] width 20 height 20
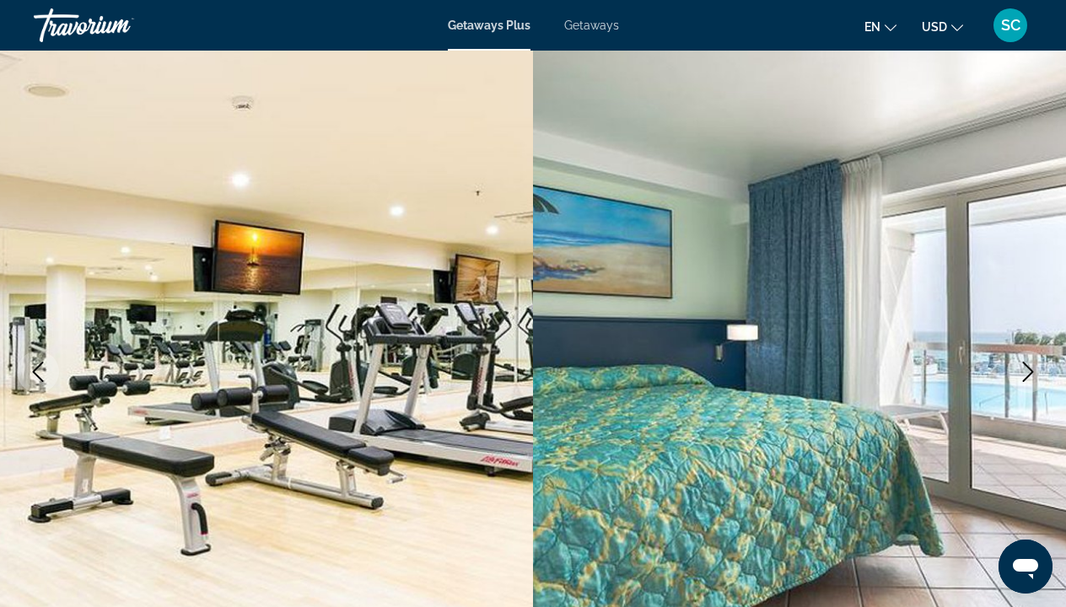
click at [1019, 369] on icon "Next image" at bounding box center [1028, 372] width 20 height 20
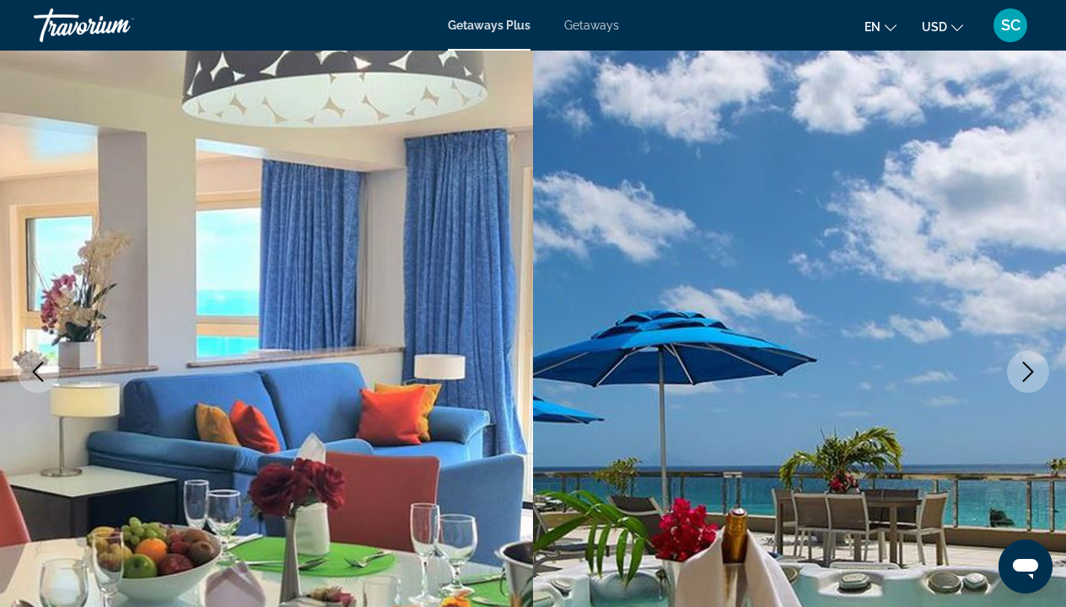
click at [1020, 371] on icon "Next image" at bounding box center [1028, 372] width 20 height 20
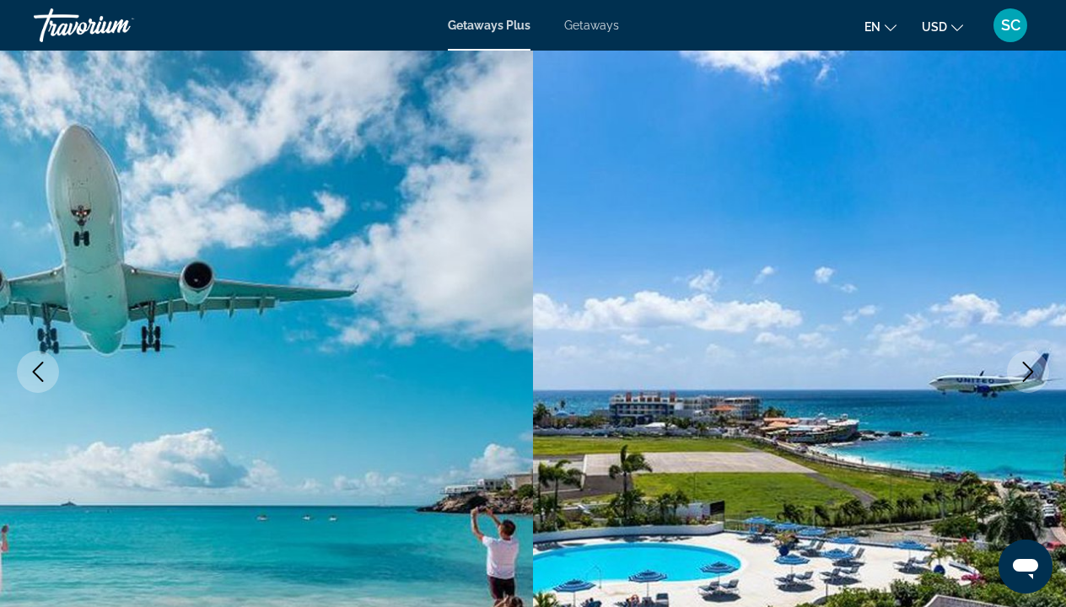
click at [1020, 371] on icon "Next image" at bounding box center [1028, 372] width 20 height 20
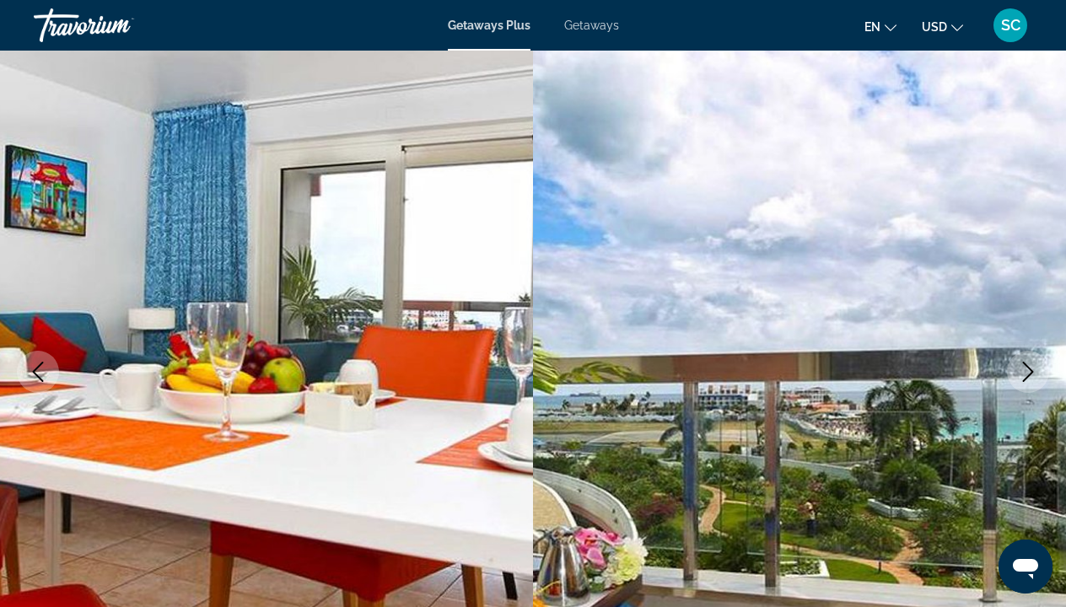
click at [1020, 371] on icon "Next image" at bounding box center [1028, 372] width 20 height 20
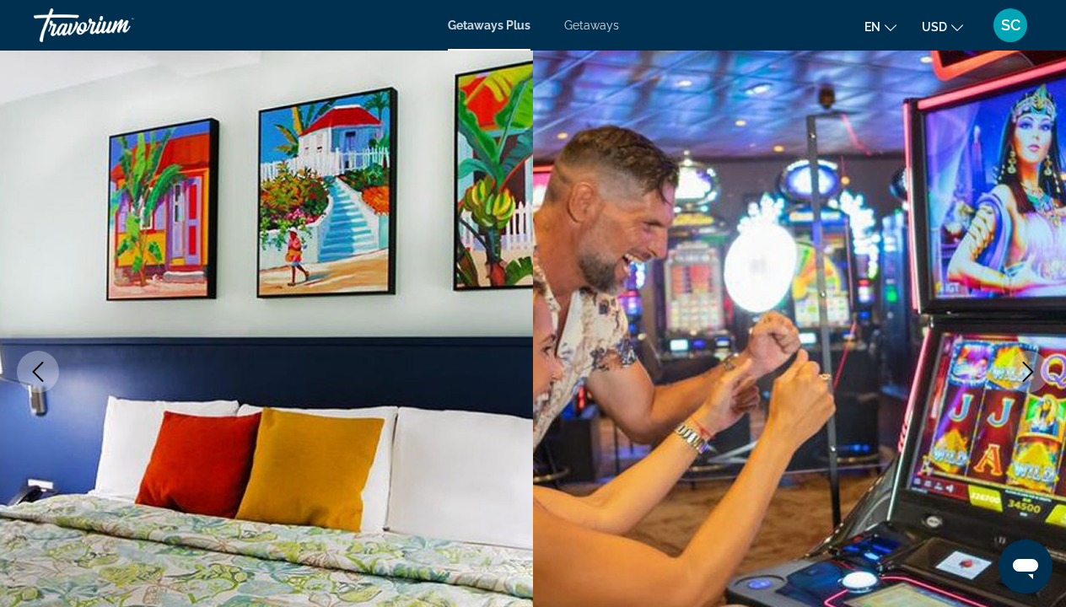
click at [1020, 371] on icon "Next image" at bounding box center [1028, 372] width 20 height 20
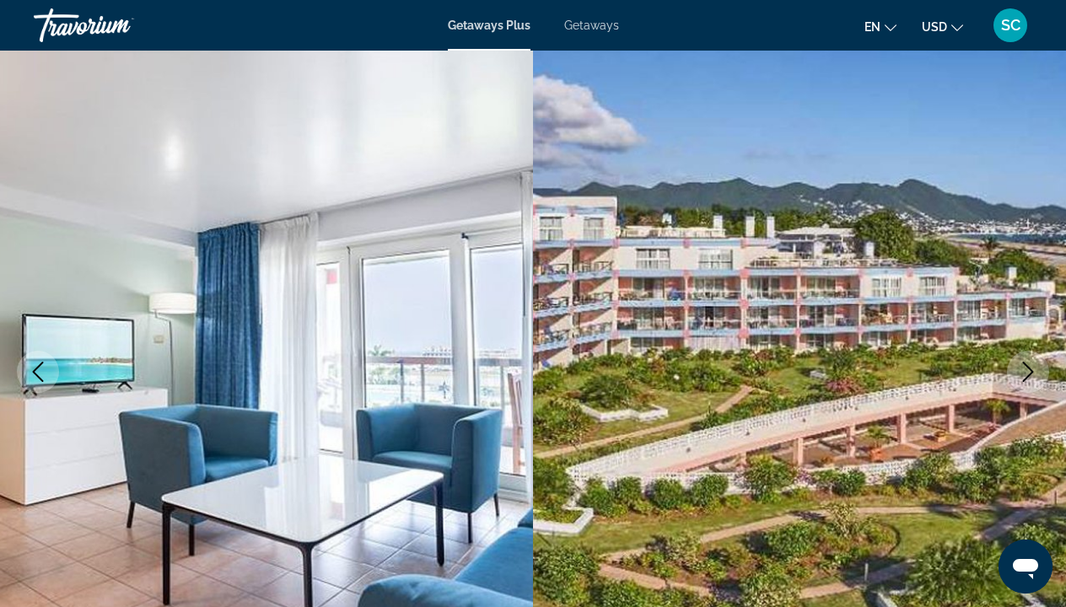
click at [1020, 371] on icon "Next image" at bounding box center [1028, 372] width 20 height 20
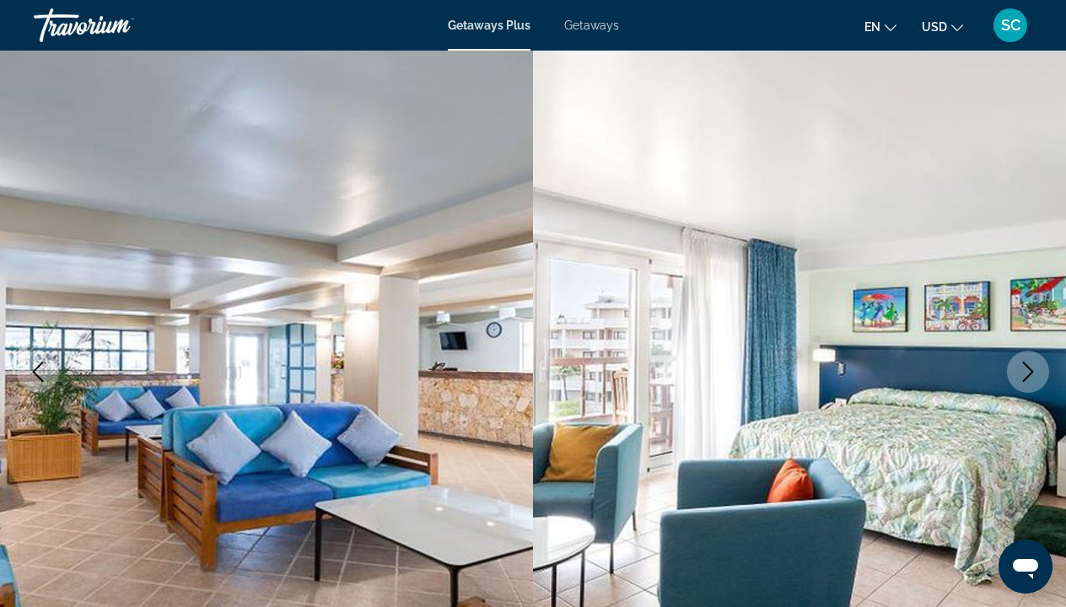
click at [1020, 371] on icon "Next image" at bounding box center [1028, 372] width 20 height 20
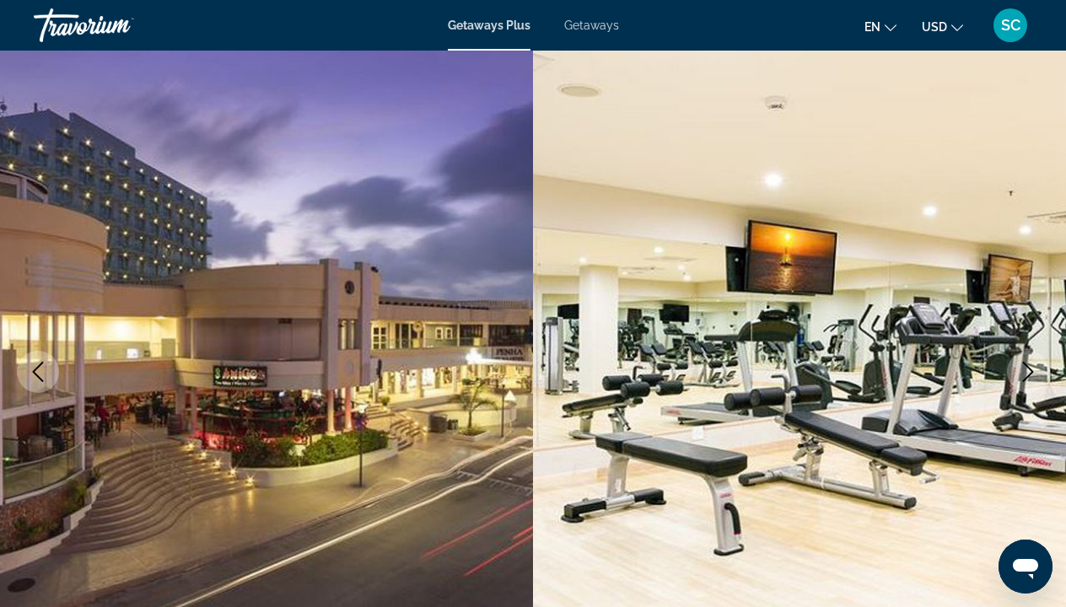
click at [1020, 371] on icon "Next image" at bounding box center [1028, 372] width 20 height 20
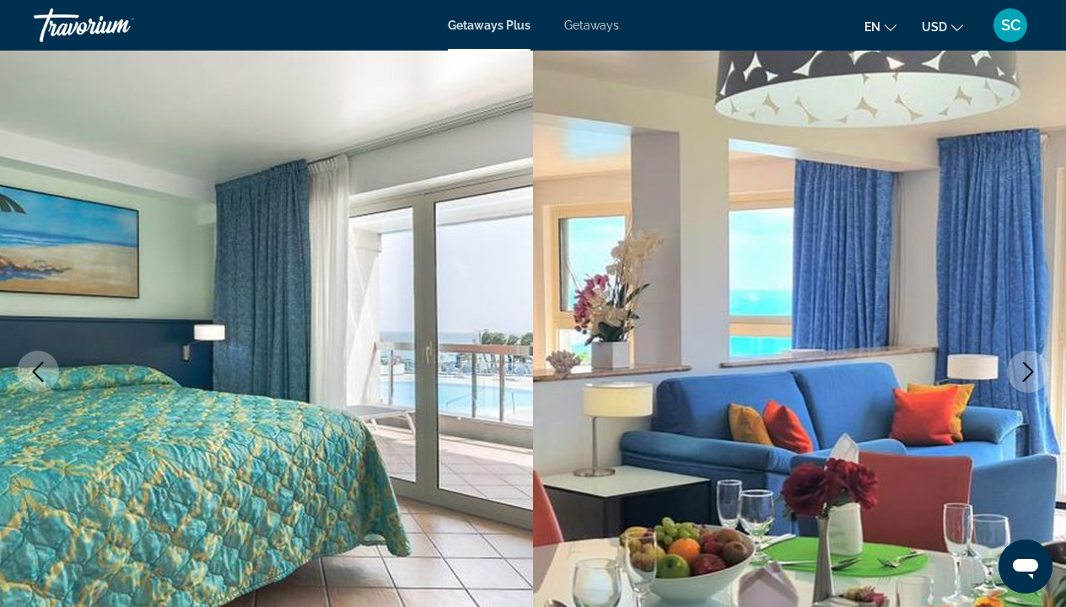
click at [1020, 371] on icon "Next image" at bounding box center [1028, 372] width 20 height 20
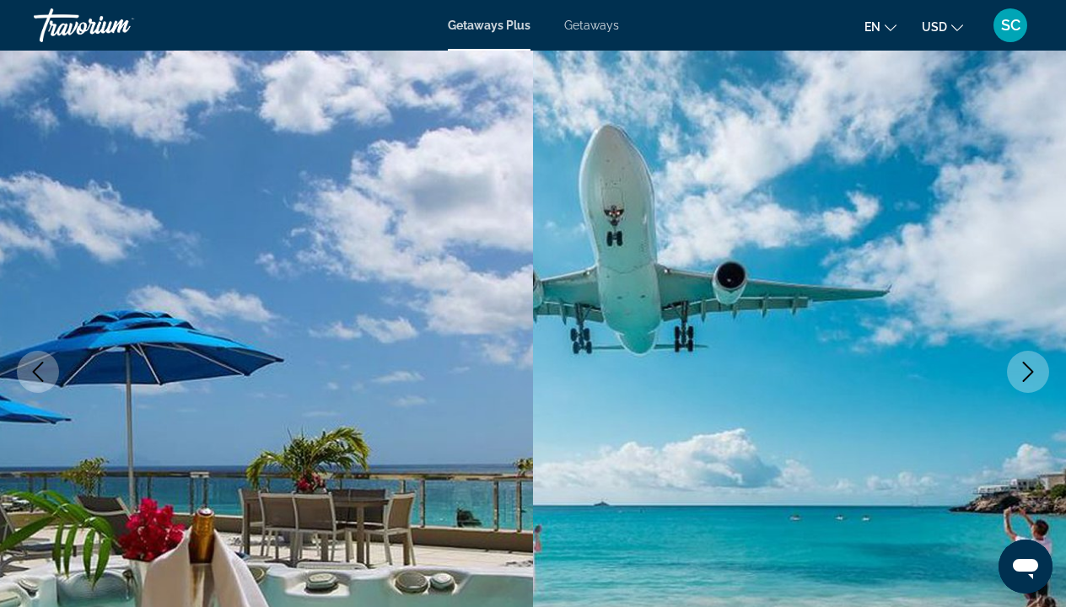
click at [1020, 371] on icon "Next image" at bounding box center [1028, 372] width 20 height 20
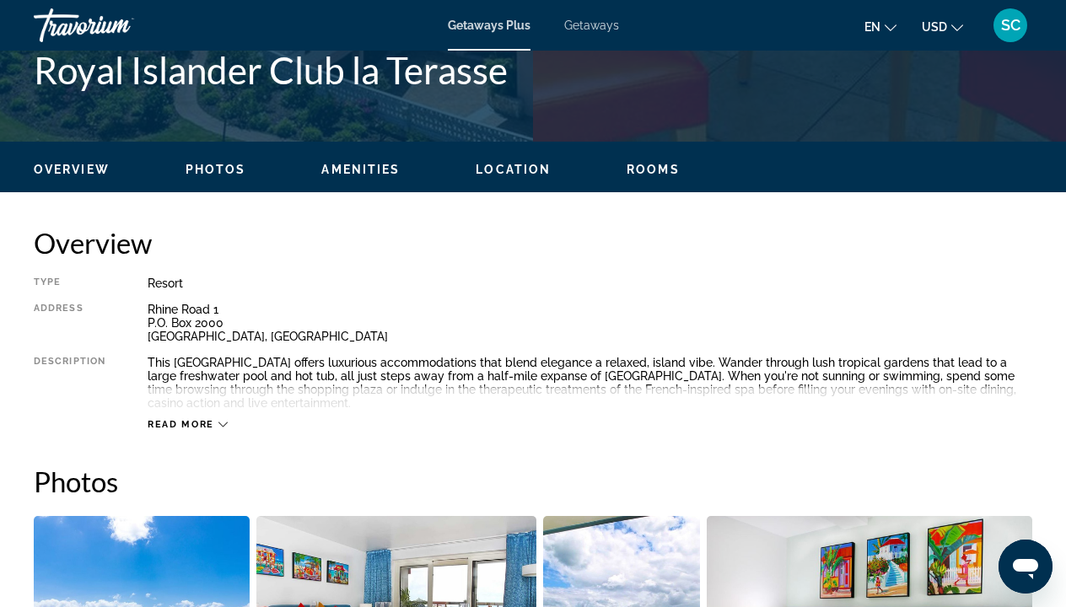
scroll to position [711, 0]
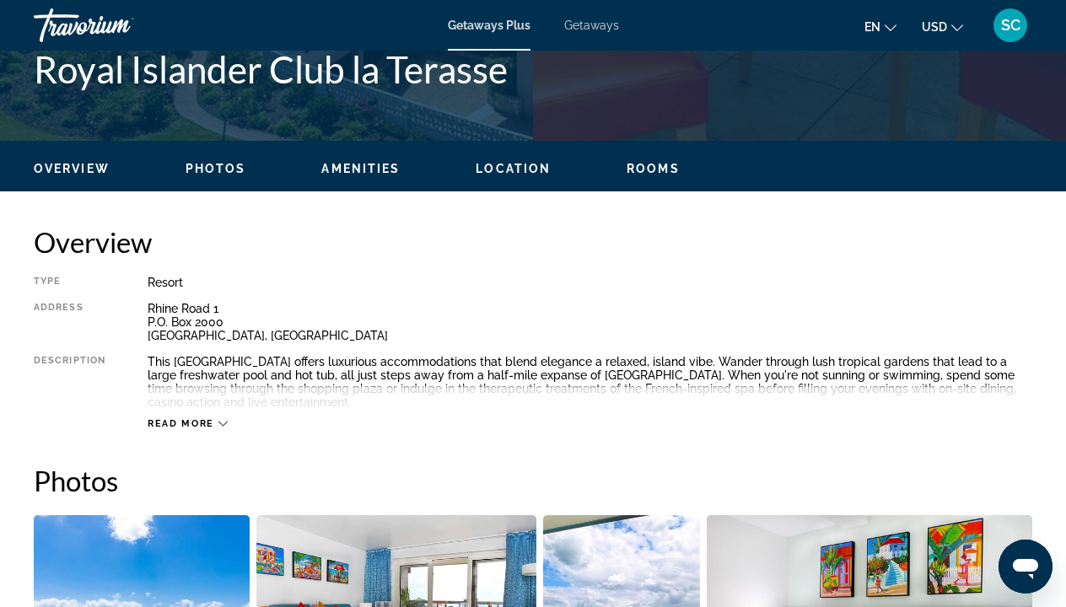
click at [220, 422] on icon "Main content" at bounding box center [222, 424] width 9 height 5
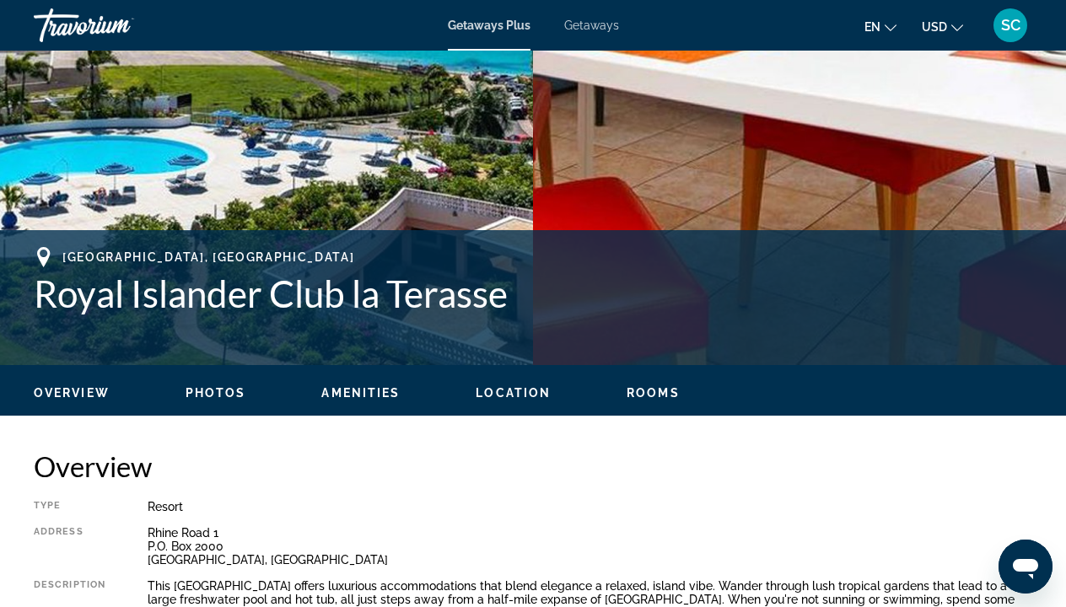
scroll to position [482, 0]
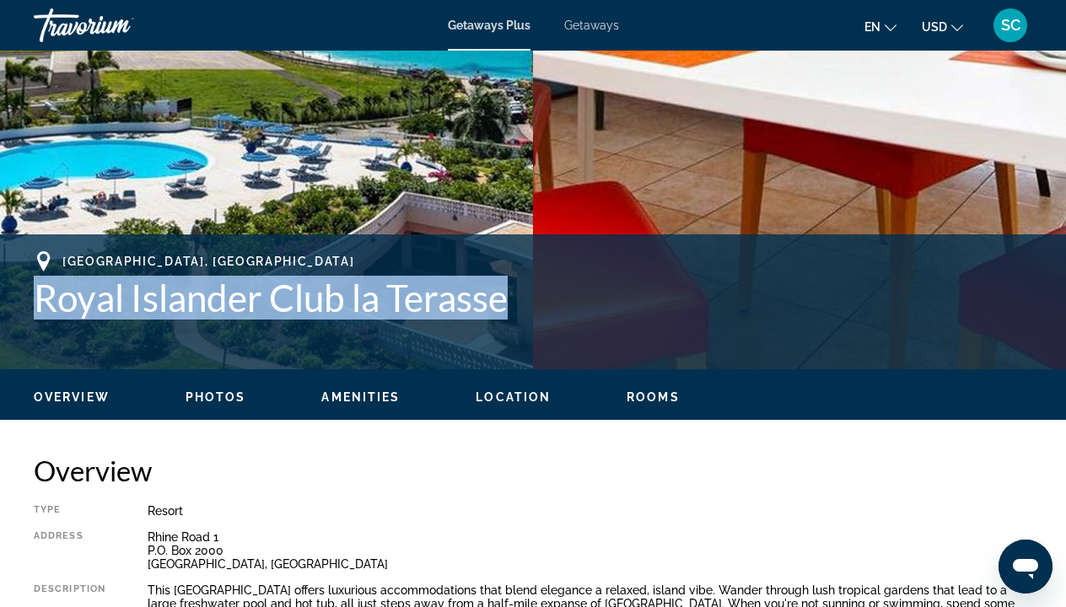
drag, startPoint x: 37, startPoint y: 300, endPoint x: 515, endPoint y: 282, distance: 478.5
click at [515, 282] on h1 "Royal Islander Club la Terasse" at bounding box center [533, 298] width 998 height 44
copy h1 "Royal Islander Club la Terasse"
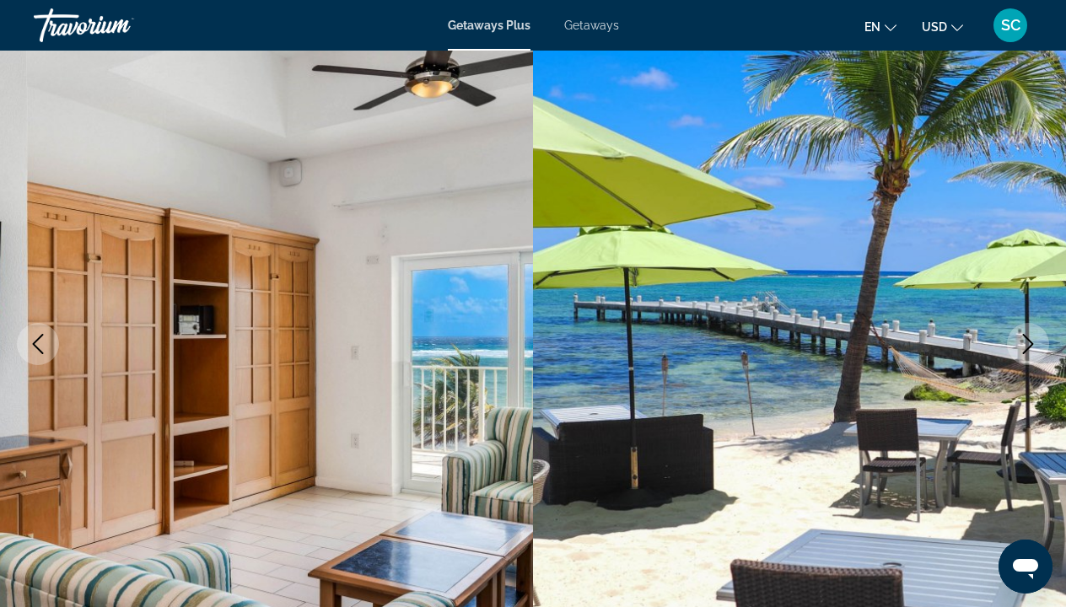
scroll to position [96, 0]
